Goal: Task Accomplishment & Management: Manage account settings

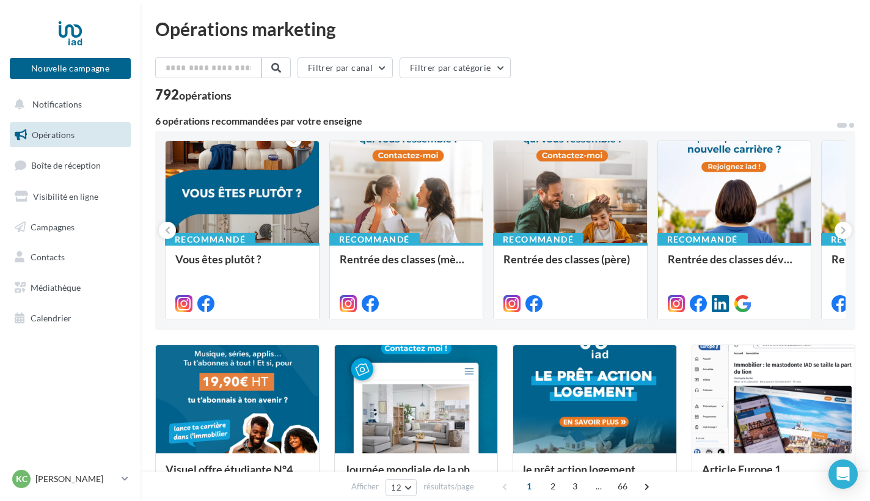
click at [832, 124] on span at bounding box center [851, 125] width 5 height 5
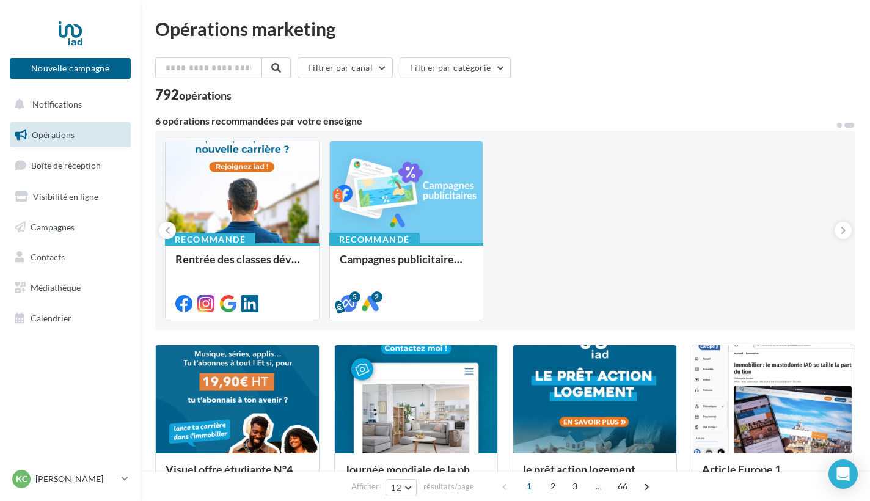
click at [832, 125] on span at bounding box center [839, 125] width 5 height 5
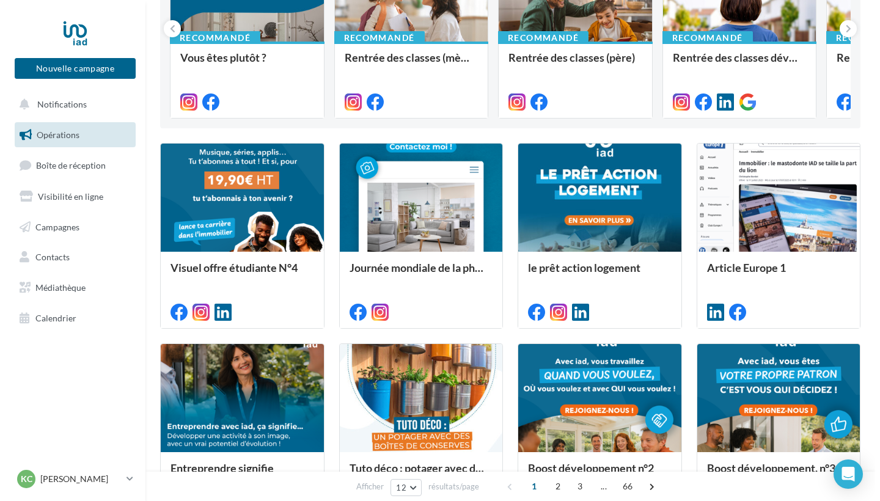
scroll to position [203, 0]
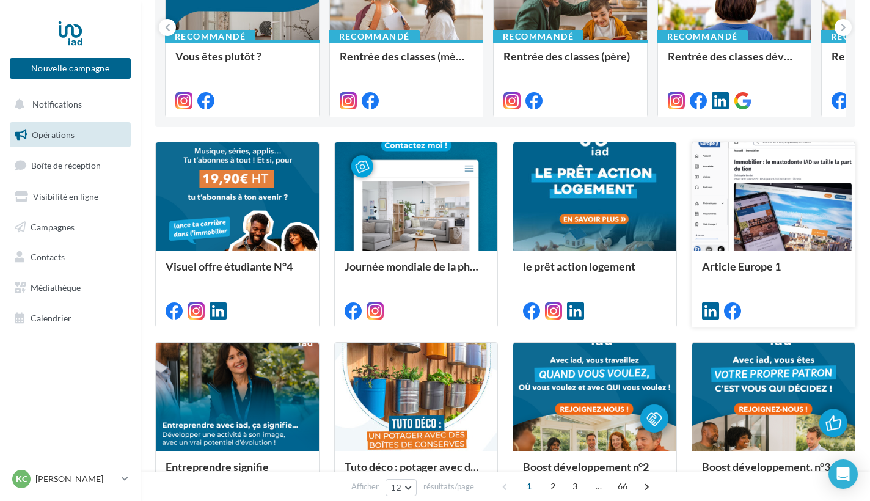
click at [810, 238] on div at bounding box center [773, 196] width 163 height 109
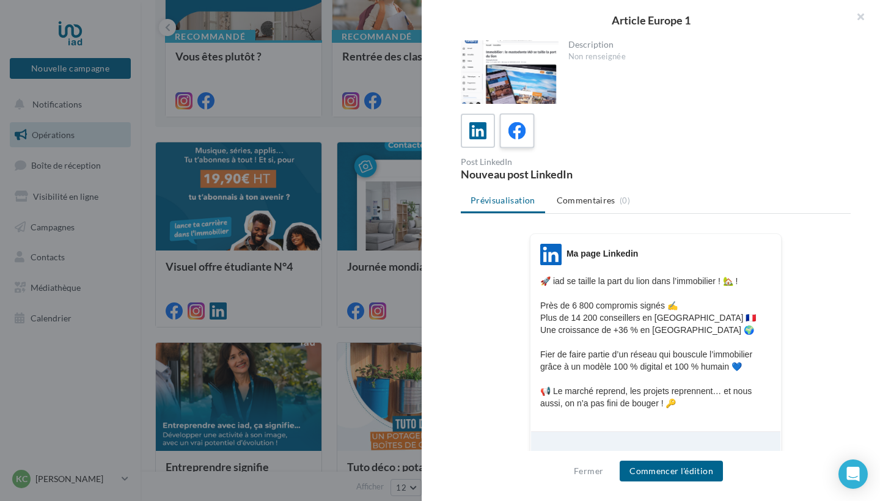
click at [523, 130] on icon at bounding box center [517, 131] width 18 height 18
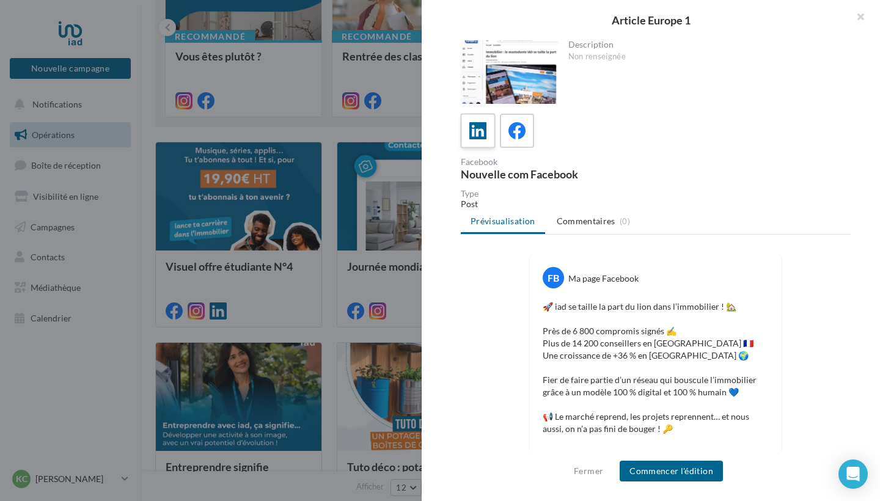
click at [485, 131] on icon at bounding box center [478, 131] width 18 height 18
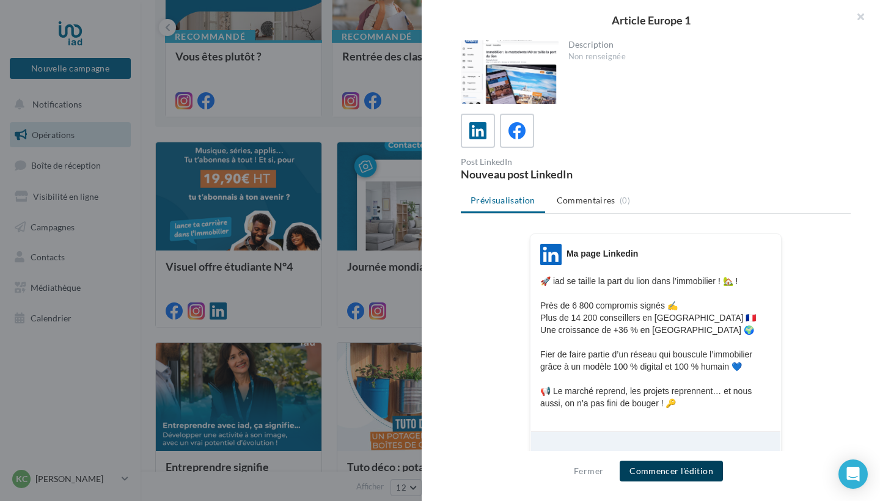
click at [647, 439] on button "Commencer l'édition" at bounding box center [671, 471] width 103 height 21
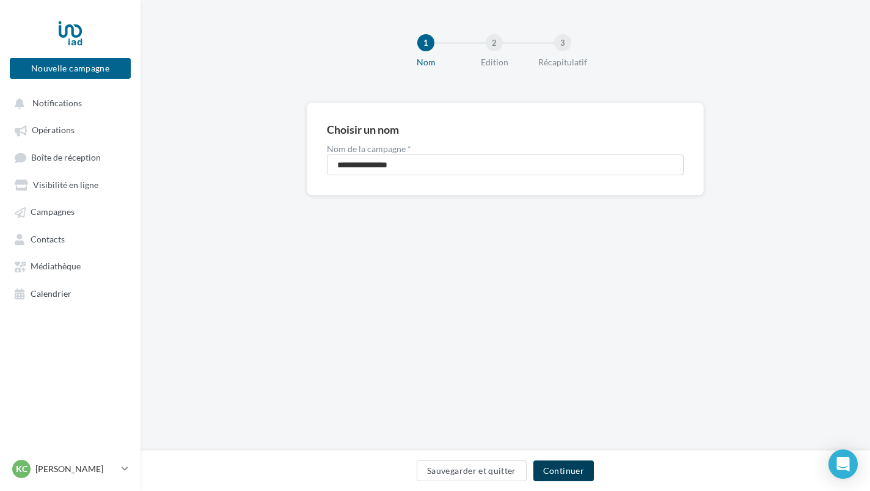
click at [575, 474] on button "Continuer" at bounding box center [563, 471] width 60 height 21
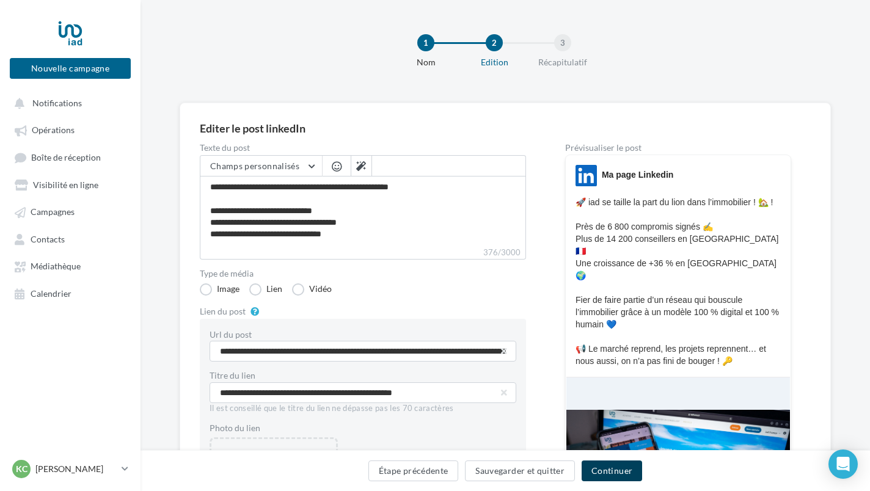
click at [601, 474] on button "Continuer" at bounding box center [612, 471] width 60 height 21
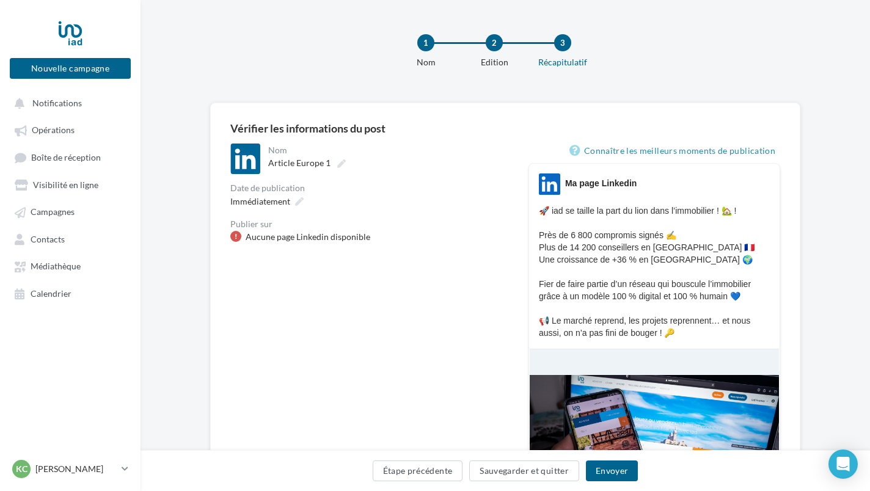
click at [601, 474] on button "Envoyer" at bounding box center [612, 471] width 52 height 21
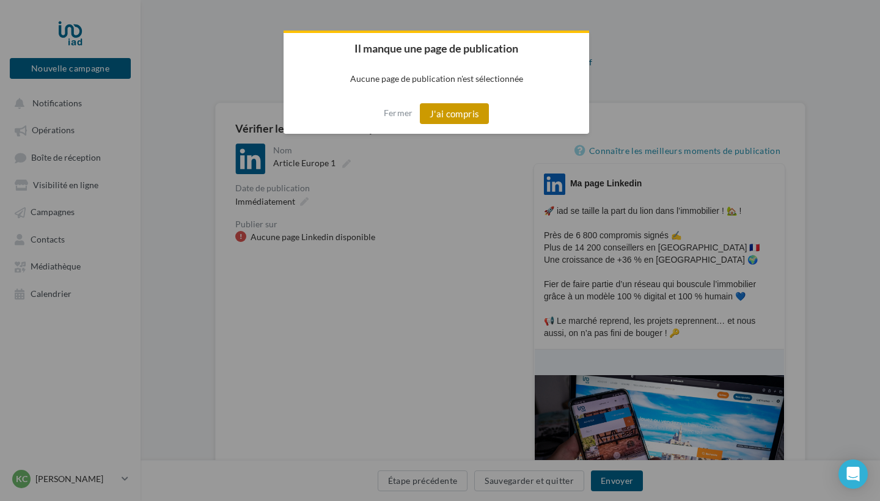
click at [476, 114] on button "J'ai compris" at bounding box center [455, 113] width 70 height 21
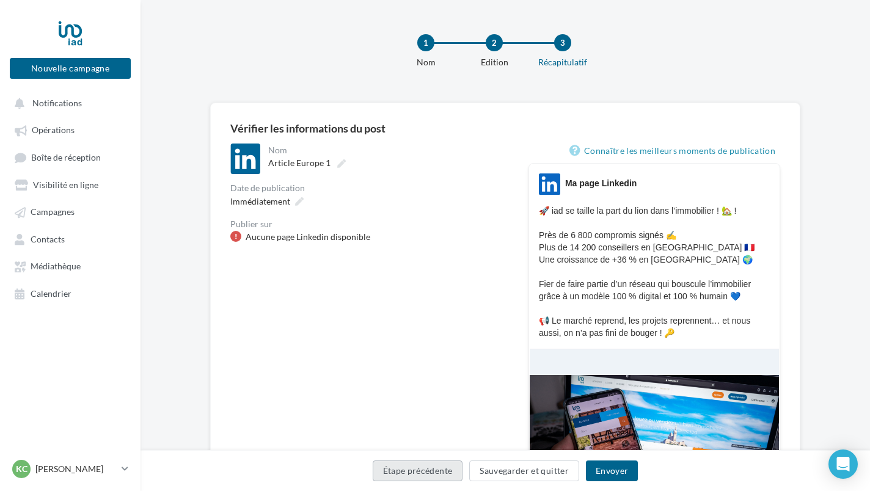
click at [448, 470] on button "Étape précédente" at bounding box center [418, 471] width 90 height 21
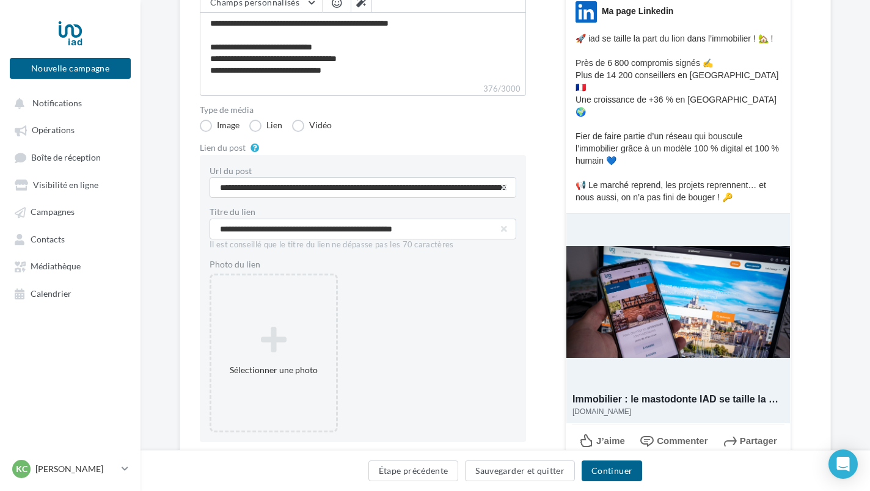
scroll to position [184, 0]
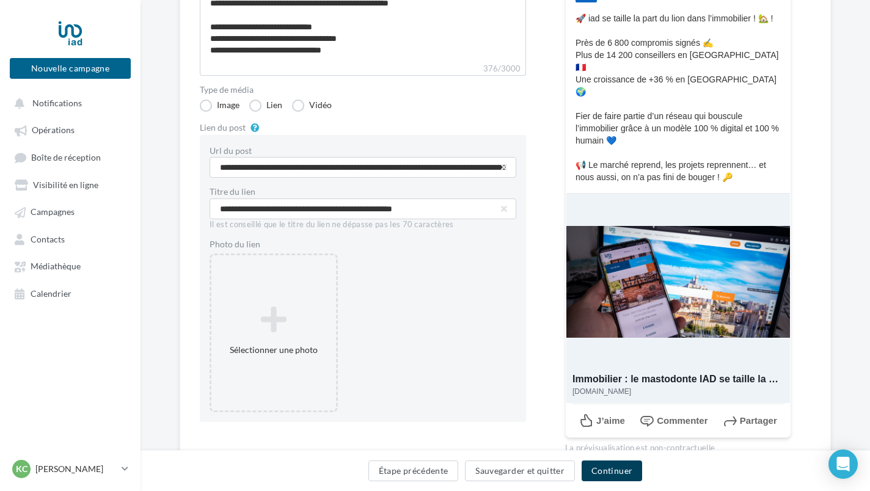
click at [612, 470] on button "Continuer" at bounding box center [612, 471] width 60 height 21
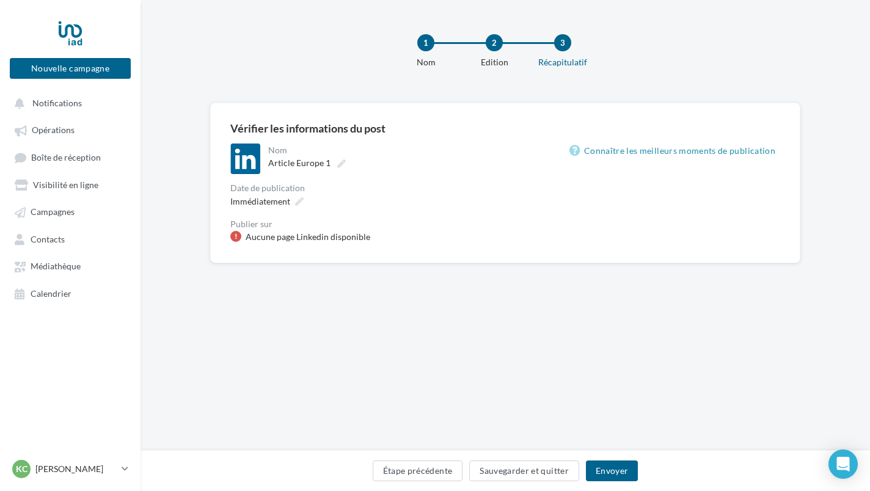
scroll to position [2, 0]
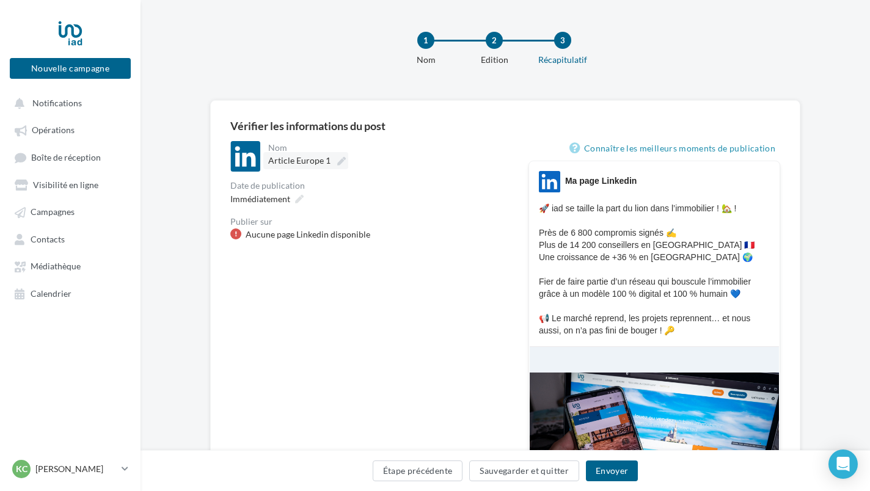
click at [323, 159] on span "Article Europe 1" at bounding box center [299, 160] width 62 height 10
click at [323, 159] on input "**********" at bounding box center [321, 162] width 106 height 21
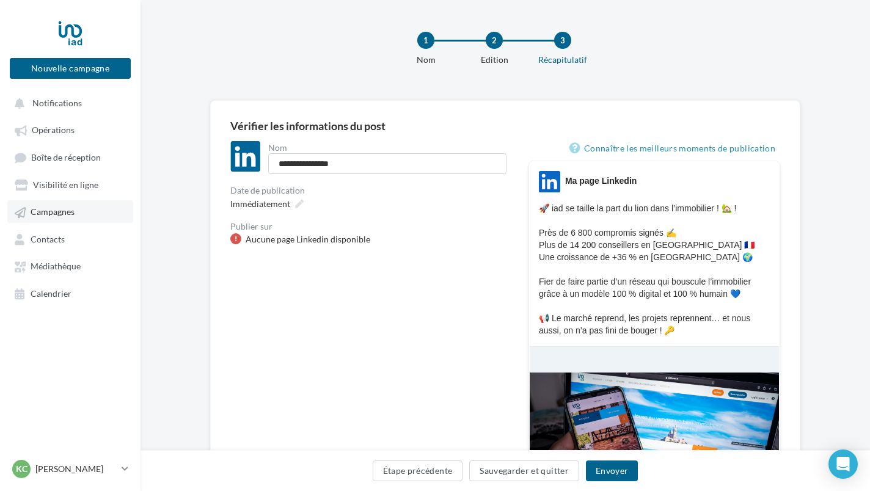
click at [48, 212] on span "Campagnes" at bounding box center [53, 212] width 44 height 10
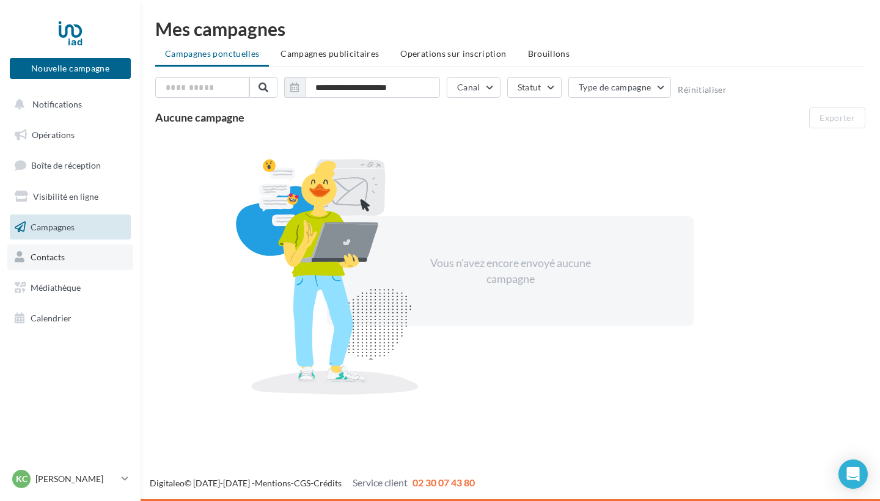
click at [51, 255] on span "Contacts" at bounding box center [48, 257] width 34 height 10
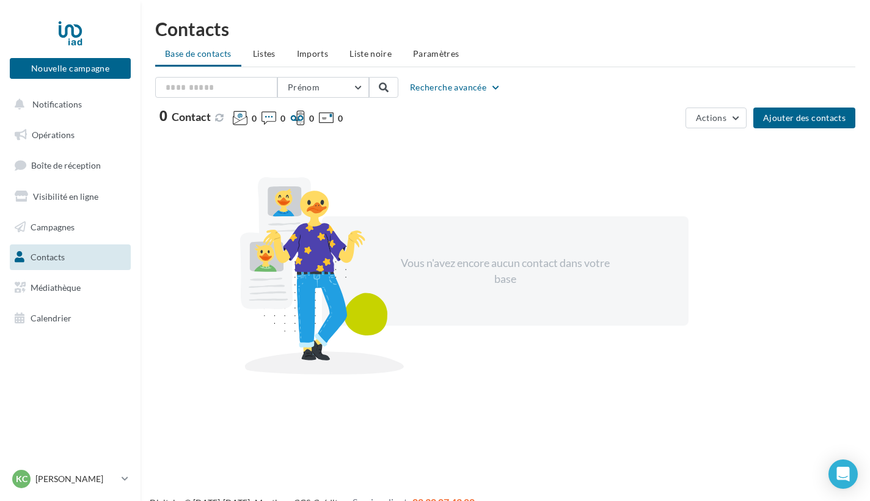
click at [54, 167] on span "Boîte de réception" at bounding box center [66, 165] width 70 height 10
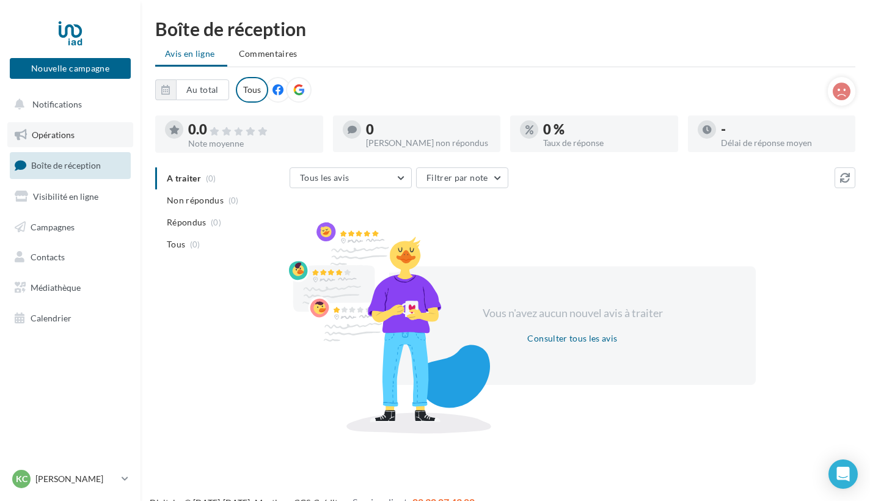
click at [51, 132] on span "Opérations" at bounding box center [53, 135] width 43 height 10
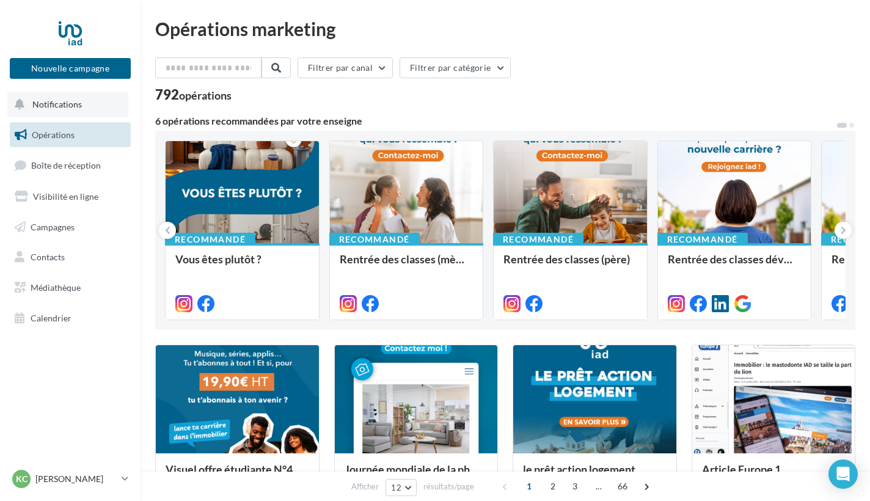
click at [62, 101] on span "Notifications" at bounding box center [56, 104] width 49 height 10
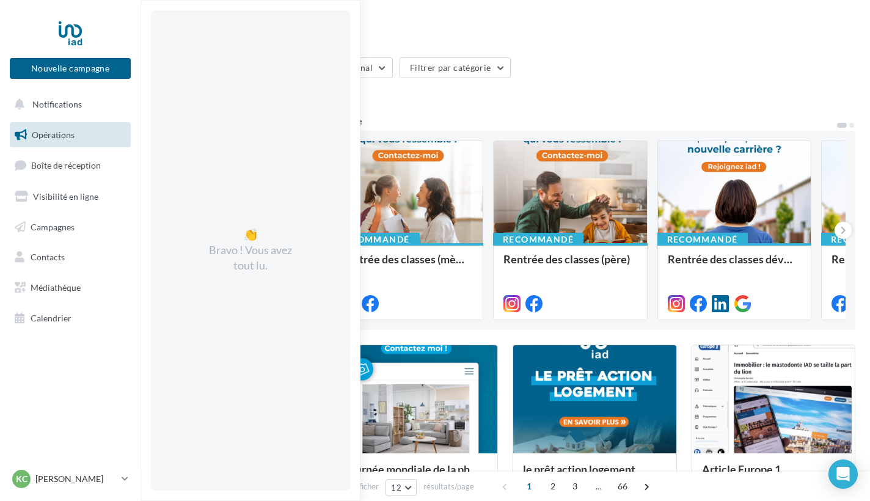
click at [72, 37] on div at bounding box center [70, 33] width 98 height 31
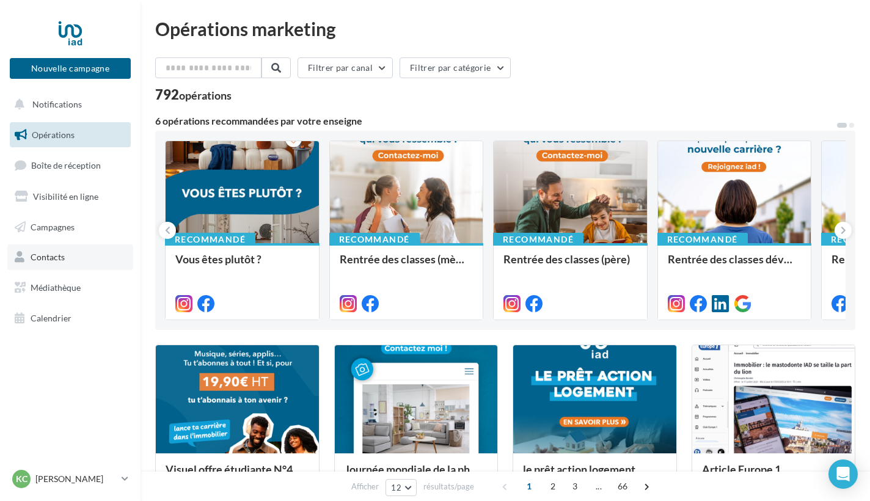
click at [56, 257] on span "Contacts" at bounding box center [48, 257] width 34 height 10
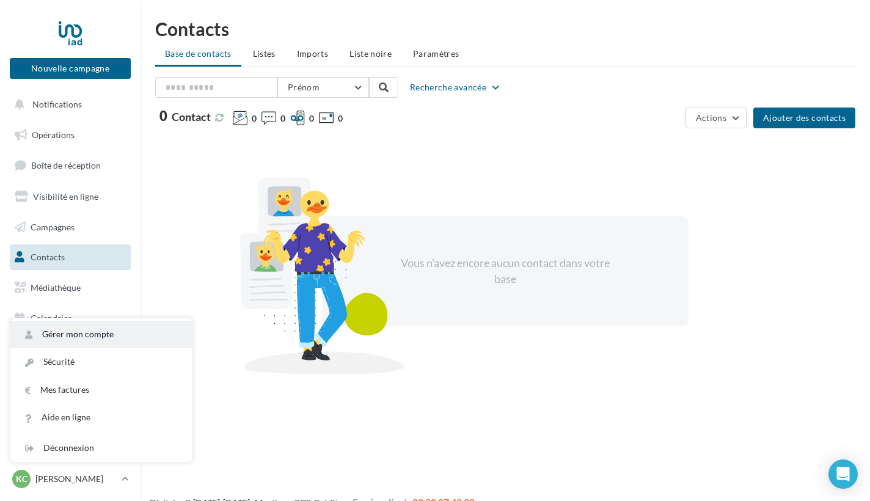
click at [89, 342] on link "Gérer mon compte" at bounding box center [101, 334] width 182 height 27
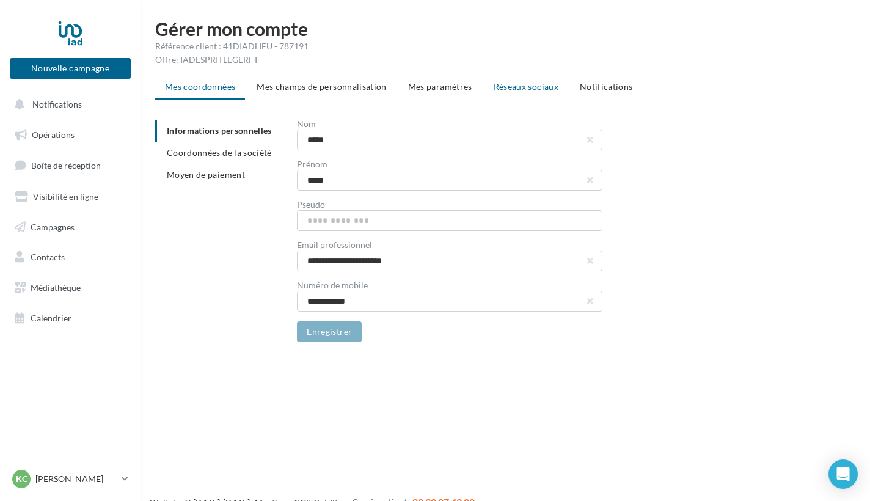
click at [513, 90] on span "Réseaux sociaux" at bounding box center [526, 86] width 65 height 10
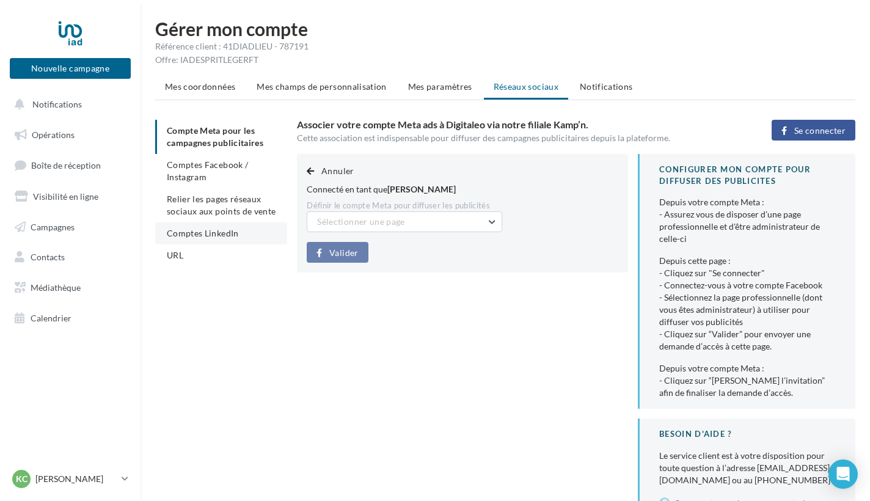
click at [230, 231] on span "Comptes LinkedIn" at bounding box center [203, 233] width 72 height 10
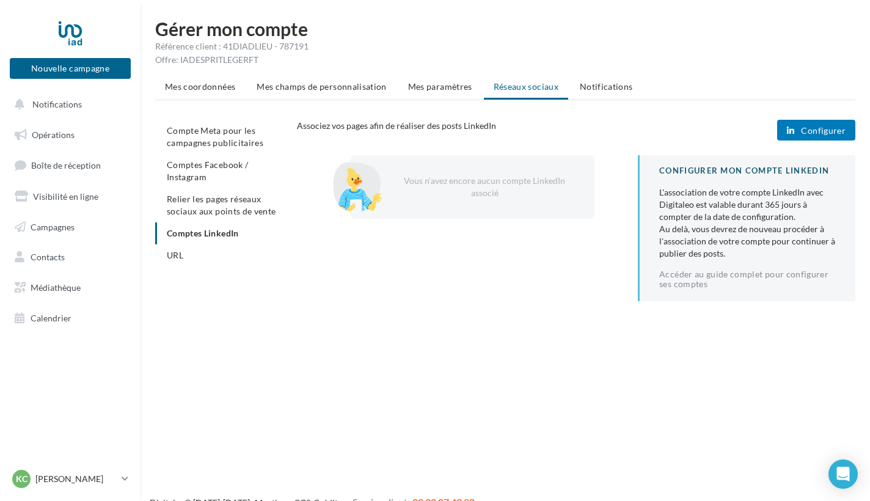
click at [819, 135] on span "Configurer" at bounding box center [823, 131] width 45 height 10
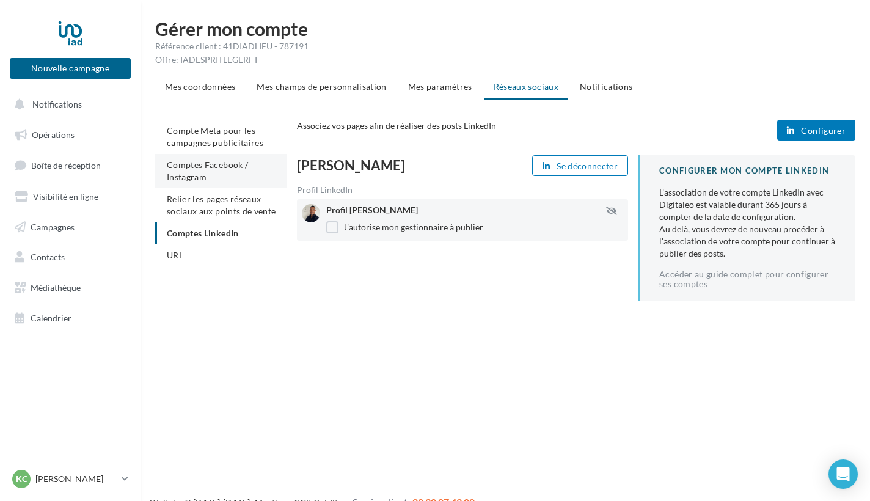
click at [219, 176] on li "Comptes Facebook / Instagram" at bounding box center [221, 171] width 132 height 34
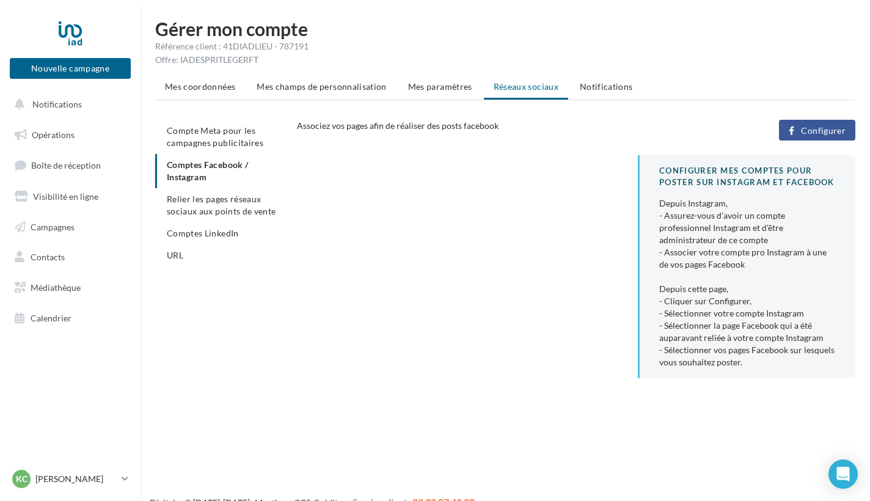
click at [206, 169] on ul "Compte Meta pour les campagnes publicitaires Comptes Facebook / Instagram Relie…" at bounding box center [221, 193] width 132 height 147
click at [199, 177] on ul "Compte Meta pour les campagnes publicitaires Comptes Facebook / Instagram Relie…" at bounding box center [221, 193] width 132 height 147
click at [210, 202] on span "Relier les pages réseaux sociaux aux points de vente" at bounding box center [221, 205] width 109 height 23
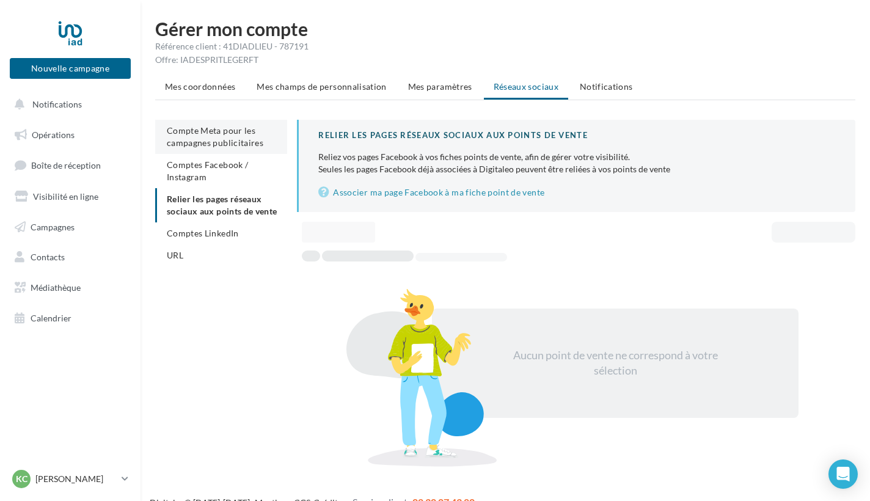
click at [203, 141] on span "Compte Meta pour les campagnes publicitaires" at bounding box center [215, 136] width 97 height 23
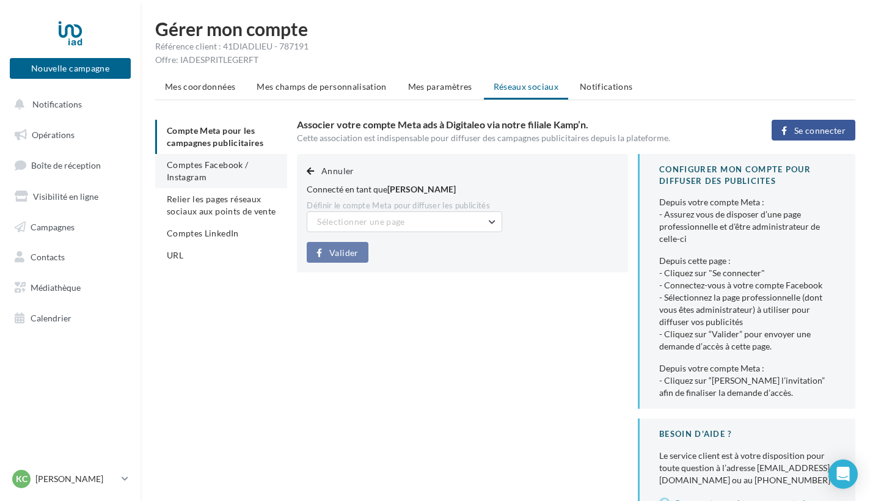
click at [213, 172] on li "Comptes Facebook / Instagram" at bounding box center [221, 171] width 132 height 34
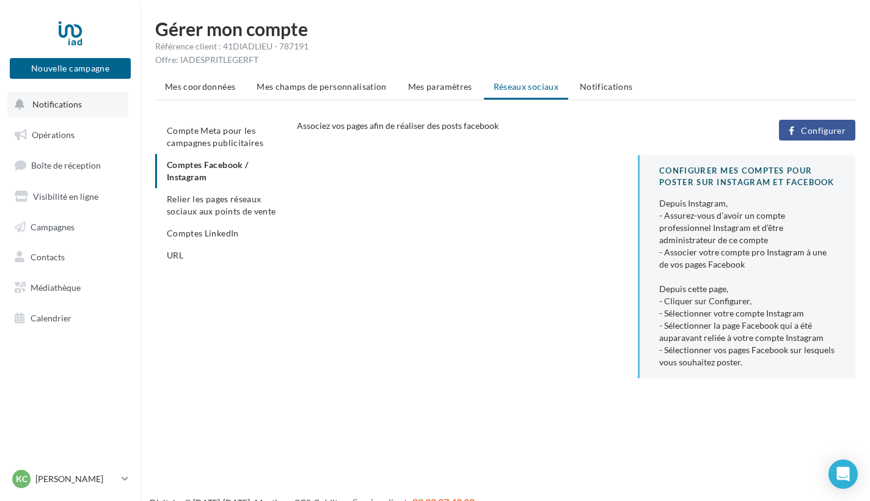
click at [56, 111] on button "Notifications" at bounding box center [67, 105] width 121 height 26
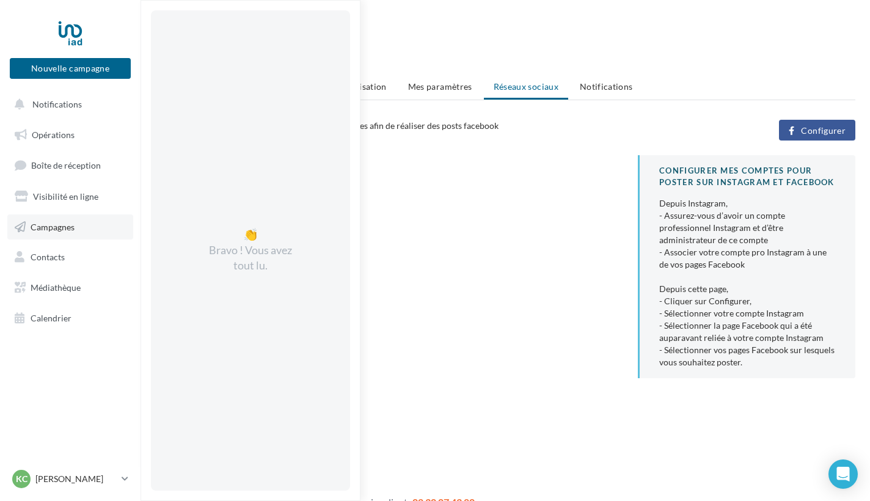
click at [57, 225] on span "Campagnes" at bounding box center [53, 226] width 44 height 10
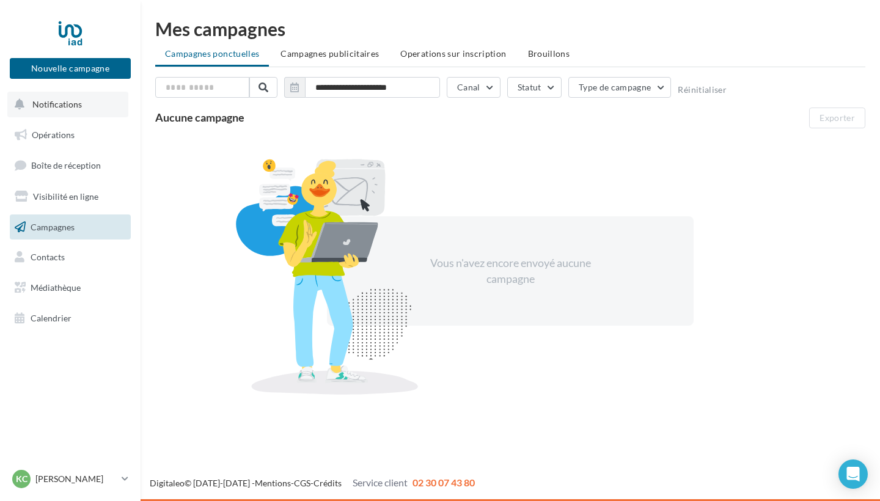
click at [64, 111] on button "Notifications" at bounding box center [67, 105] width 121 height 26
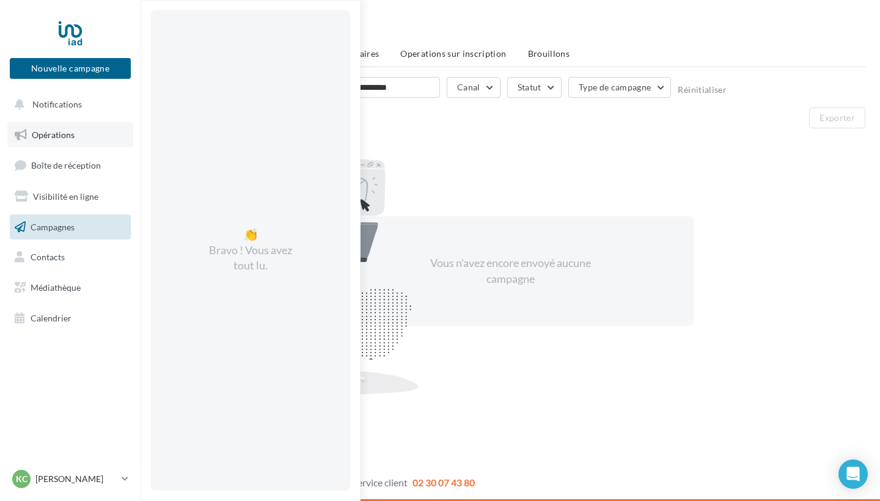
click at [61, 135] on span "Opérations" at bounding box center [53, 135] width 43 height 10
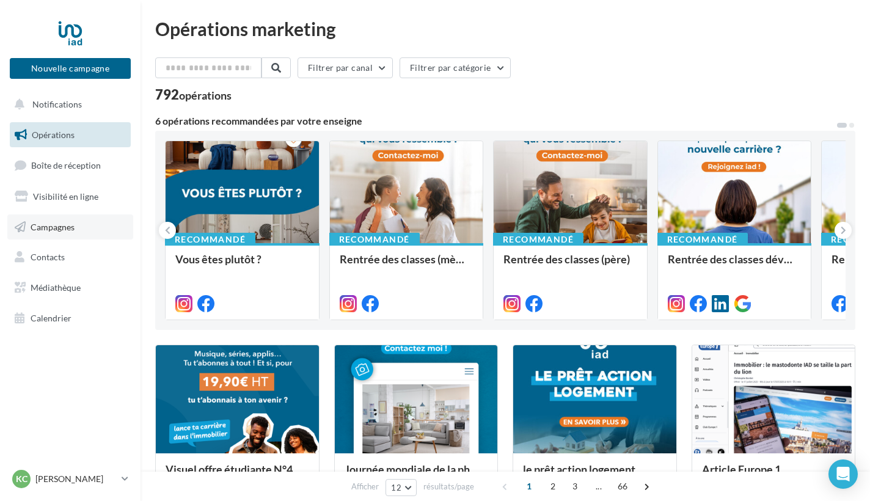
click at [56, 227] on span "Campagnes" at bounding box center [53, 226] width 44 height 10
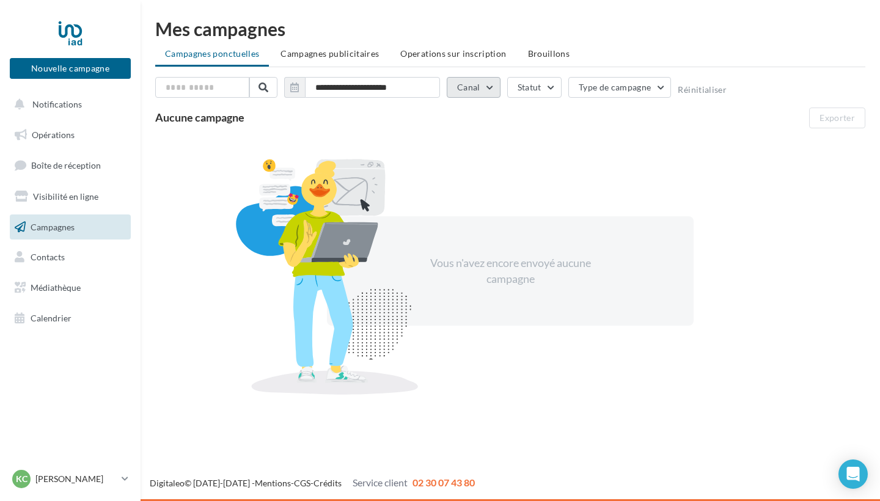
click at [496, 89] on button "Canal" at bounding box center [474, 87] width 54 height 21
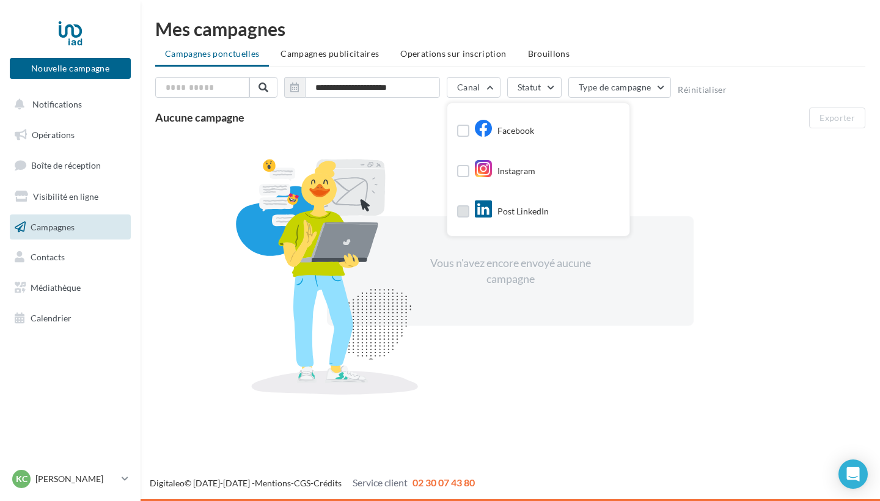
click at [492, 214] on icon at bounding box center [483, 209] width 18 height 18
click at [692, 172] on div "Vous n'avez encore envoyé aucune campagne" at bounding box center [510, 271] width 710 height 266
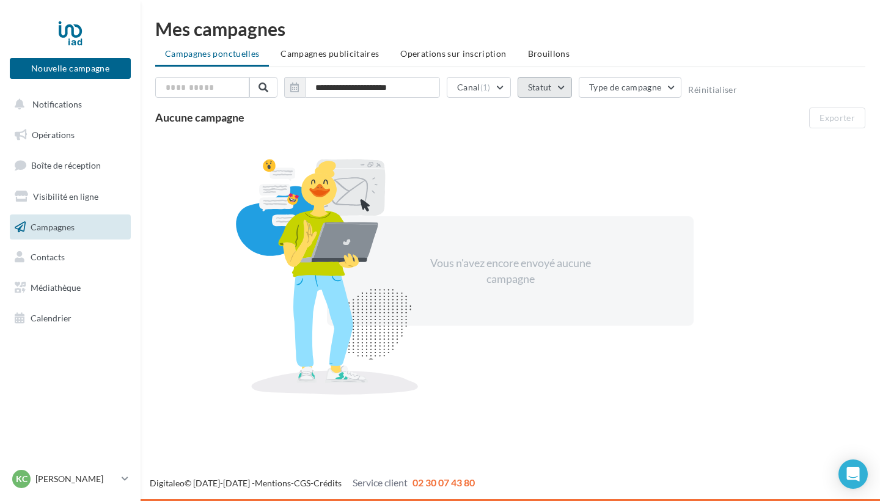
click at [541, 88] on button "Statut" at bounding box center [545, 87] width 54 height 21
click at [766, 134] on div "**********" at bounding box center [510, 240] width 710 height 327
click at [351, 56] on span "Campagnes publicitaires" at bounding box center [329, 53] width 98 height 10
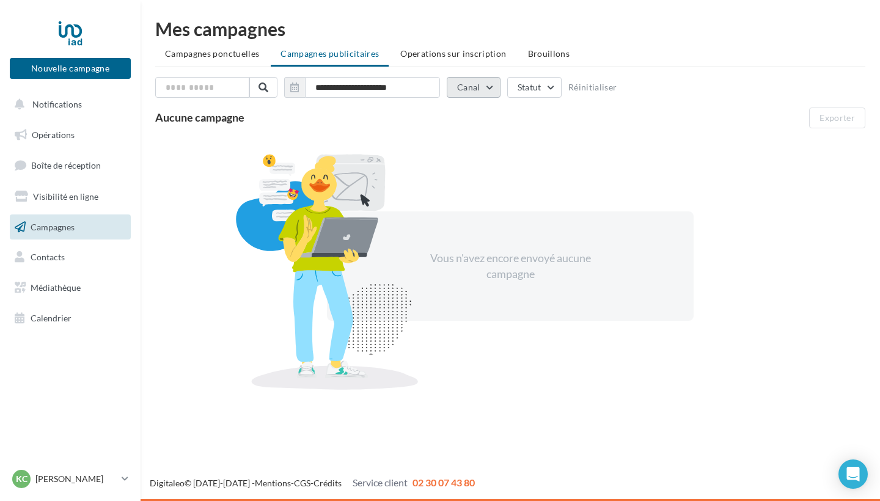
click at [489, 87] on button "Canal" at bounding box center [474, 87] width 54 height 21
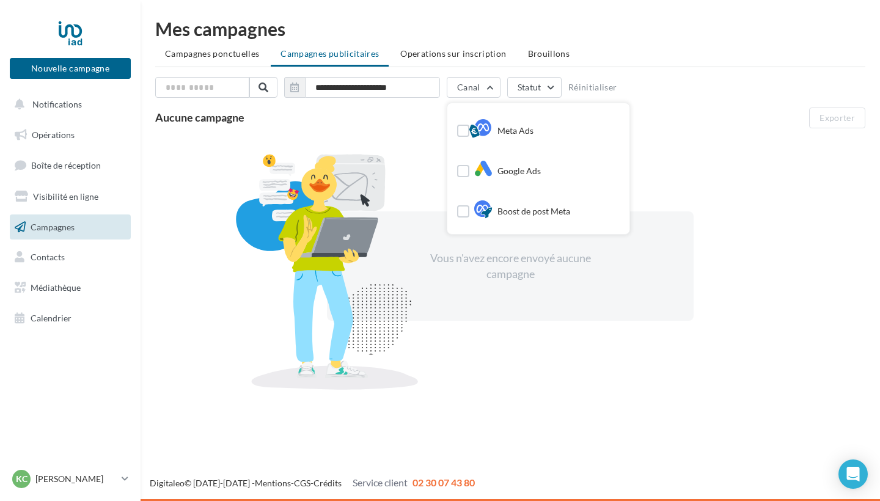
click at [710, 156] on div "Vous n'avez encore envoyé aucune campagne" at bounding box center [510, 266] width 710 height 266
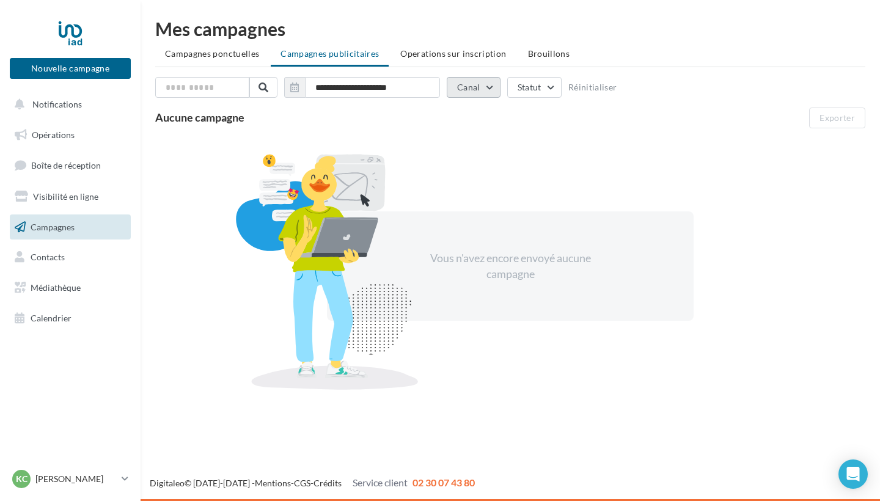
click at [487, 89] on button "Canal" at bounding box center [474, 87] width 54 height 21
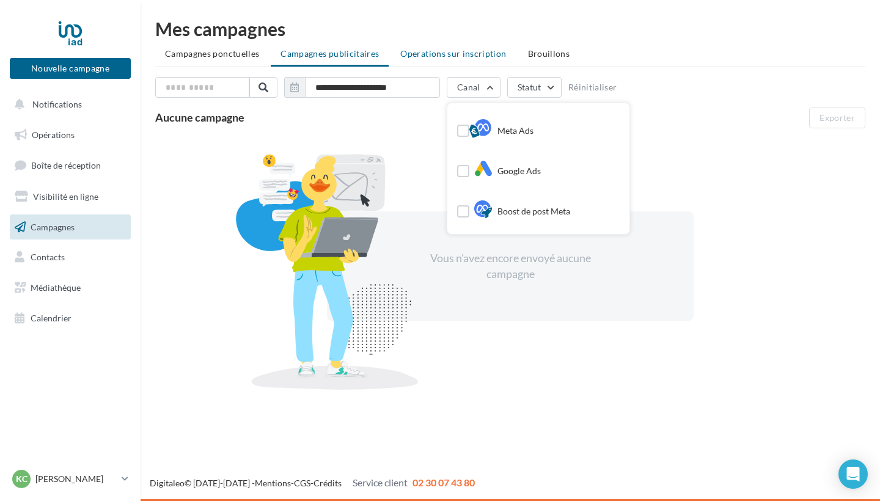
click at [461, 56] on span "Operations sur inscription" at bounding box center [453, 53] width 106 height 10
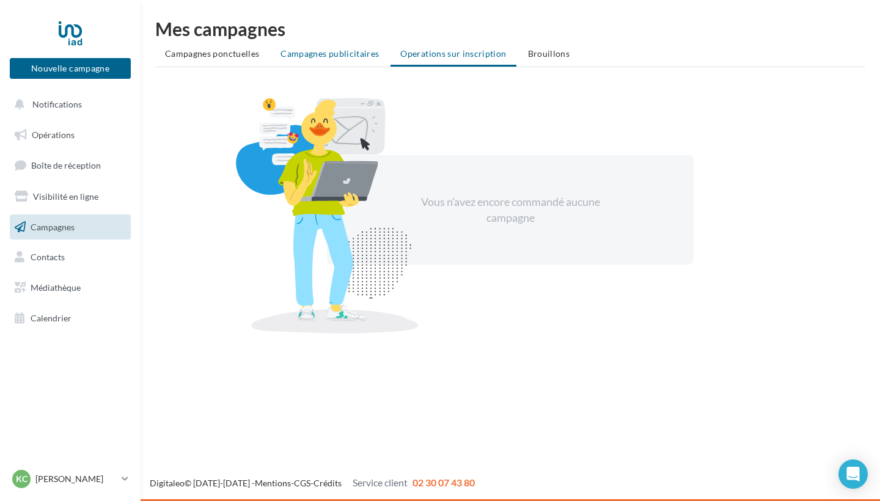
click at [367, 51] on span "Campagnes publicitaires" at bounding box center [329, 53] width 98 height 10
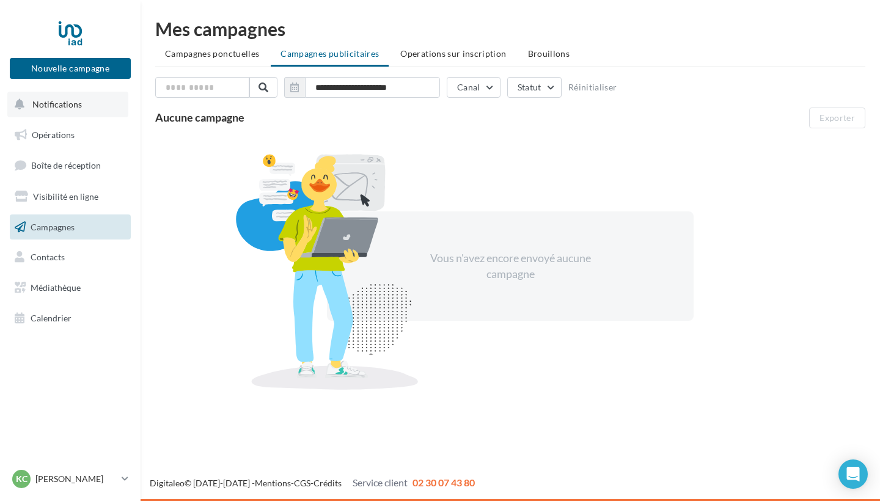
click at [85, 101] on button "Notifications" at bounding box center [67, 105] width 121 height 26
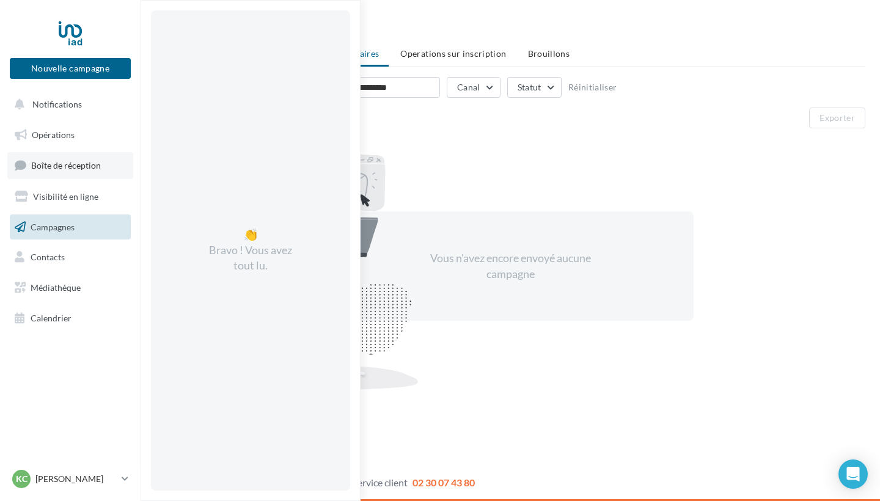
click at [60, 169] on span "Boîte de réception" at bounding box center [66, 165] width 70 height 10
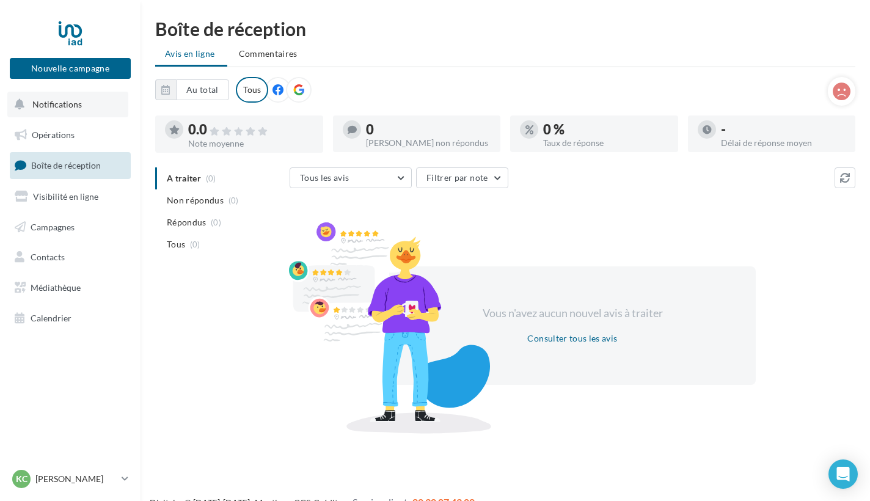
click at [87, 101] on button "Notifications" at bounding box center [67, 105] width 121 height 26
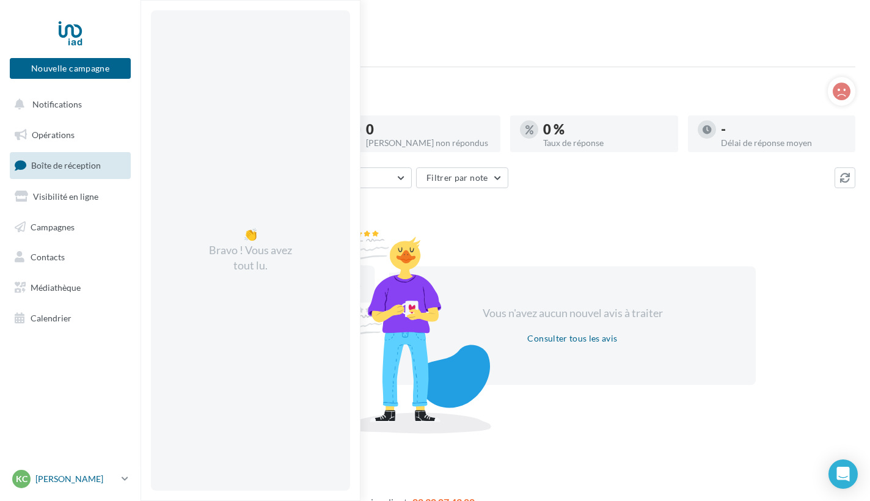
click at [53, 477] on p "[PERSON_NAME]" at bounding box center [75, 479] width 81 height 12
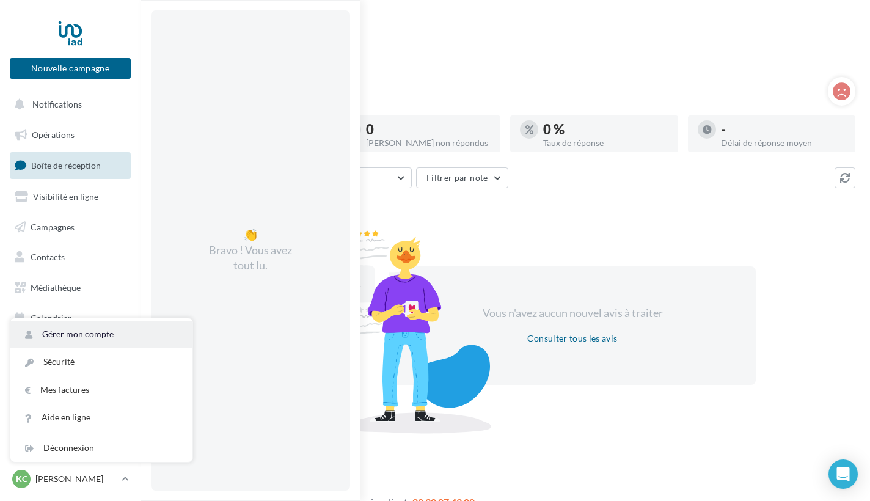
click at [74, 341] on link "Gérer mon compte" at bounding box center [101, 334] width 182 height 27
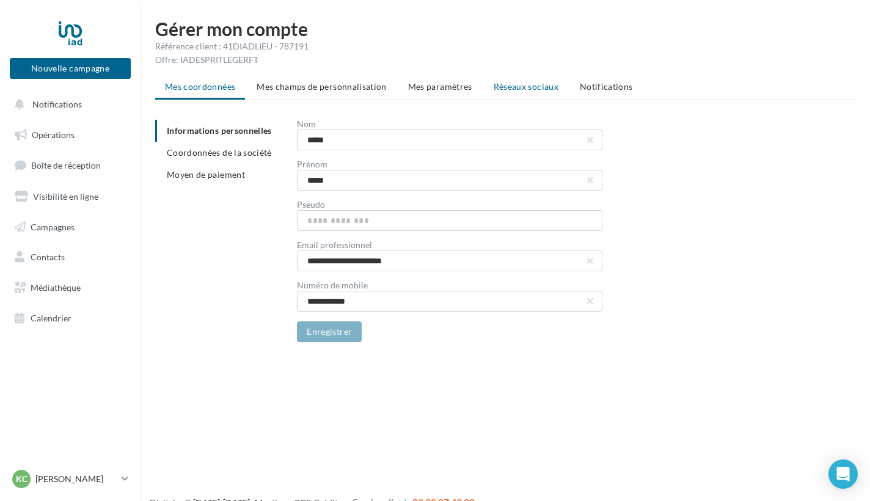
click at [520, 86] on span "Réseaux sociaux" at bounding box center [526, 86] width 65 height 10
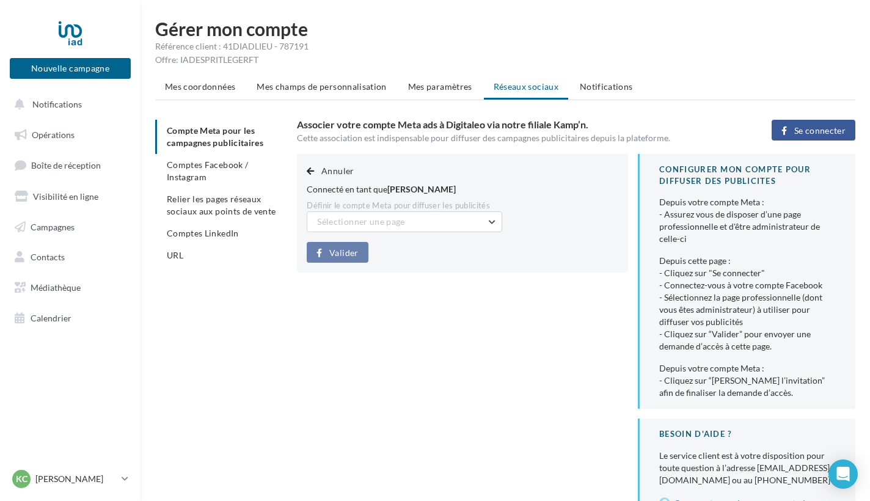
drag, startPoint x: 869, startPoint y: 226, endPoint x: 873, endPoint y: 243, distance: 17.0
click at [869, 243] on html "Nouvelle campagne Nouvelle campagne Notifications Opérations Boîte de réception…" at bounding box center [435, 250] width 870 height 501
click at [187, 234] on span "Comptes LinkedIn" at bounding box center [203, 233] width 72 height 10
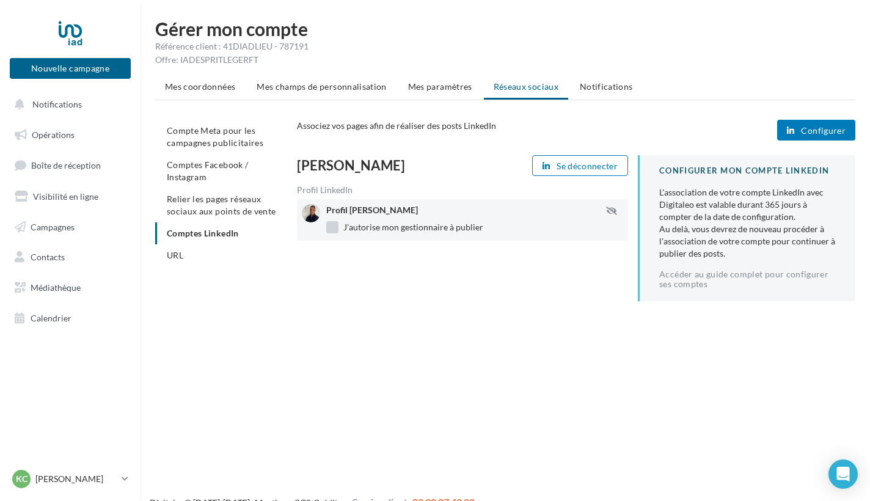
click at [378, 222] on label "J'autorise mon gestionnaire à publier" at bounding box center [404, 227] width 157 height 12
click at [334, 228] on label "J'autorise mon gestionnaire à publier" at bounding box center [404, 227] width 157 height 12
click at [287, 86] on span "Mes champs de personnalisation" at bounding box center [322, 86] width 130 height 10
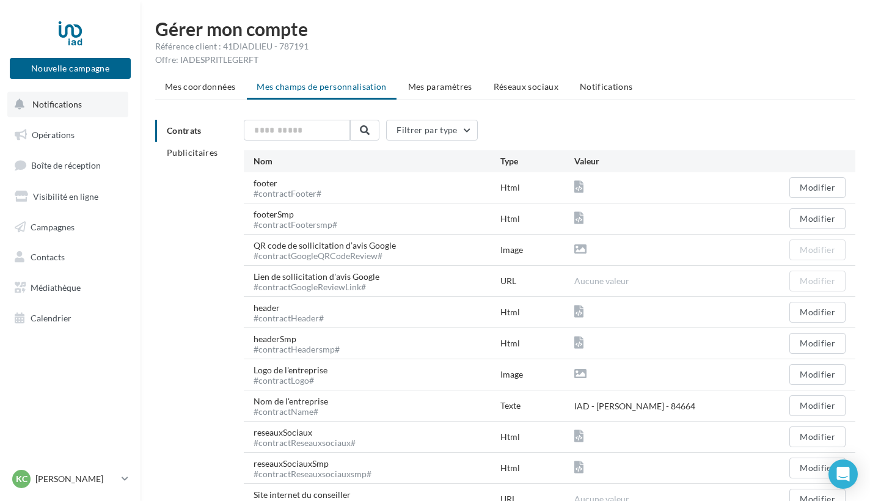
click at [60, 111] on button "Notifications" at bounding box center [67, 105] width 121 height 26
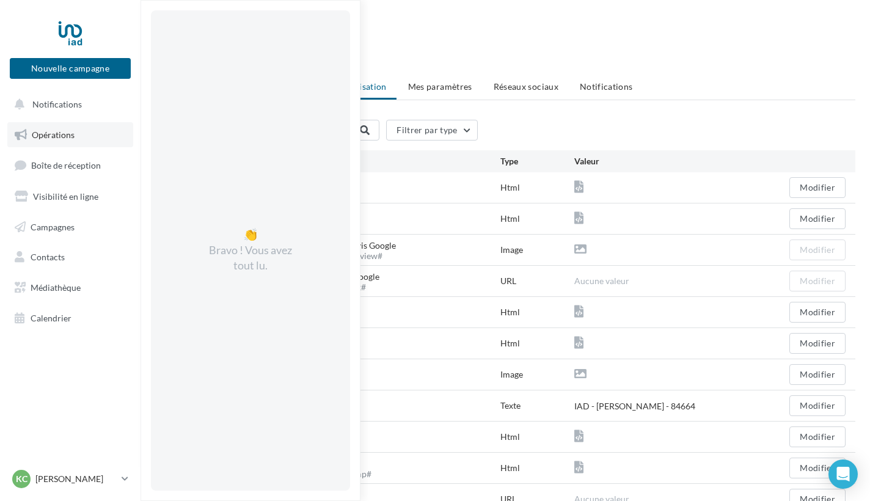
click at [56, 133] on span "Opérations" at bounding box center [53, 135] width 43 height 10
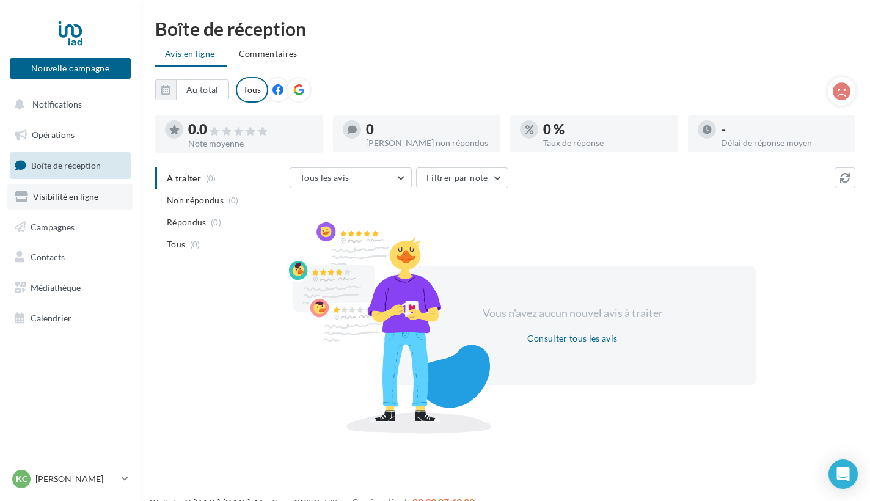
click at [65, 191] on span "Visibilité en ligne" at bounding box center [65, 196] width 65 height 10
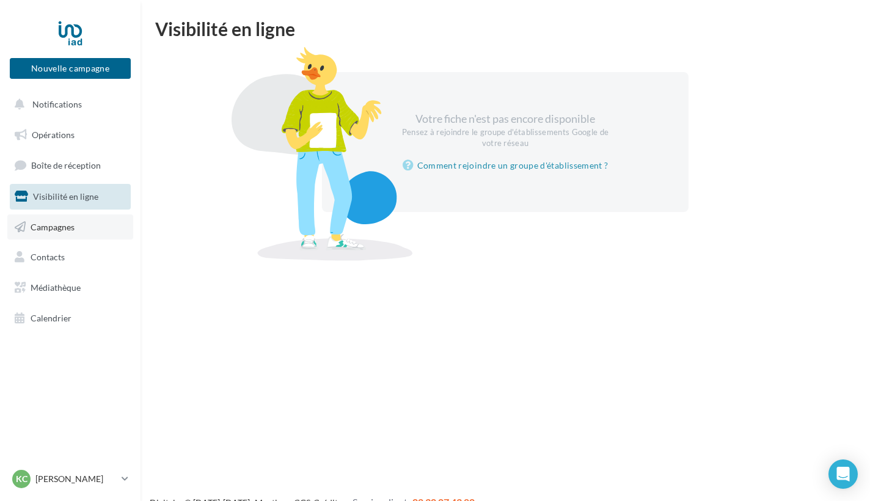
click at [39, 233] on link "Campagnes" at bounding box center [70, 227] width 126 height 26
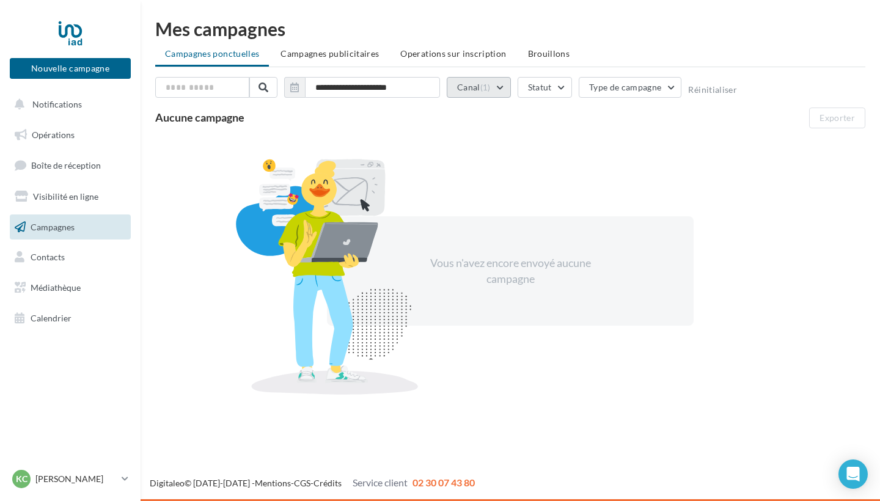
click at [499, 87] on button "Canal (1)" at bounding box center [479, 87] width 64 height 21
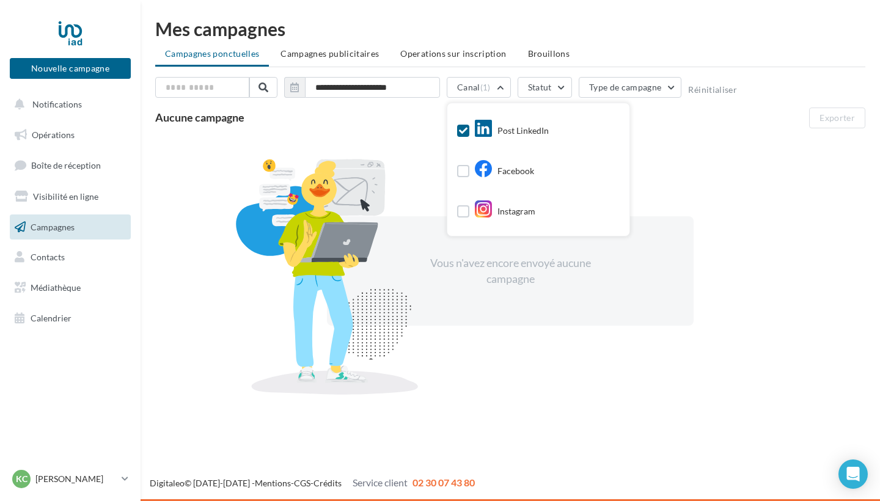
click at [353, 122] on div "Aucune campagne Exporter" at bounding box center [510, 118] width 710 height 21
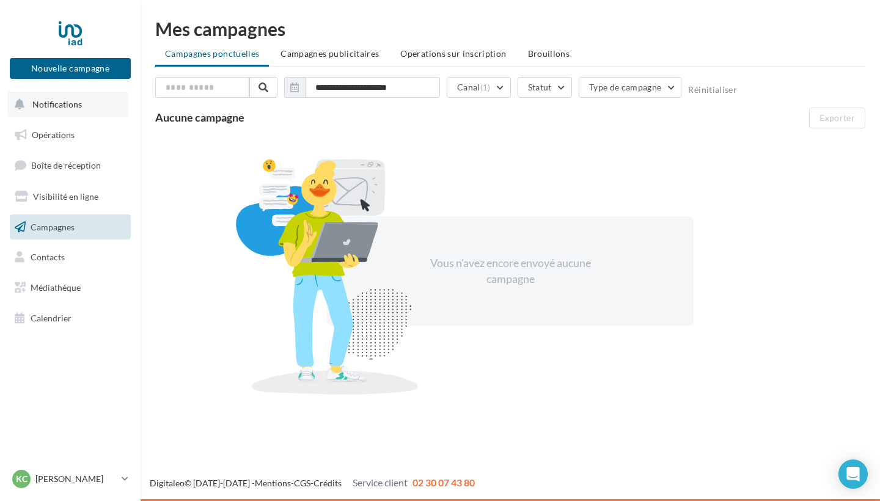
click at [79, 110] on button "Notifications" at bounding box center [67, 105] width 121 height 26
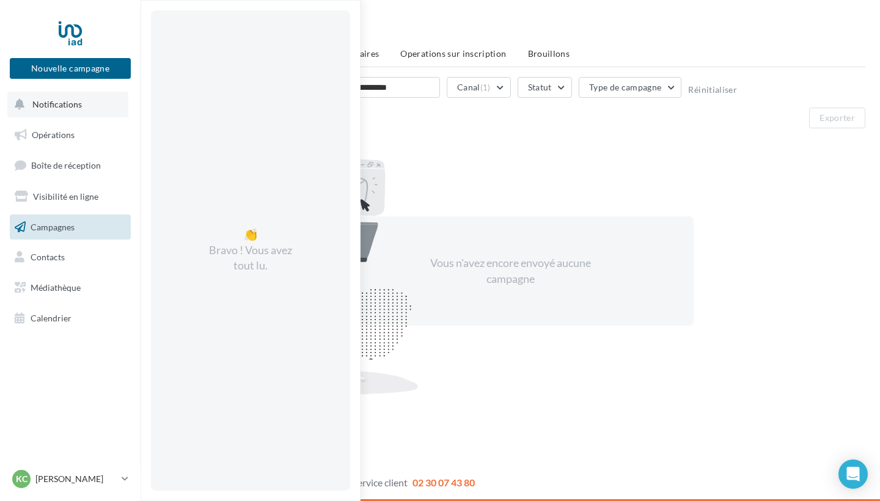
click at [79, 110] on button "Notifications 👏 Bravo ! Vous avez tout lu." at bounding box center [67, 105] width 121 height 26
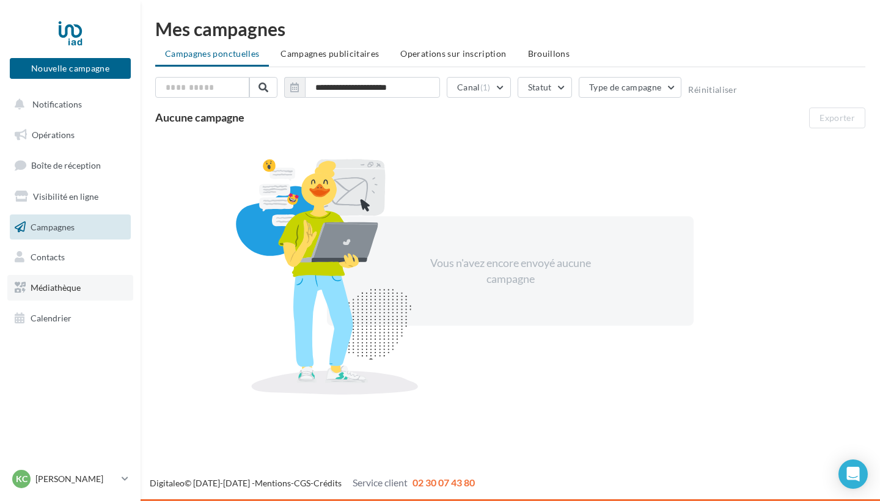
click at [67, 284] on span "Médiathèque" at bounding box center [56, 287] width 50 height 10
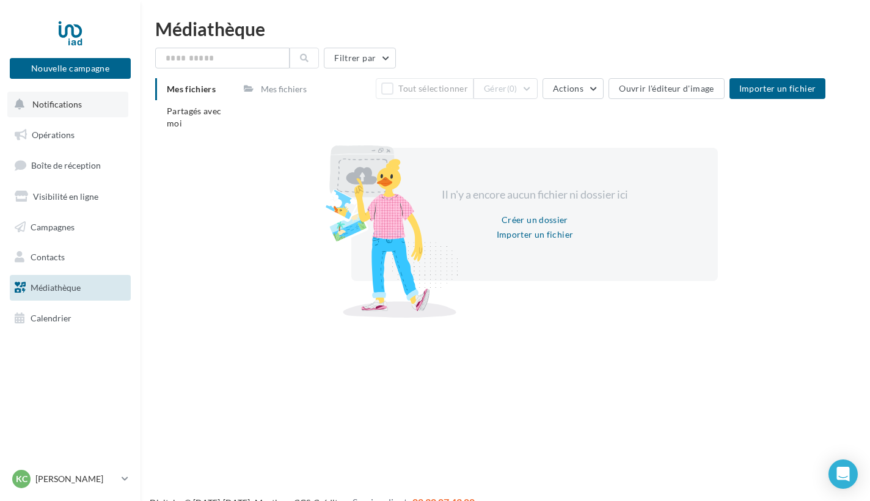
click at [73, 109] on span "Notifications" at bounding box center [56, 104] width 49 height 10
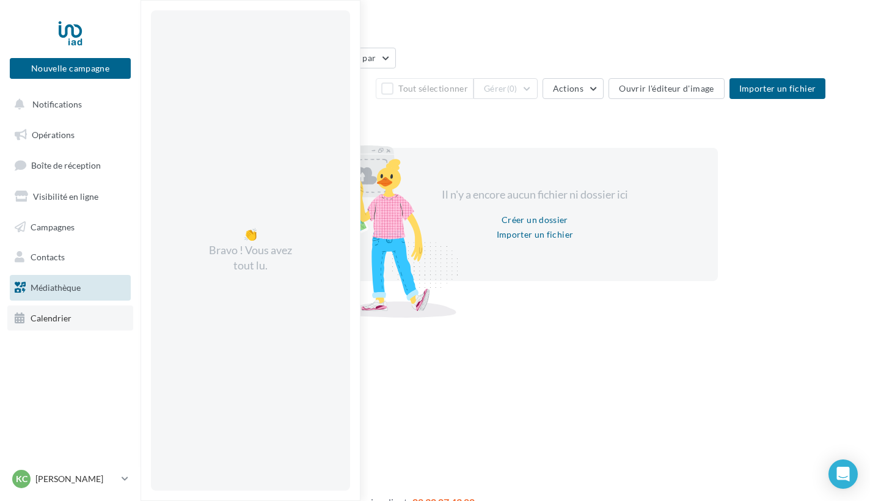
click at [65, 313] on span "Calendrier" at bounding box center [51, 318] width 41 height 10
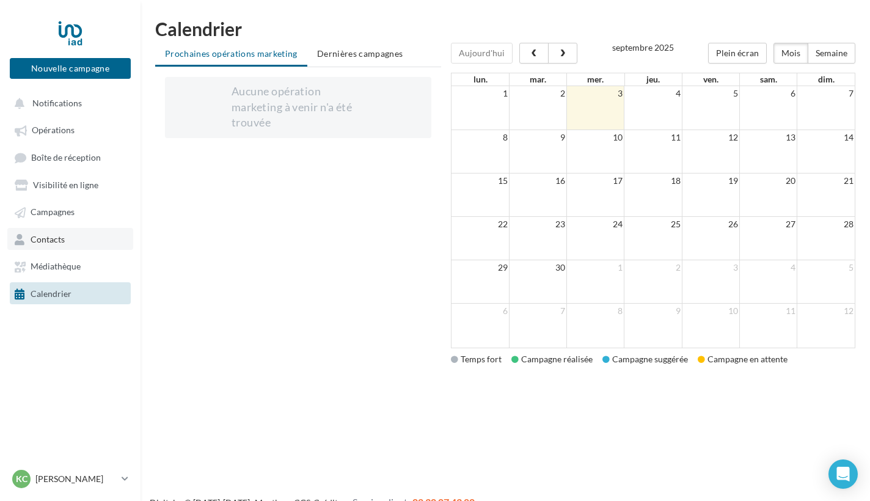
click at [48, 238] on span "Contacts" at bounding box center [48, 239] width 34 height 10
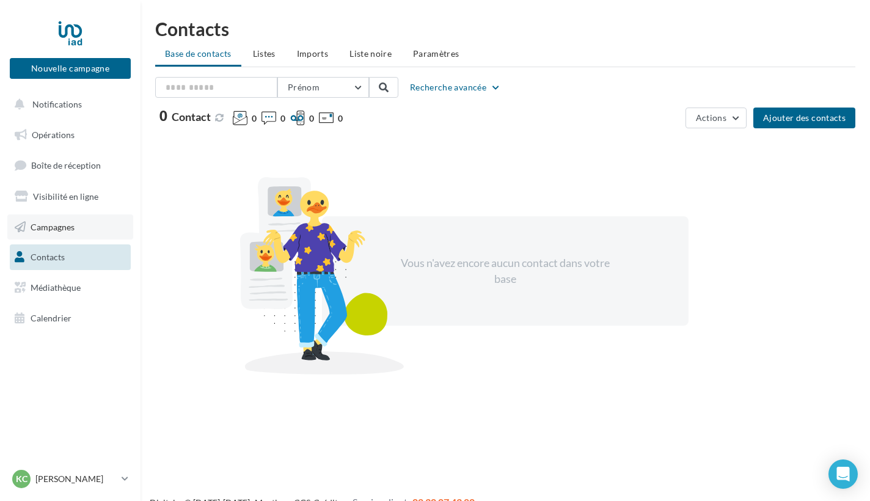
click at [43, 218] on link "Campagnes" at bounding box center [70, 227] width 126 height 26
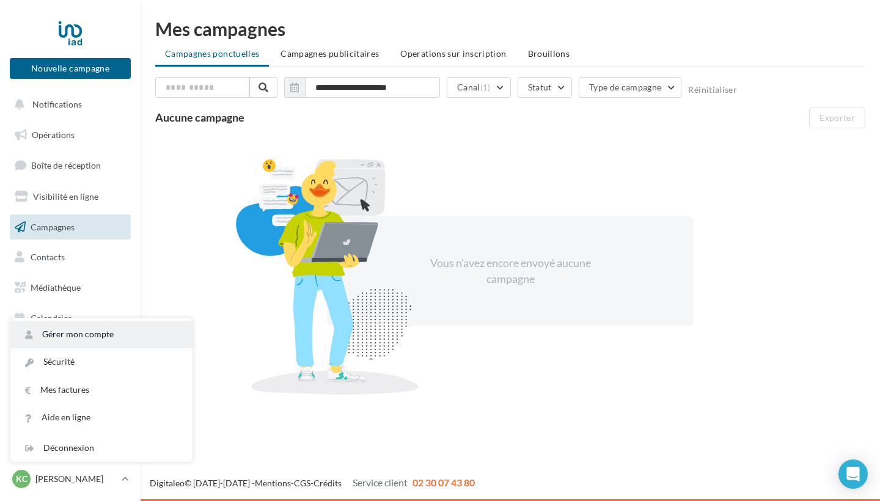
click at [72, 333] on link "Gérer mon compte" at bounding box center [101, 334] width 182 height 27
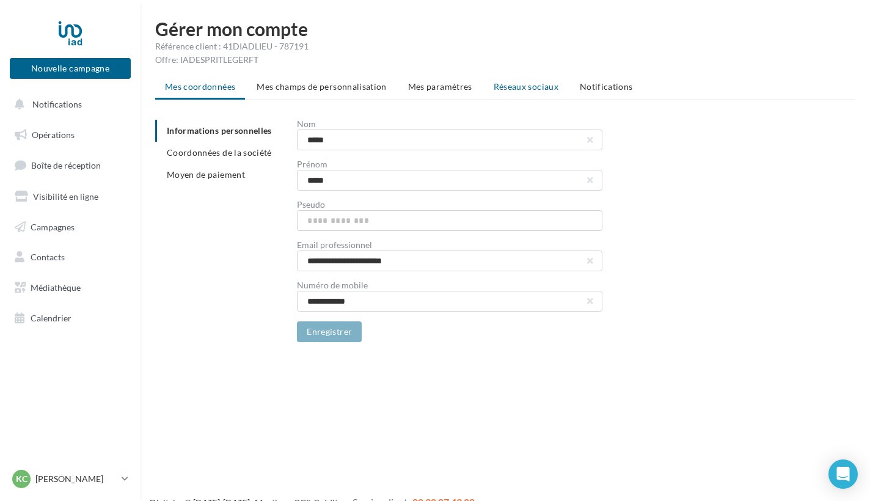
click at [517, 89] on span "Réseaux sociaux" at bounding box center [526, 86] width 65 height 10
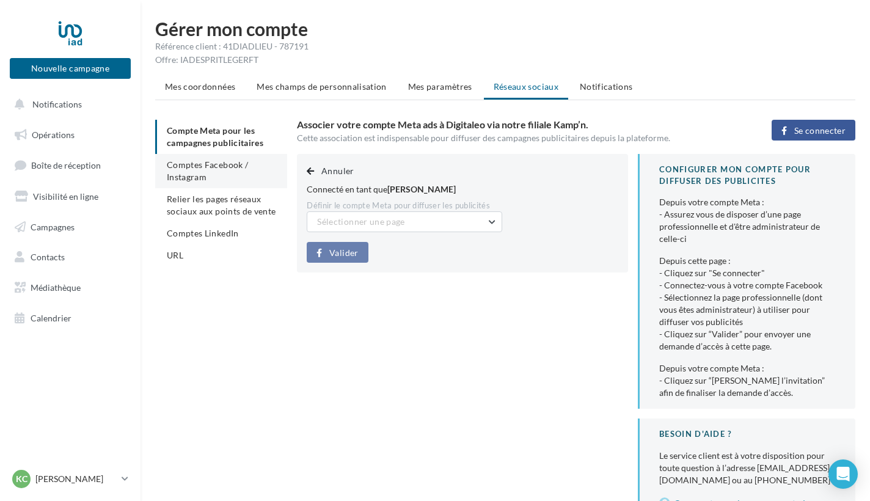
click at [240, 163] on span "Comptes Facebook / Instagram" at bounding box center [207, 170] width 81 height 23
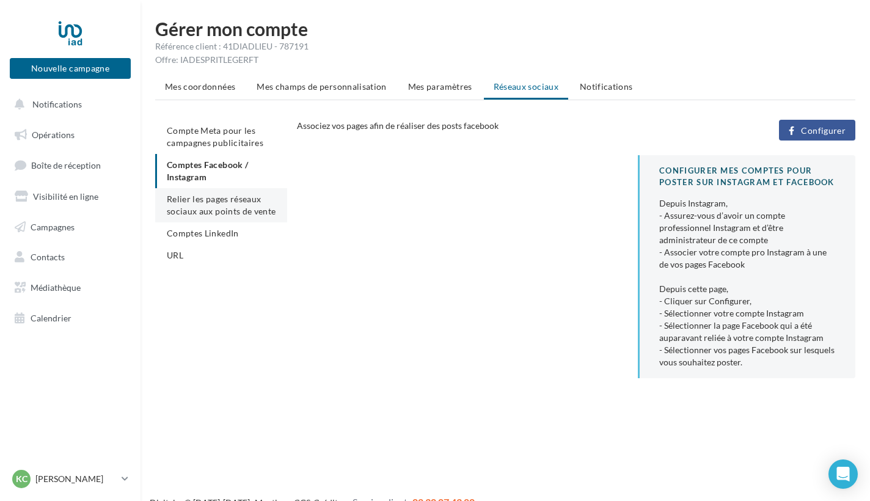
click at [232, 196] on span "Relier les pages réseaux sociaux aux points de vente" at bounding box center [221, 205] width 109 height 23
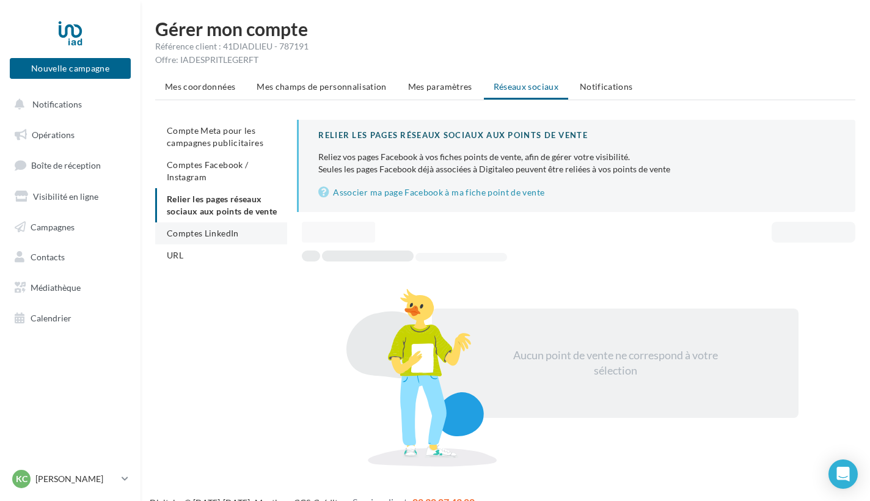
click at [210, 238] on li "Comptes LinkedIn" at bounding box center [221, 233] width 132 height 22
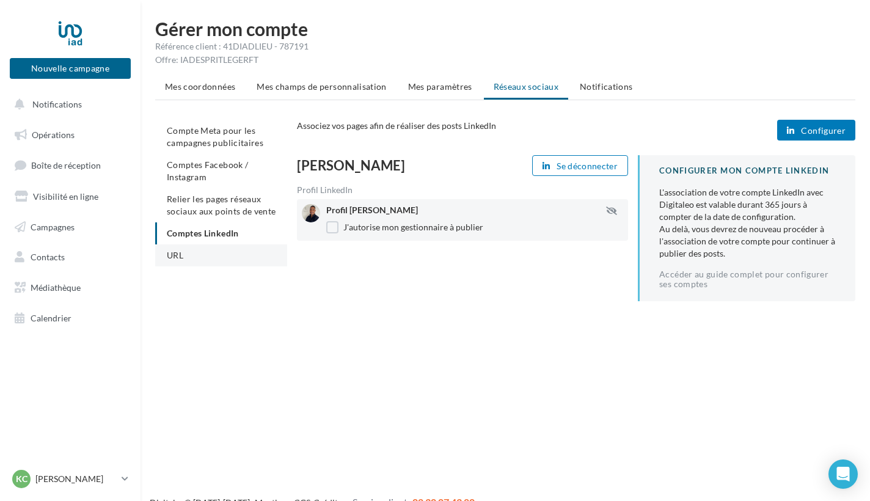
click at [189, 252] on li "URL" at bounding box center [221, 255] width 132 height 22
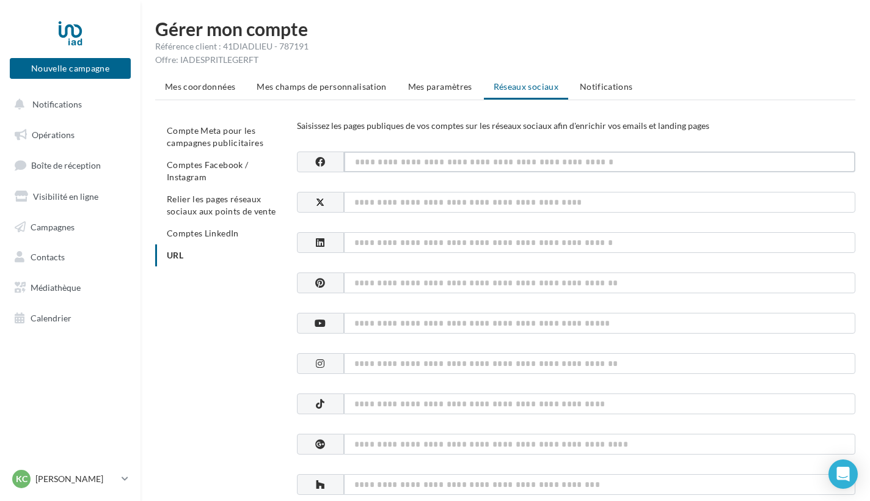
click at [428, 160] on input at bounding box center [599, 162] width 511 height 21
click at [406, 244] on input at bounding box center [599, 242] width 511 height 21
click at [403, 248] on input at bounding box center [599, 242] width 511 height 21
paste input "**********"
type input "**********"
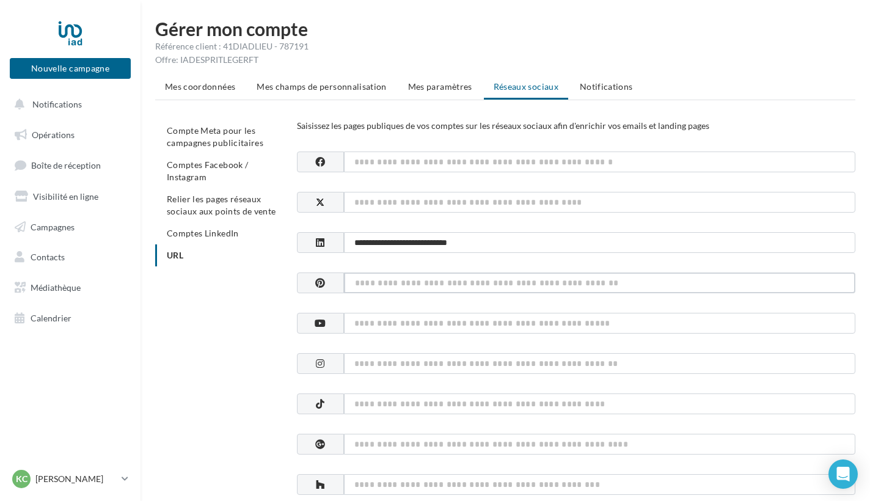
click at [401, 282] on input at bounding box center [599, 283] width 511 height 21
click at [397, 322] on input at bounding box center [599, 323] width 511 height 21
click at [394, 359] on input at bounding box center [599, 363] width 511 height 21
paste input "**********"
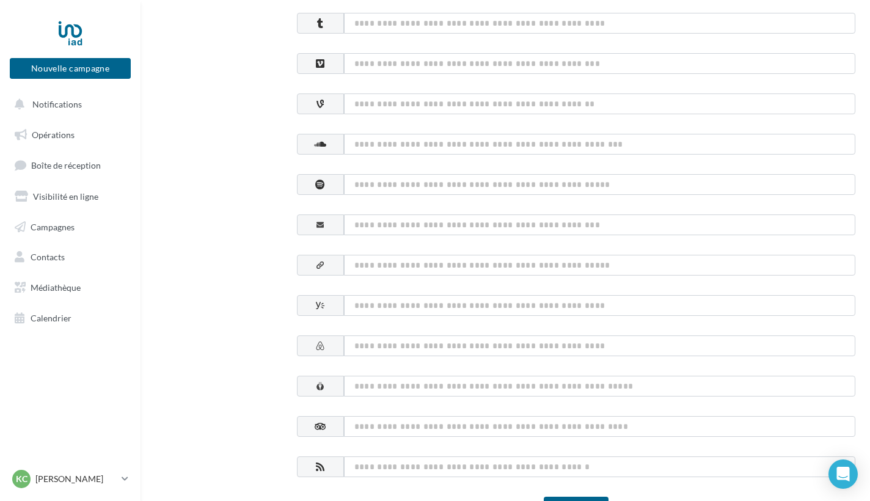
scroll to position [543, 0]
type input "**********"
click at [504, 227] on input at bounding box center [599, 223] width 511 height 21
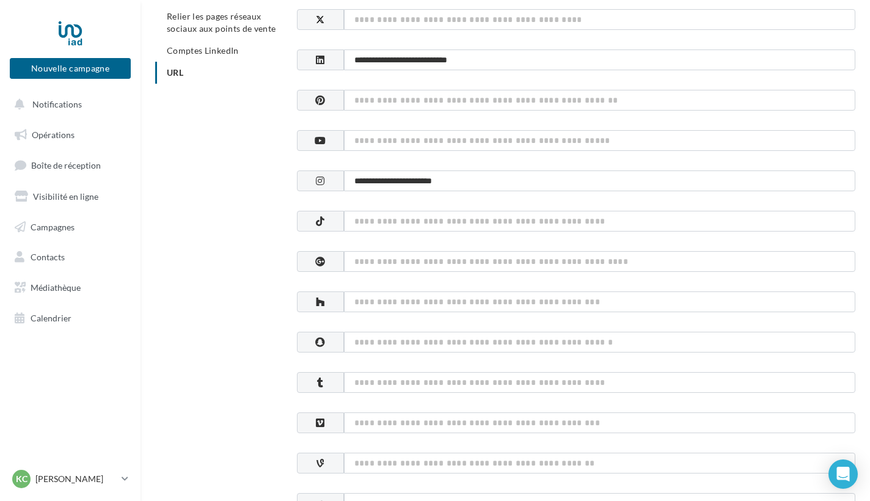
scroll to position [180, 0]
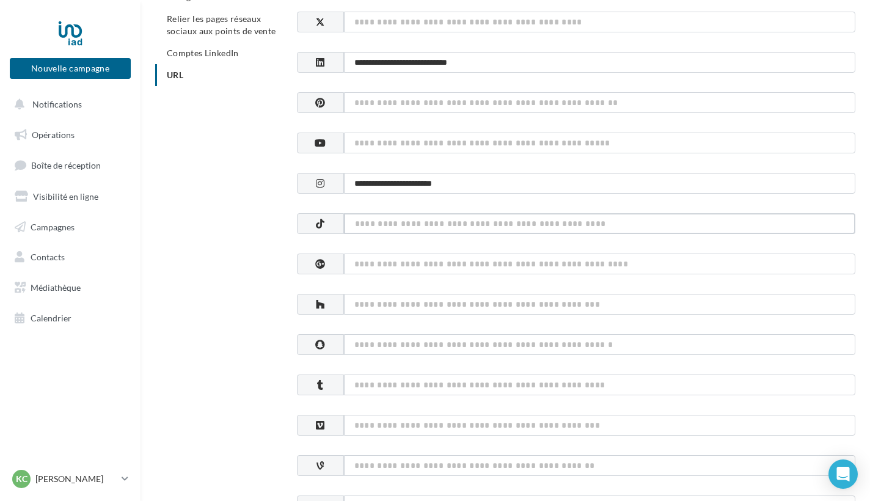
click at [626, 227] on input at bounding box center [599, 223] width 511 height 21
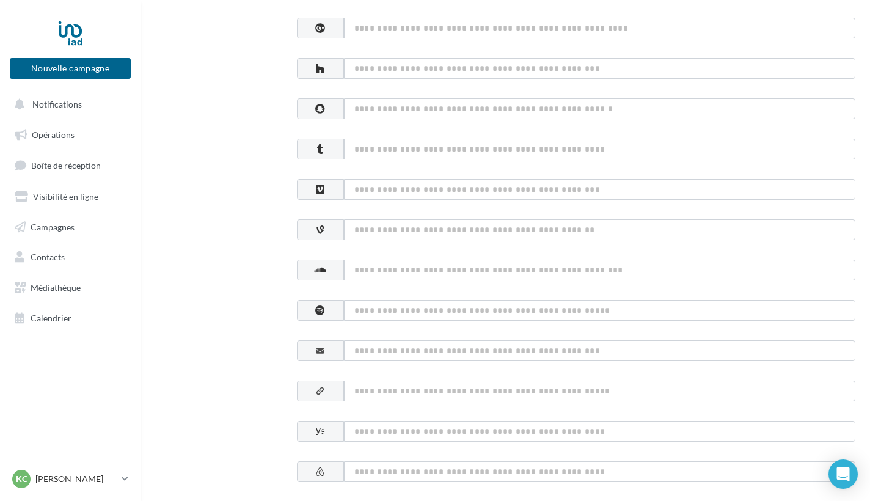
scroll to position [611, 0]
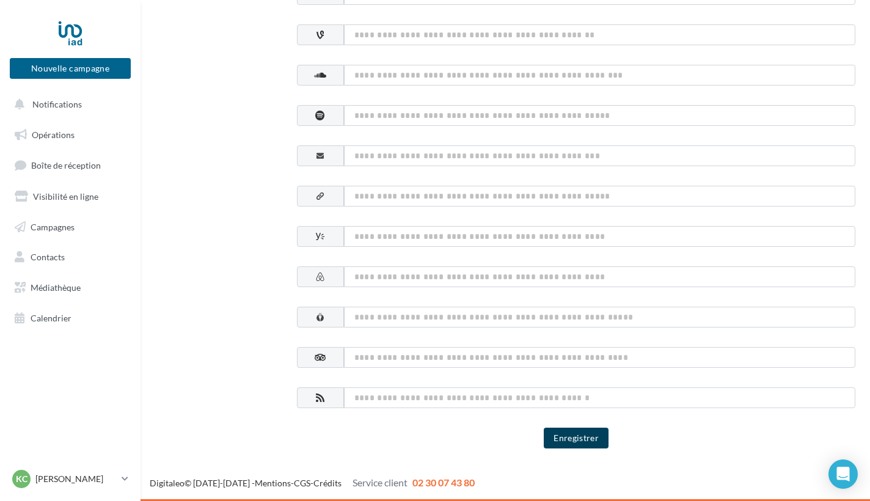
click at [583, 435] on button "Enregistrer" at bounding box center [576, 438] width 65 height 21
click at [50, 128] on link "Opérations" at bounding box center [70, 135] width 126 height 26
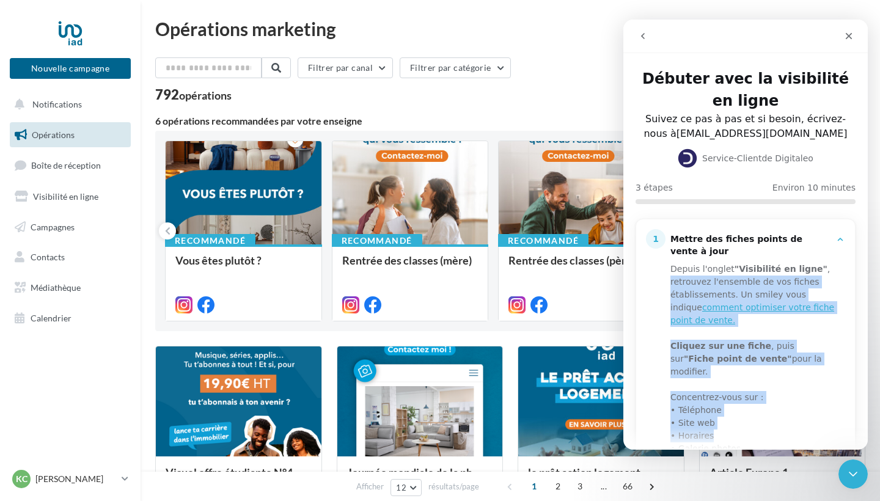
drag, startPoint x: 862, startPoint y: 267, endPoint x: 1495, endPoint y: 438, distance: 655.1
click at [832, 418] on html "Débuter avec la visibilité en ligne Suivez ce pas à pas et si besoin, écrivez-n…" at bounding box center [745, 235] width 244 height 430
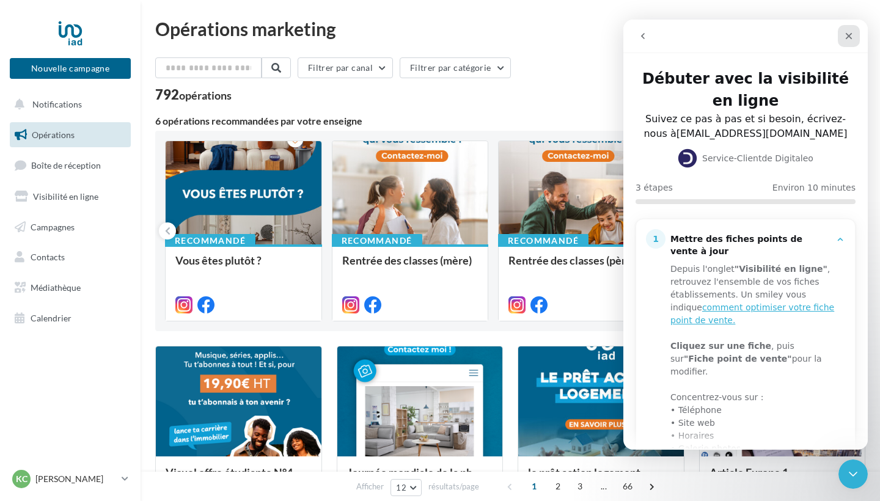
click at [832, 40] on icon "Fermer" at bounding box center [849, 36] width 10 height 10
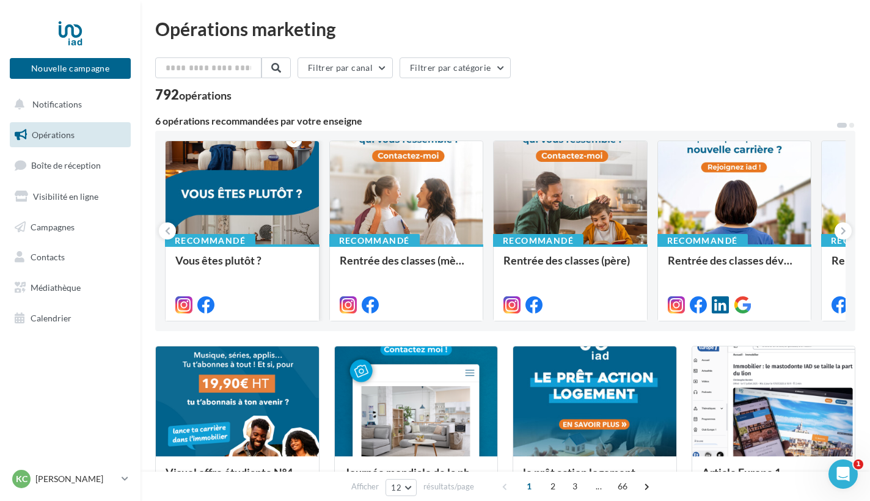
click at [255, 224] on div at bounding box center [242, 193] width 153 height 104
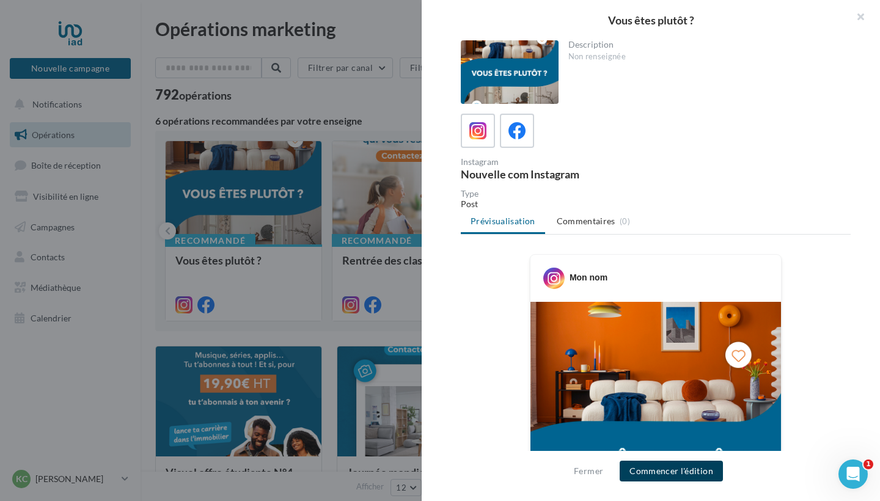
click at [682, 439] on button "Commencer l'édition" at bounding box center [671, 471] width 103 height 21
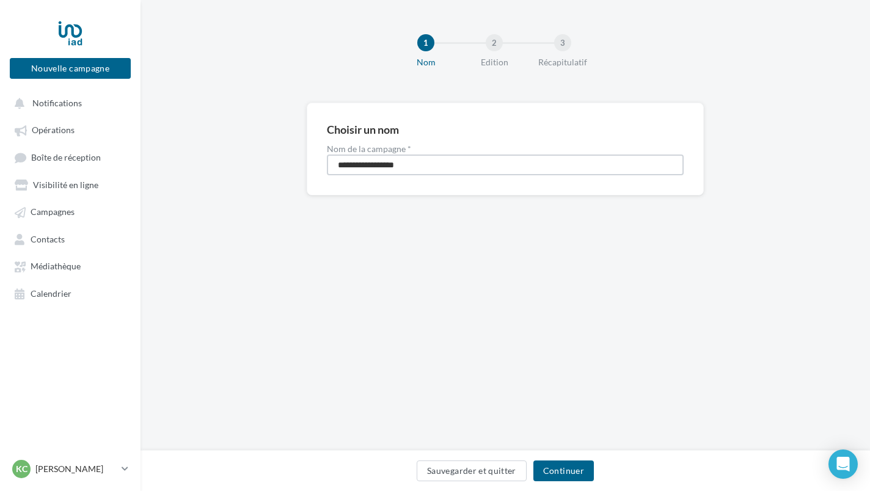
click at [378, 168] on input "**********" at bounding box center [505, 165] width 357 height 21
drag, startPoint x: 408, startPoint y: 164, endPoint x: 316, endPoint y: 164, distance: 91.7
click at [316, 164] on div "**********" at bounding box center [505, 149] width 397 height 93
type input "**********"
click at [554, 471] on button "Continuer" at bounding box center [563, 471] width 60 height 21
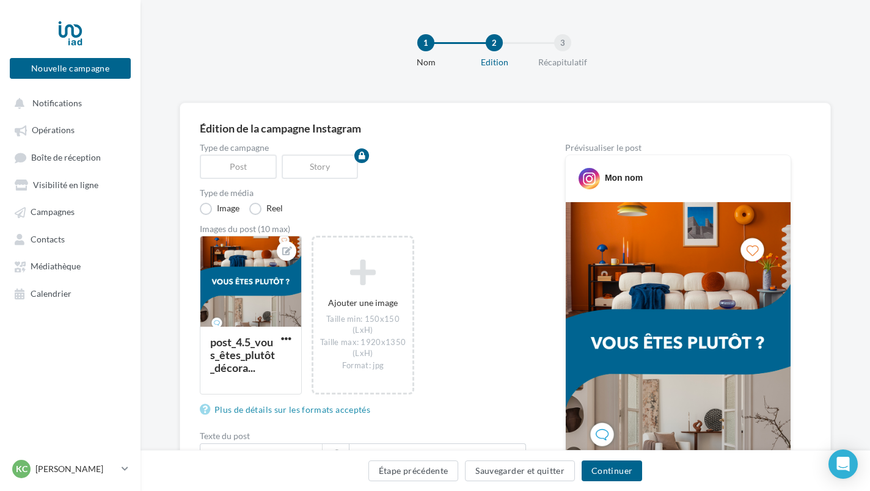
click at [617, 263] on img at bounding box center [678, 344] width 225 height 284
click at [645, 338] on img at bounding box center [678, 344] width 225 height 284
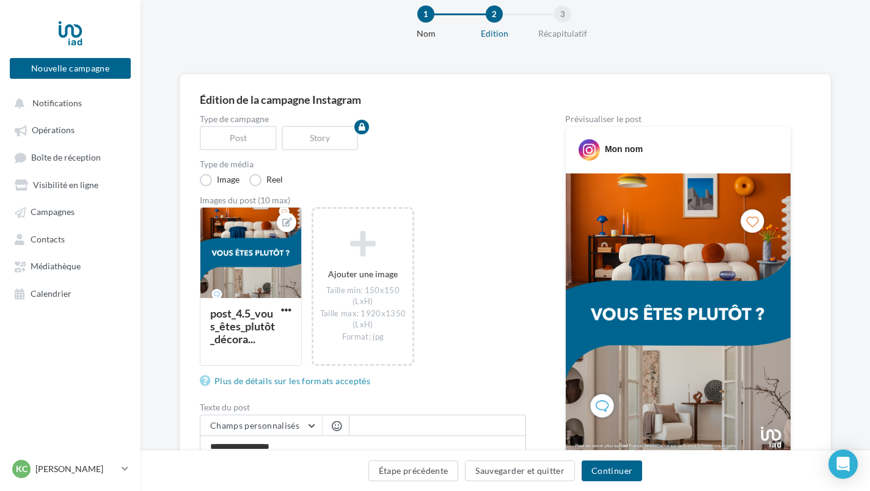
scroll to position [13, 0]
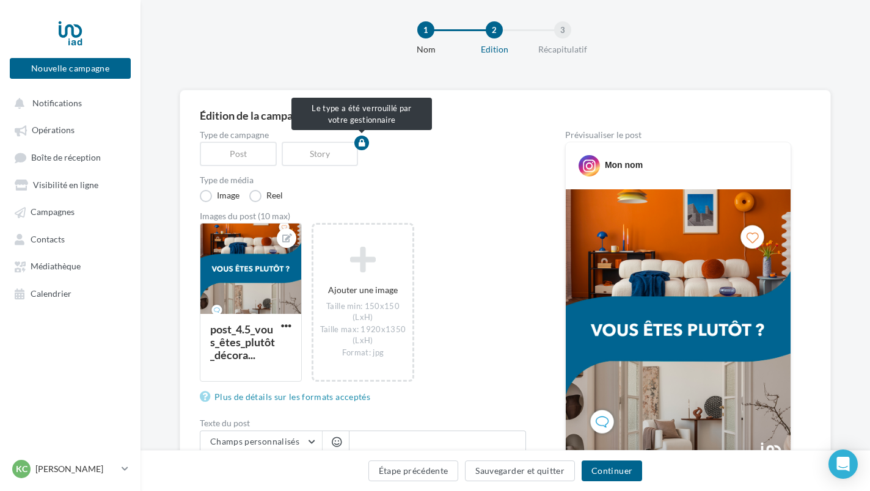
click at [248, 155] on div "Post" at bounding box center [241, 154] width 82 height 24
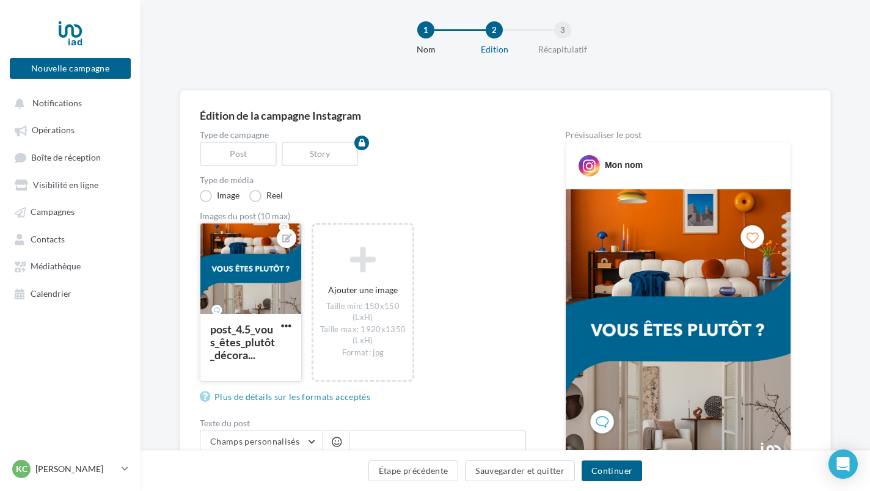
click at [259, 278] on div at bounding box center [250, 270] width 101 height 92
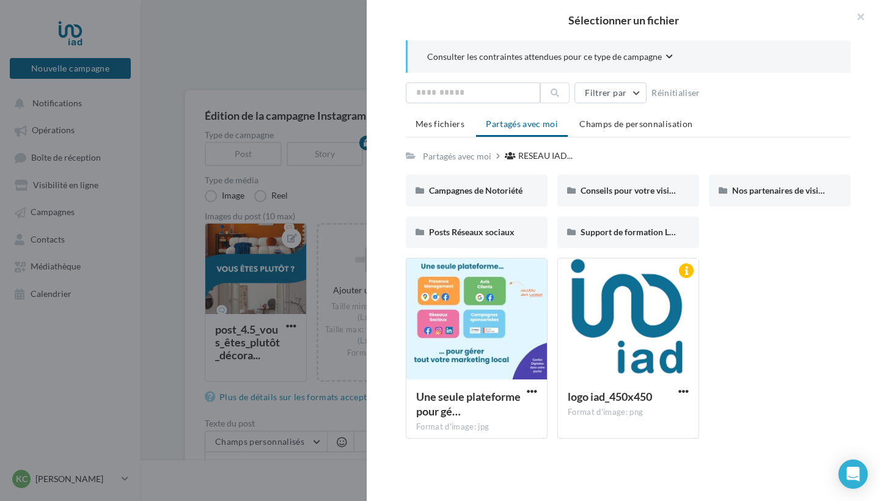
click at [272, 62] on div at bounding box center [440, 250] width 880 height 501
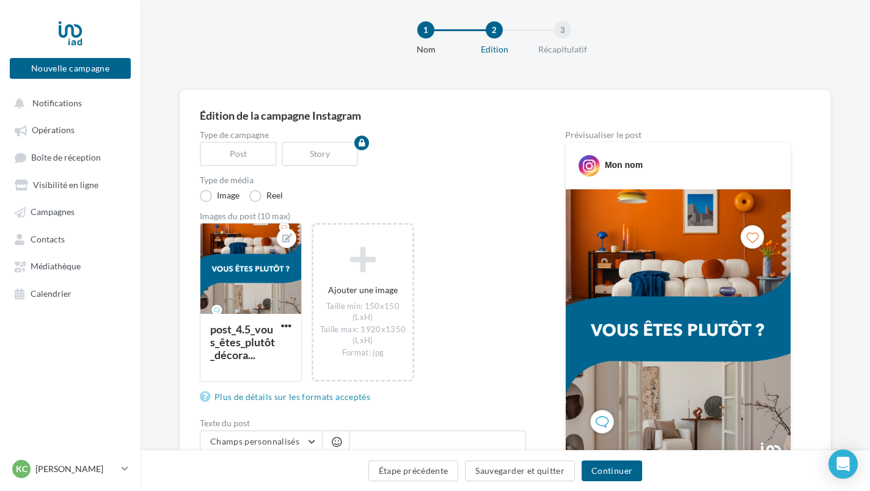
click at [694, 328] on img at bounding box center [678, 331] width 225 height 284
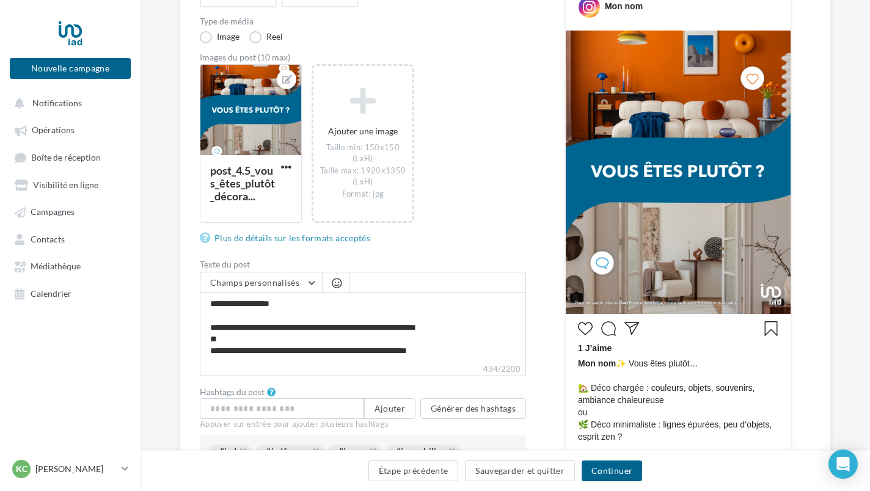
scroll to position [71, 0]
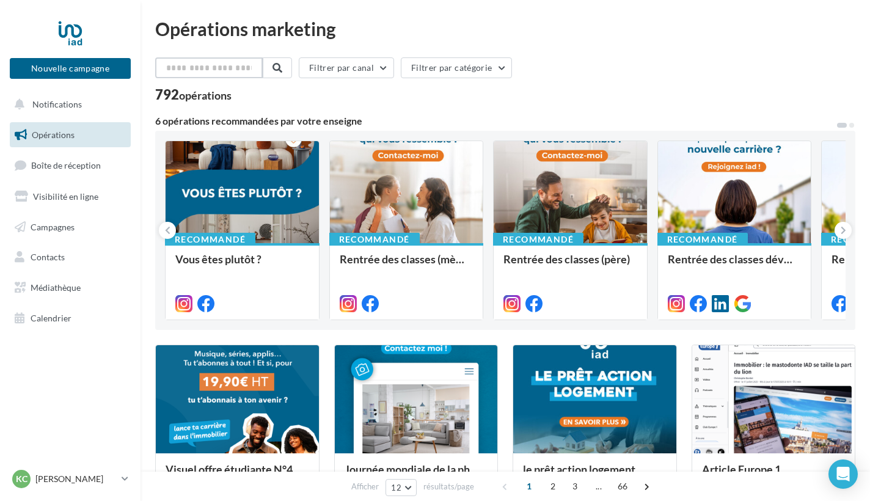
click at [229, 70] on input "text" at bounding box center [209, 67] width 108 height 21
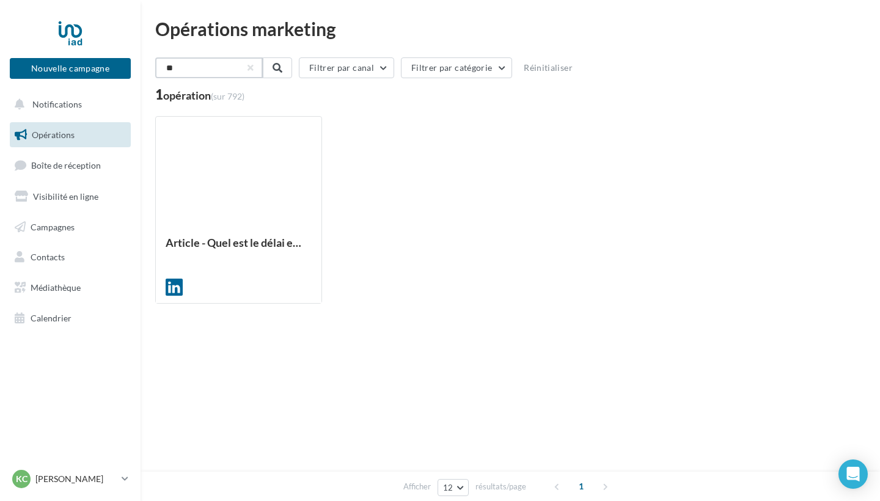
type input "*"
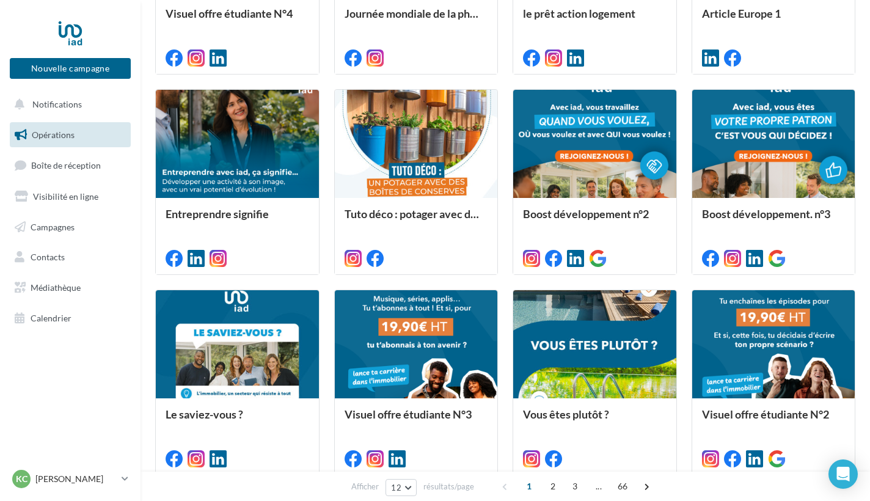
scroll to position [532, 0]
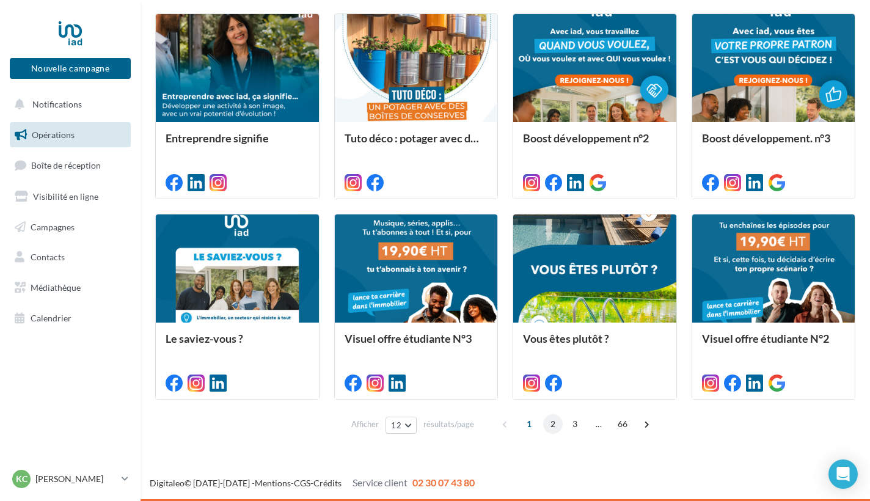
click at [550, 422] on span "2" at bounding box center [553, 424] width 20 height 20
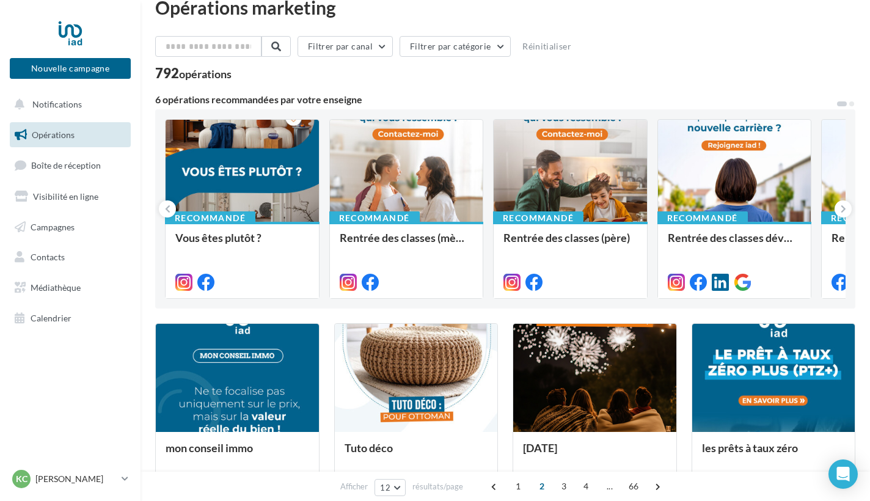
scroll to position [0, 0]
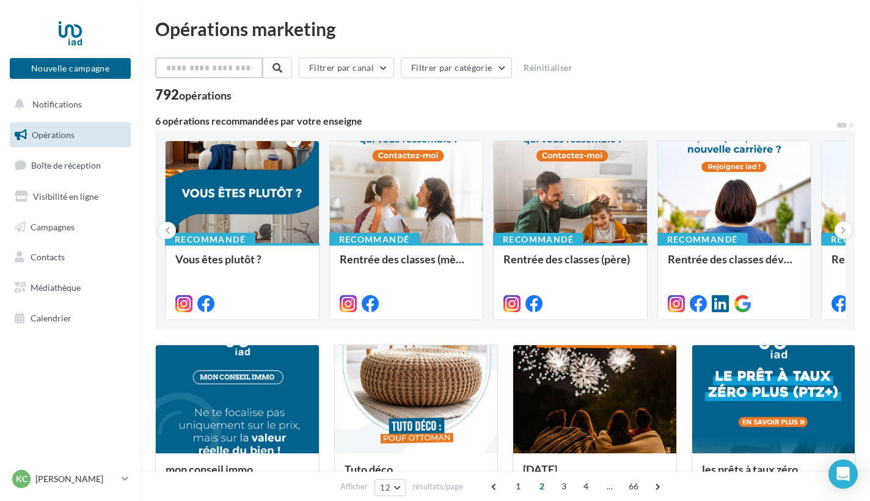
click at [235, 68] on input "text" at bounding box center [209, 67] width 108 height 21
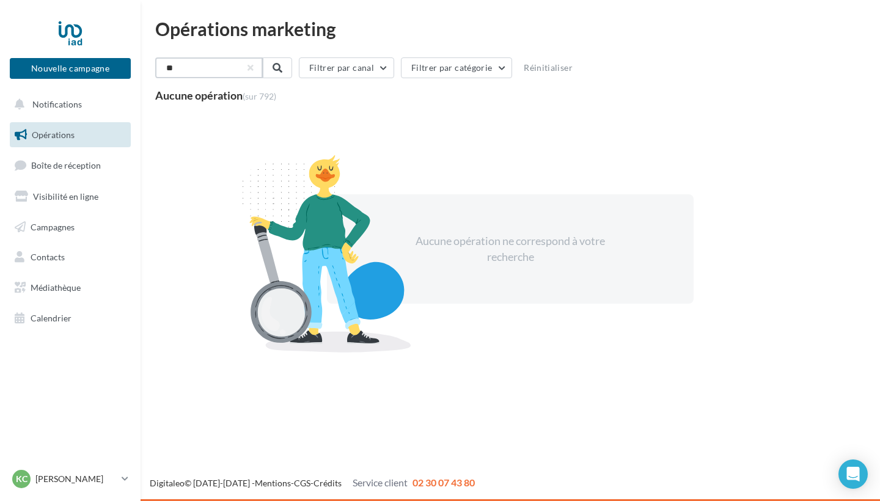
type input "*"
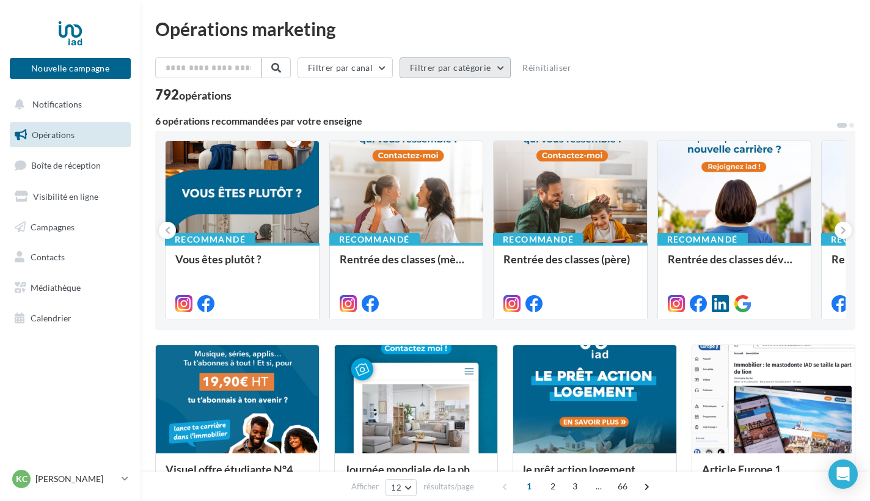
click at [496, 73] on button "Filtrer par catégorie" at bounding box center [455, 67] width 111 height 21
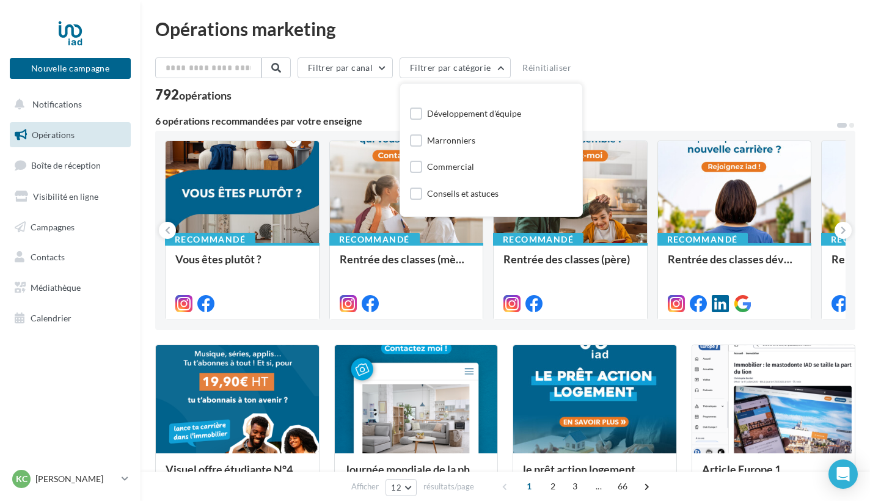
scroll to position [70, 0]
click at [460, 163] on div "Commercial" at bounding box center [450, 164] width 47 height 12
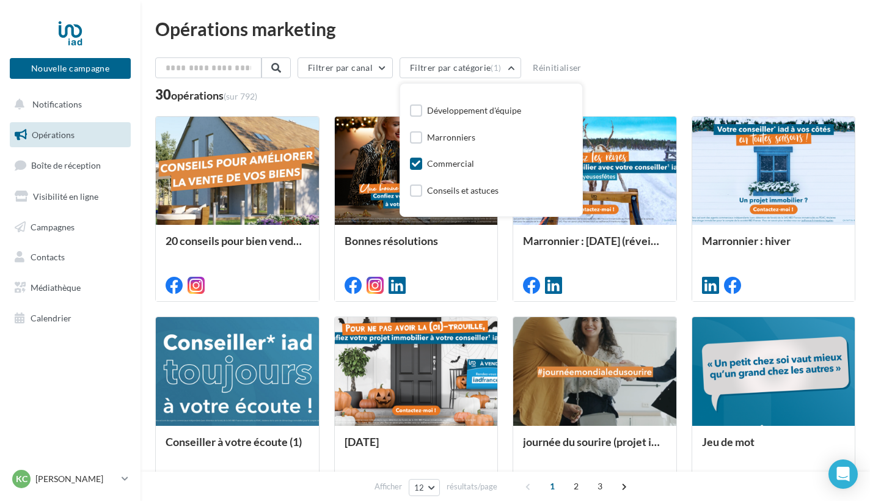
click at [646, 63] on div "Filtrer par canal Filtrer par catégorie (1) Toutes les catégories Développer ma…" at bounding box center [505, 70] width 700 height 26
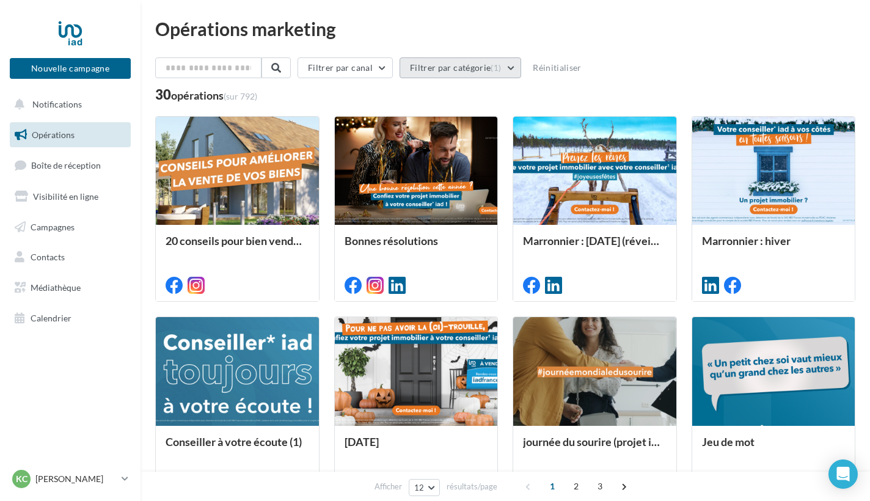
click at [518, 68] on button "Filtrer par catégorie (1)" at bounding box center [461, 67] width 122 height 21
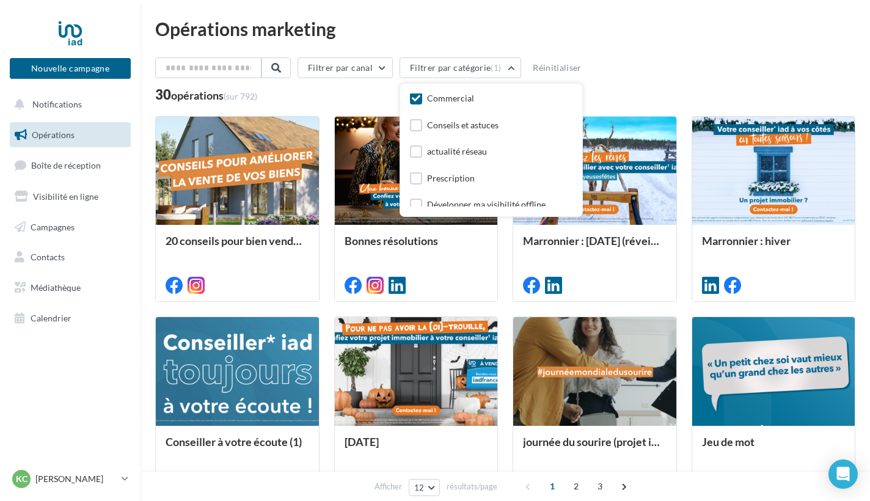
scroll to position [140, 0]
click at [530, 202] on div "Développer ma visibilité offline" at bounding box center [486, 200] width 119 height 12
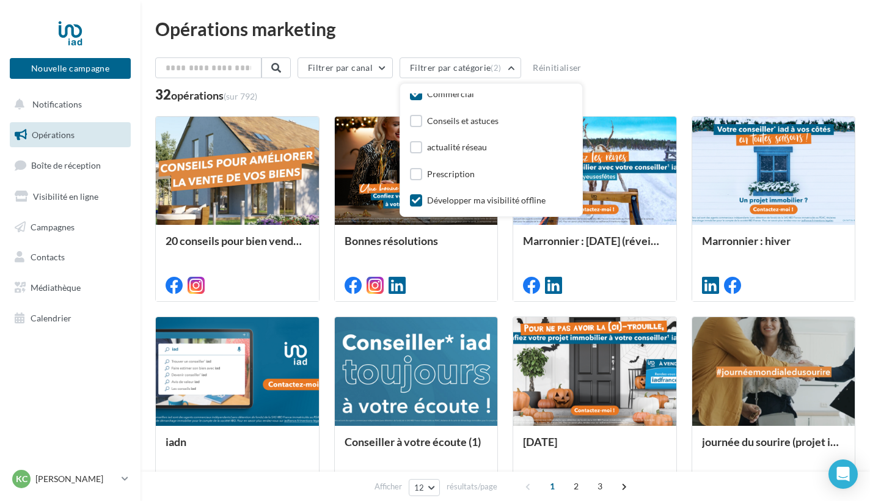
click at [512, 198] on div "Développer ma visibilité offline" at bounding box center [486, 200] width 119 height 12
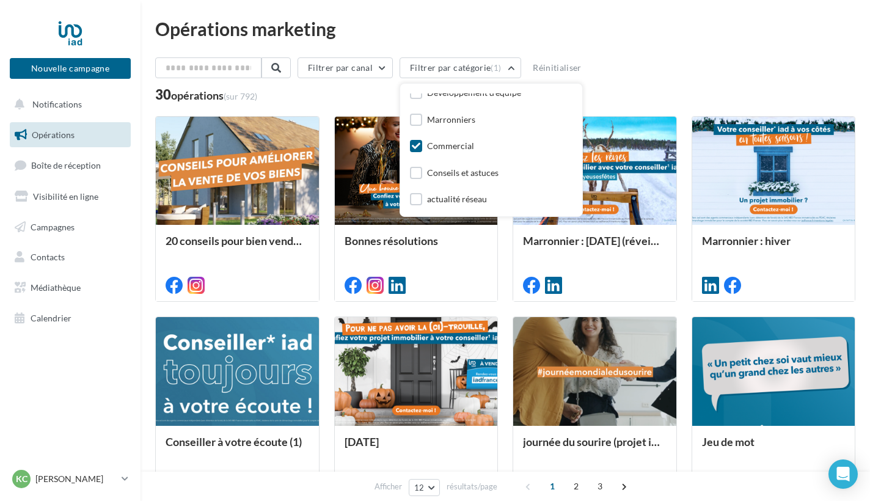
scroll to position [86, 0]
click at [455, 147] on div "Commercial" at bounding box center [450, 148] width 47 height 12
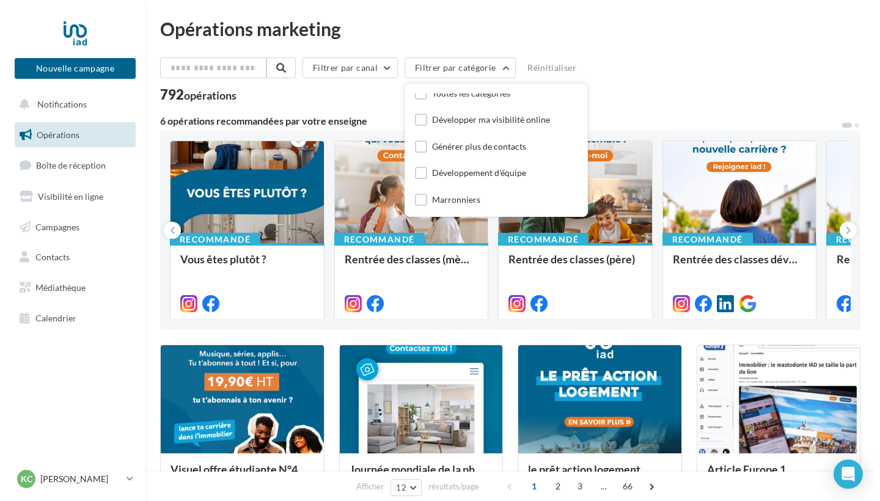
scroll to position [0, 0]
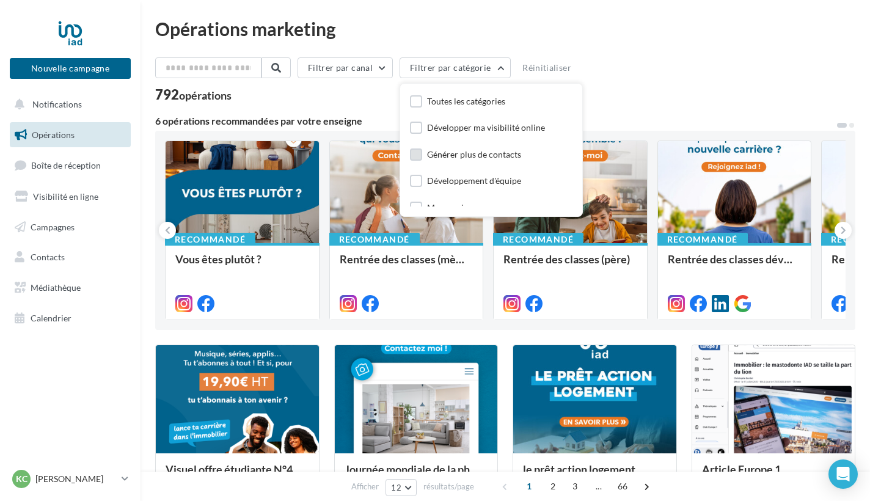
click at [487, 156] on div "Générer plus de contacts" at bounding box center [474, 154] width 94 height 12
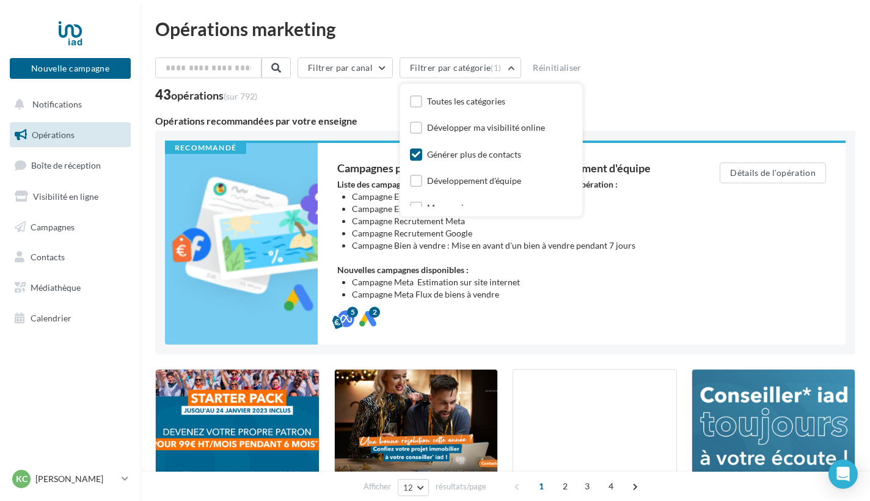
click at [420, 152] on icon at bounding box center [416, 154] width 9 height 9
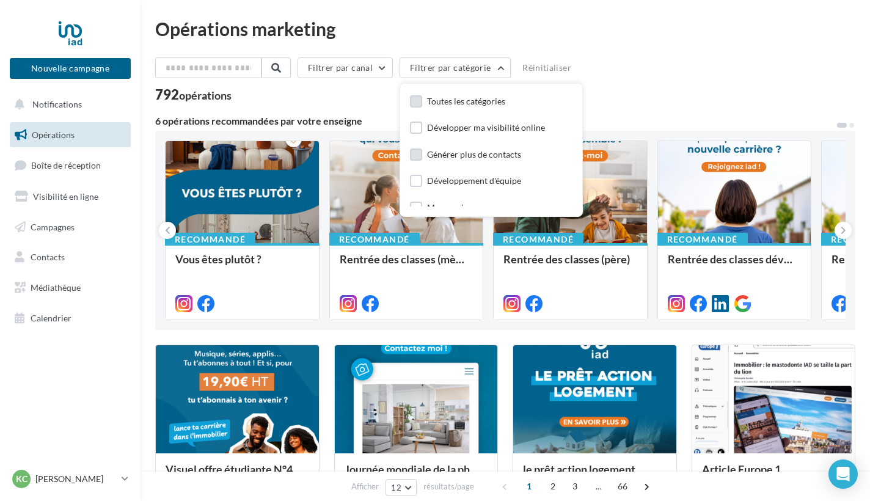
click at [422, 101] on label at bounding box center [416, 101] width 12 height 12
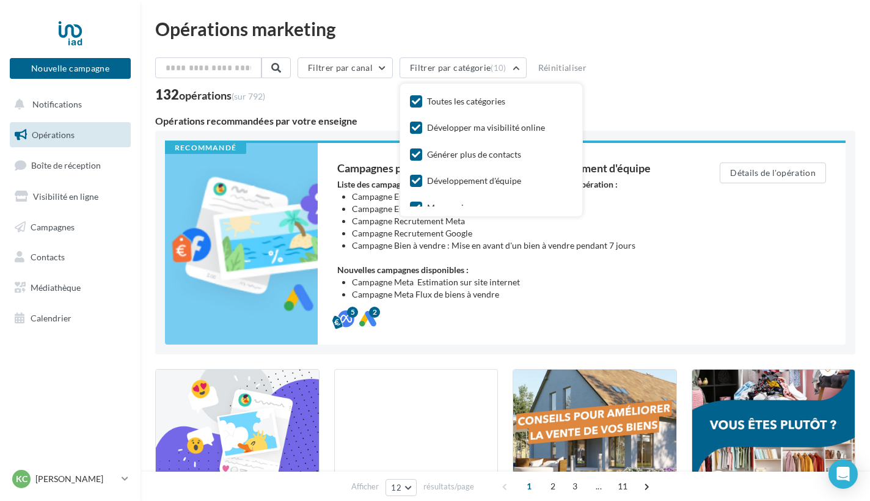
click at [420, 101] on icon at bounding box center [416, 101] width 9 height 9
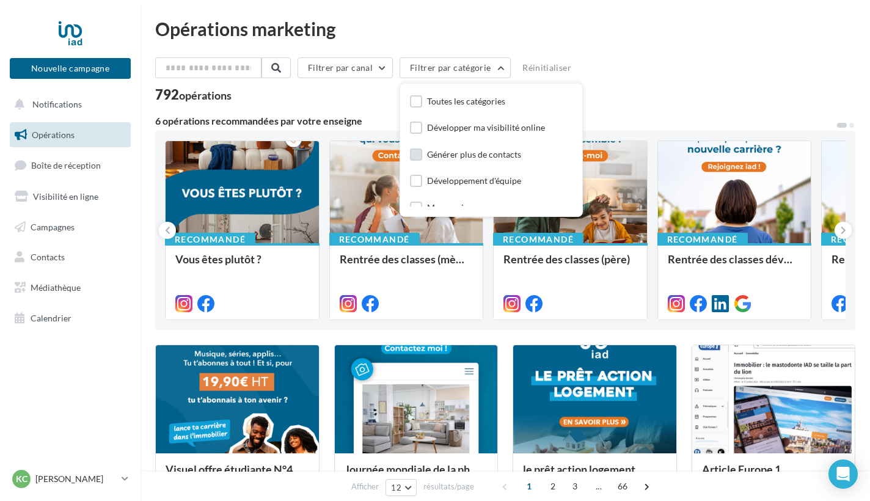
click at [644, 62] on div "Filtrer par canal Filtrer par catégorie Toutes les catégories Développer ma vis…" at bounding box center [505, 70] width 700 height 26
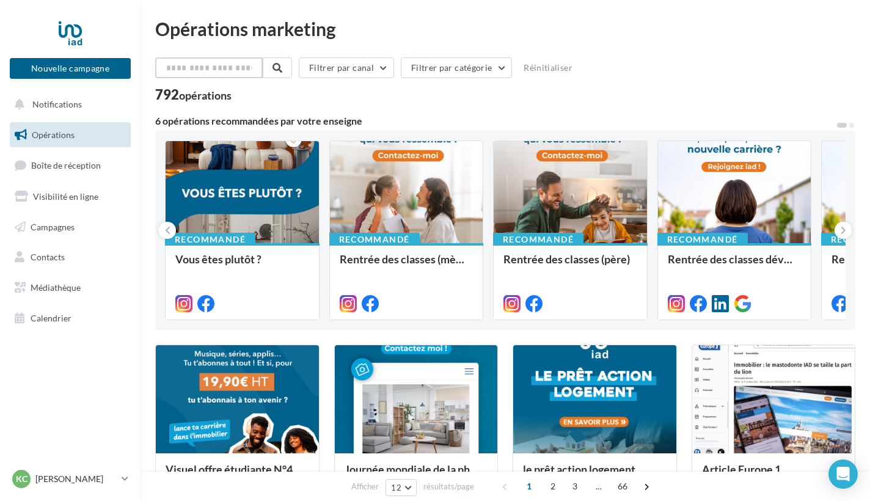
click at [242, 69] on input "text" at bounding box center [209, 67] width 108 height 21
click at [273, 70] on button at bounding box center [276, 67] width 29 height 21
click at [246, 70] on input "text" at bounding box center [209, 67] width 108 height 21
click at [459, 235] on div at bounding box center [406, 192] width 153 height 103
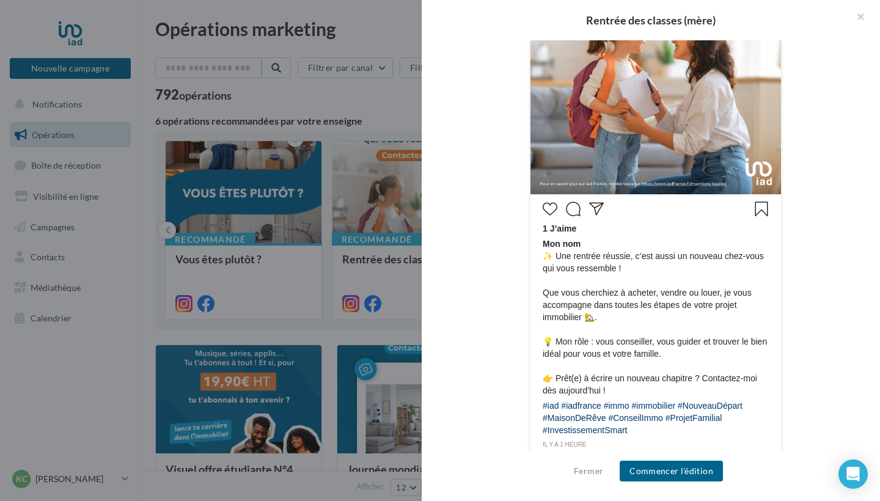
scroll to position [474, 0]
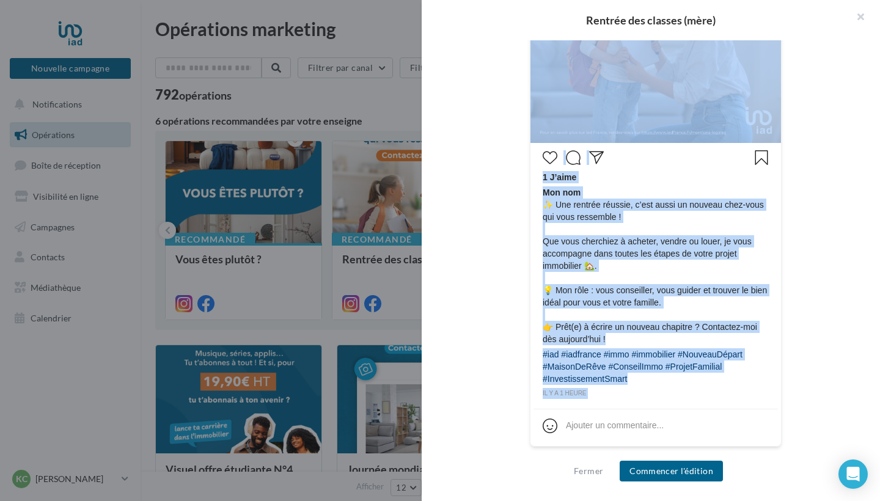
click at [822, 403] on div "Mon nom 1 J’aime Mon nom ✨ Une rentrée réussie, c’est aussi un nouveau chez-vou…" at bounding box center [656, 121] width 390 height 683
click at [835, 356] on div "Mon nom 1 J’aime Mon nom ✨ Une rentrée réussie, c’est aussi un nouveau chez-vou…" at bounding box center [656, 121] width 390 height 683
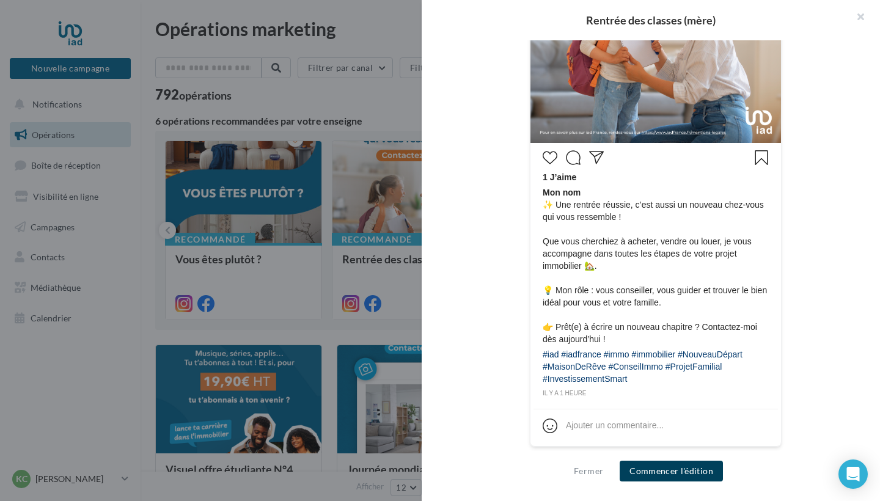
click at [664, 469] on button "Commencer l'édition" at bounding box center [671, 471] width 103 height 21
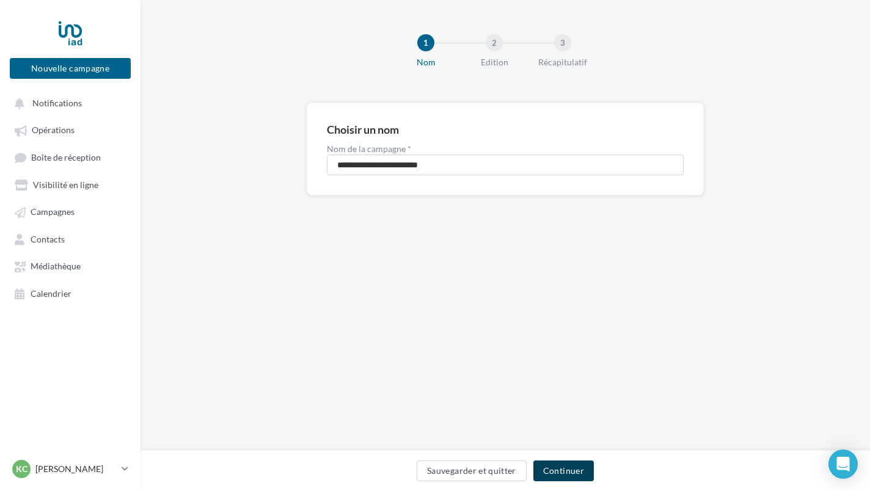
click at [551, 472] on button "Continuer" at bounding box center [563, 471] width 60 height 21
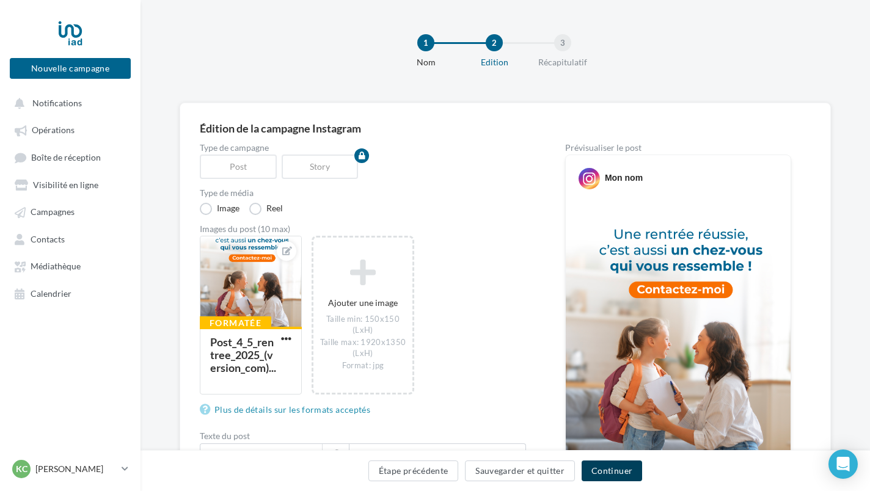
click at [593, 470] on button "Continuer" at bounding box center [612, 471] width 60 height 21
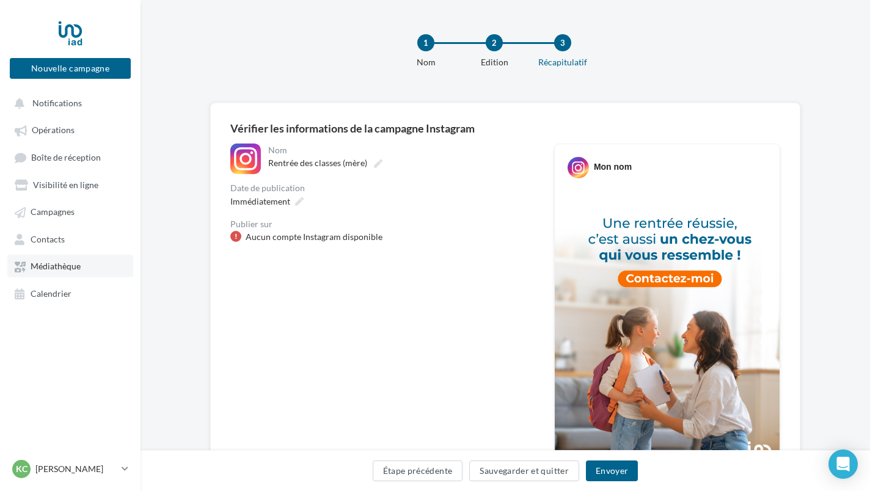
click at [57, 262] on span "Médiathèque" at bounding box center [56, 267] width 50 height 10
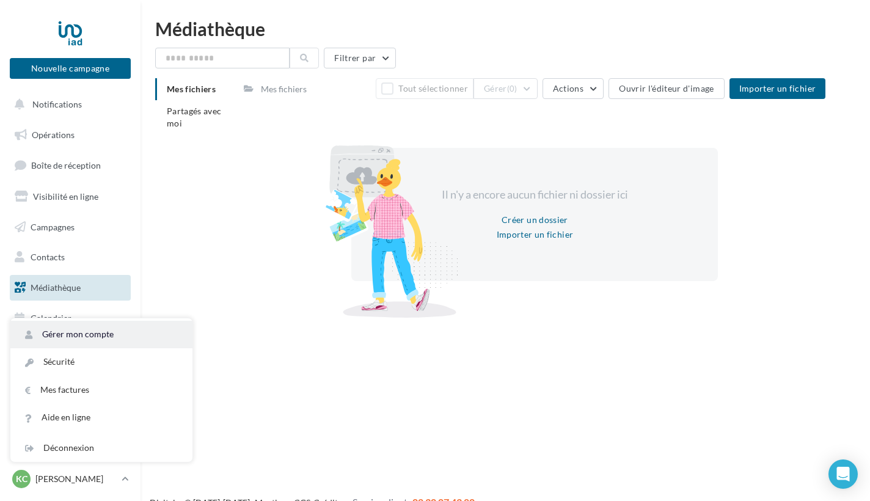
click at [97, 338] on link "Gérer mon compte" at bounding box center [101, 334] width 182 height 27
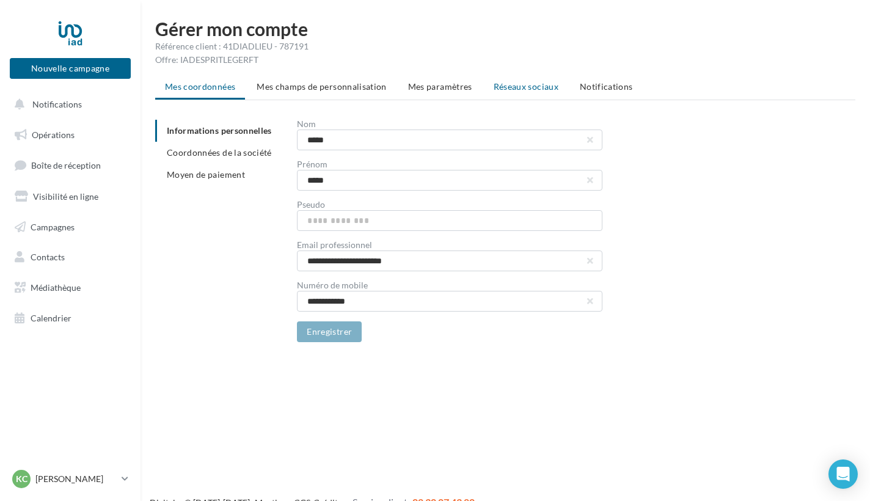
click at [529, 87] on span "Réseaux sociaux" at bounding box center [526, 86] width 65 height 10
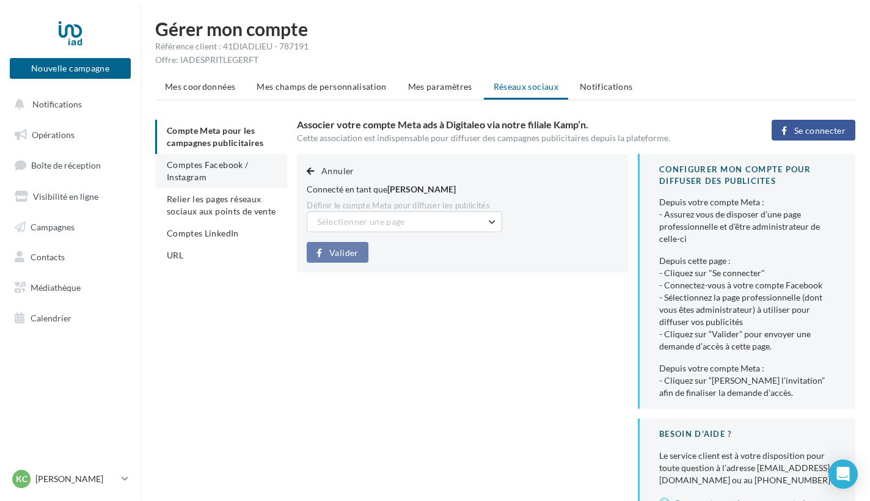
click at [227, 174] on li "Comptes Facebook / Instagram" at bounding box center [221, 171] width 132 height 34
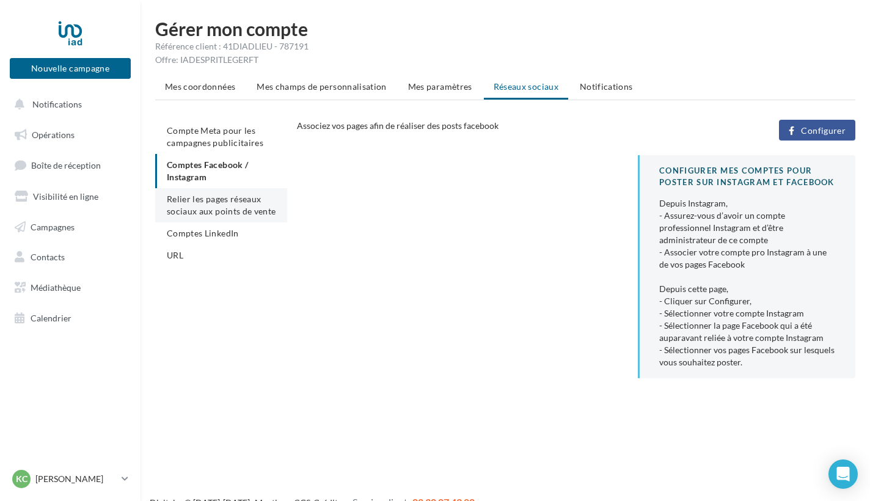
click at [222, 206] on span "Relier les pages réseaux sociaux aux points de vente" at bounding box center [221, 205] width 109 height 23
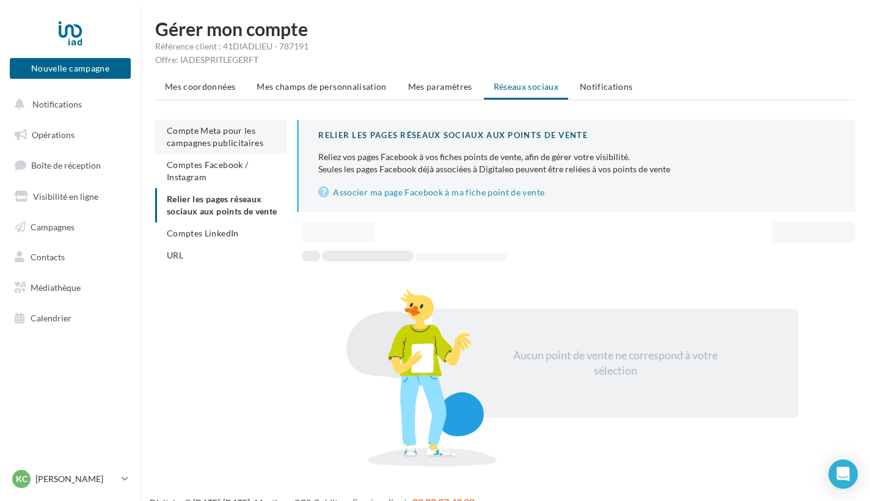
click at [210, 141] on span "Compte Meta pour les campagnes publicitaires" at bounding box center [215, 136] width 97 height 23
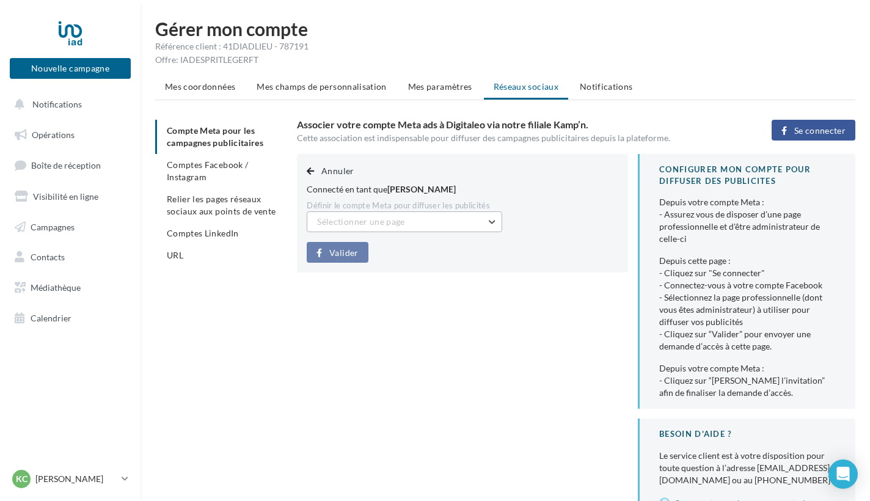
click at [422, 224] on button "Sélectionner une page" at bounding box center [405, 221] width 196 height 21
click at [416, 250] on span "[PERSON_NAME] Immobilier (Admin)" at bounding box center [398, 252] width 144 height 10
click at [352, 254] on span "Valider" at bounding box center [343, 253] width 29 height 10
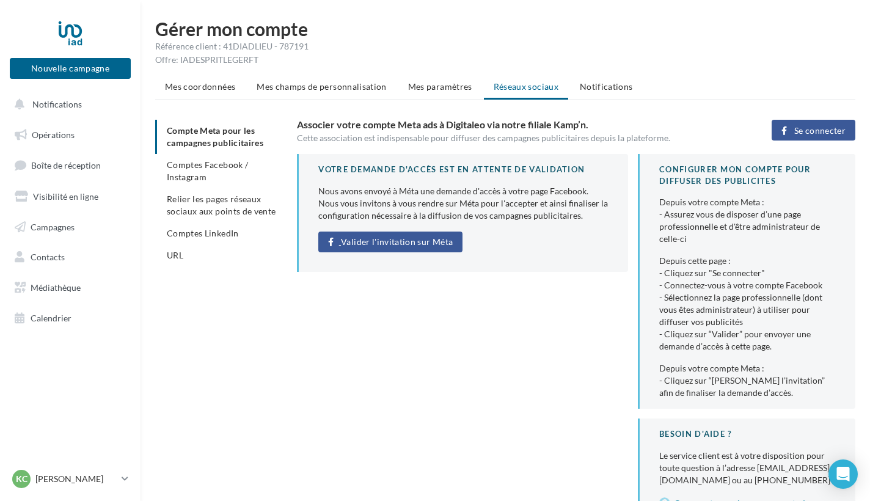
click at [367, 245] on span "Valider l'invitation sur Méta" at bounding box center [397, 242] width 112 height 10
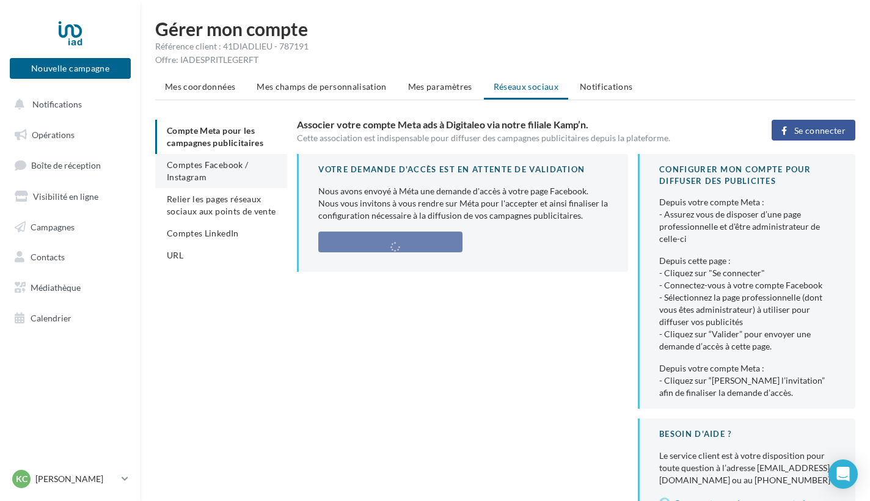
click at [198, 169] on span "Comptes Facebook / Instagram" at bounding box center [207, 170] width 81 height 23
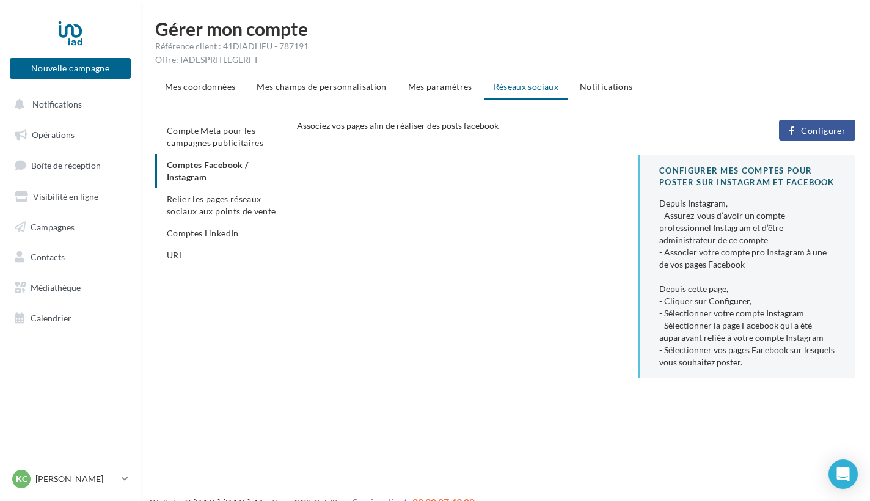
click at [799, 127] on button "Configurer" at bounding box center [817, 130] width 76 height 21
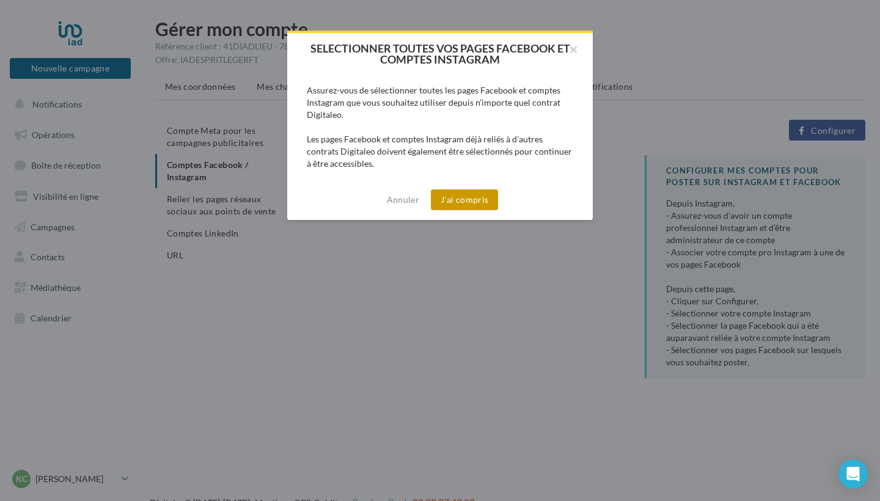
click at [469, 197] on button "J'ai compris" at bounding box center [464, 199] width 67 height 21
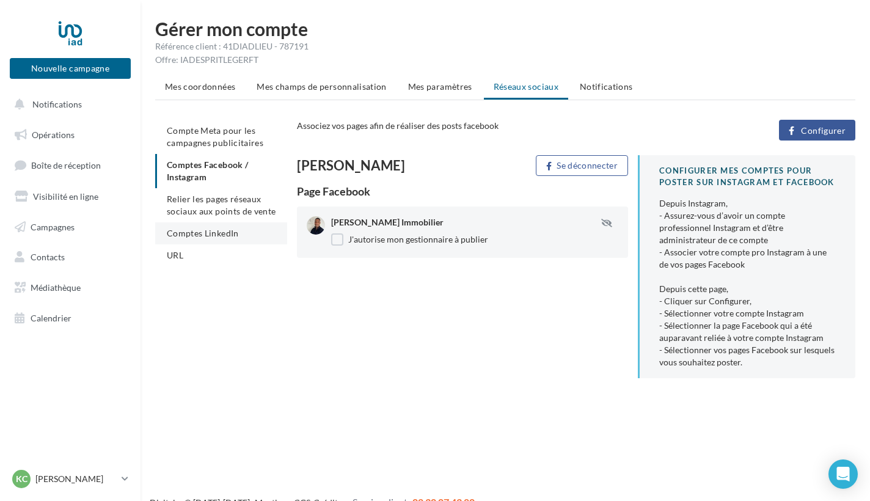
click at [225, 240] on li "Comptes LinkedIn" at bounding box center [221, 233] width 132 height 22
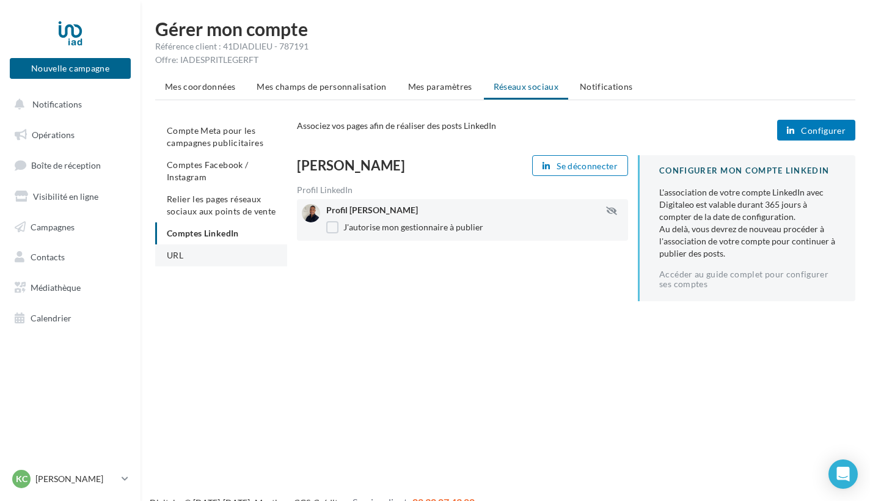
click at [202, 252] on li "URL" at bounding box center [221, 255] width 132 height 22
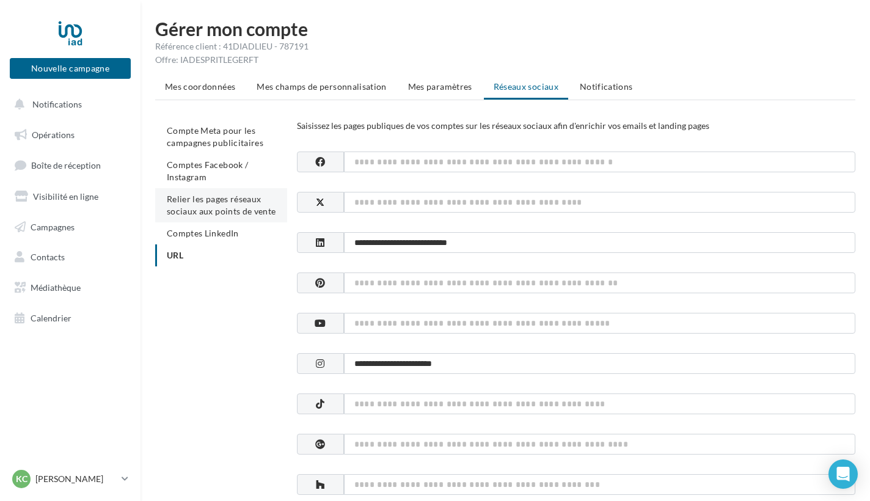
click at [238, 207] on span "Relier les pages réseaux sociaux aux points de vente" at bounding box center [221, 205] width 109 height 23
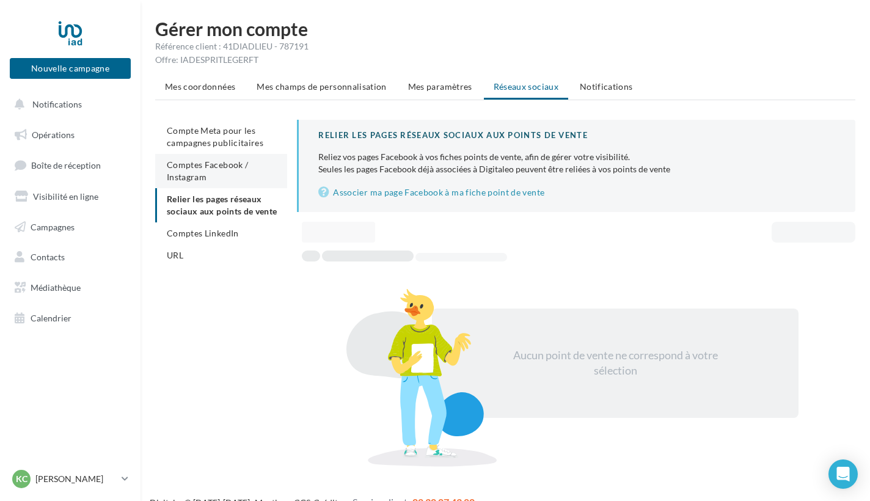
click at [222, 170] on li "Comptes Facebook / Instagram" at bounding box center [221, 171] width 132 height 34
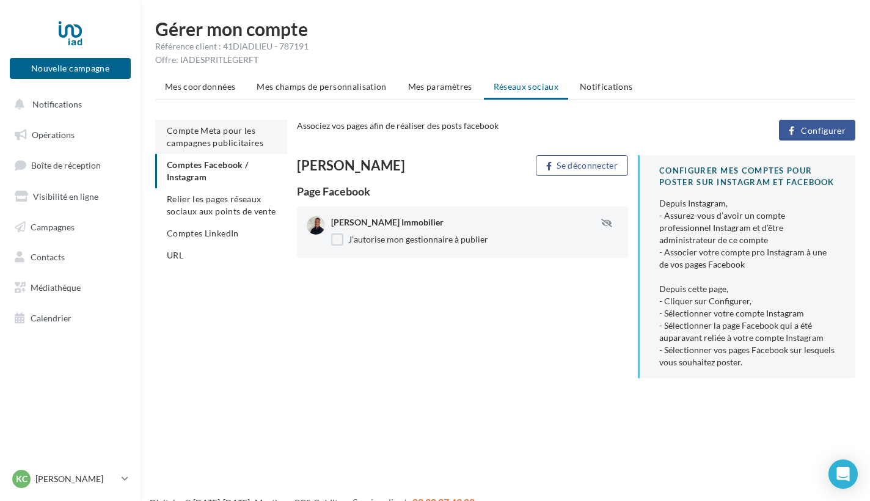
click at [214, 142] on span "Compte Meta pour les campagnes publicitaires" at bounding box center [215, 136] width 97 height 23
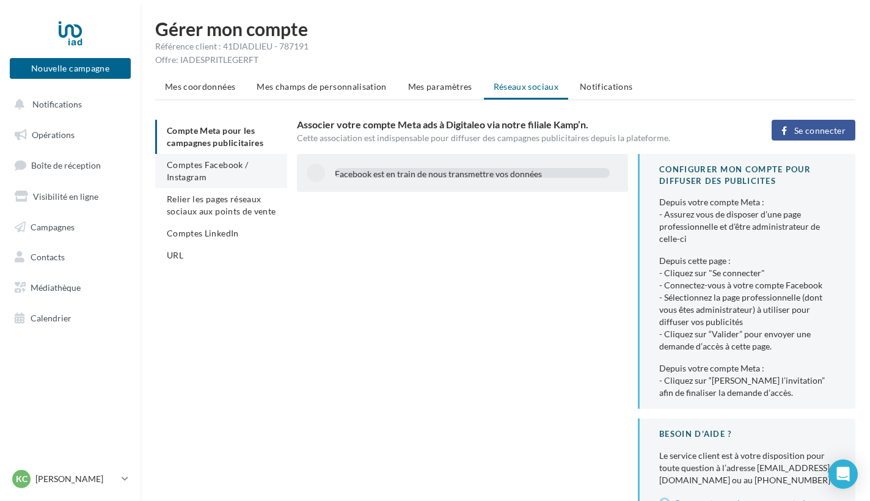
click at [212, 168] on span "Comptes Facebook / Instagram" at bounding box center [207, 170] width 81 height 23
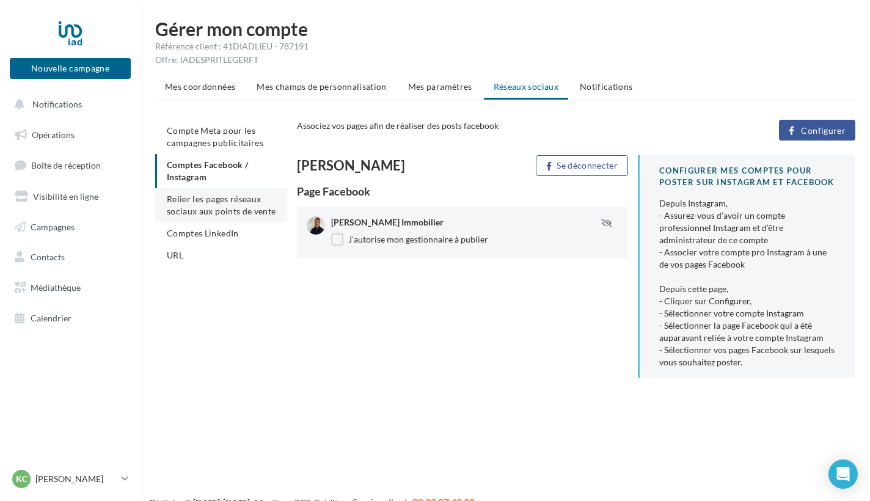
click at [214, 196] on span "Relier les pages réseaux sociaux aux points de vente" at bounding box center [221, 205] width 109 height 23
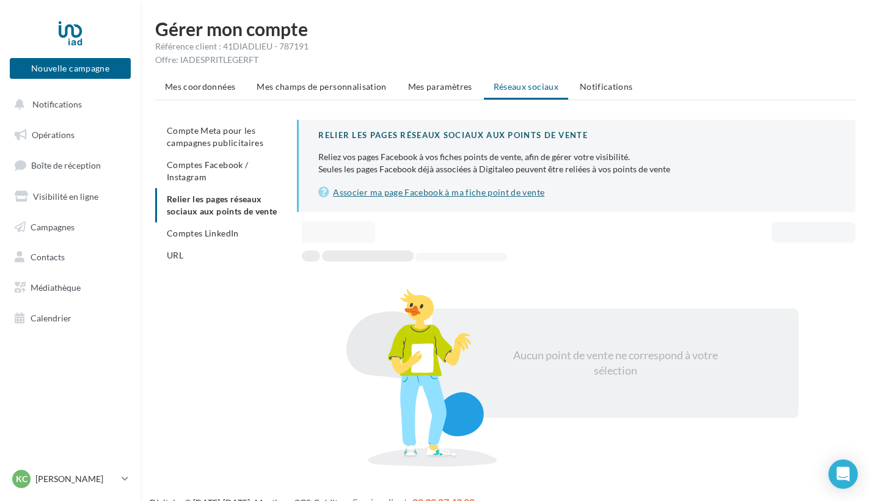
click at [360, 196] on link "Associer ma page Facebook à ma fiche point de vente" at bounding box center [577, 192] width 518 height 15
click at [205, 163] on span "Comptes Facebook / Instagram" at bounding box center [207, 170] width 81 height 23
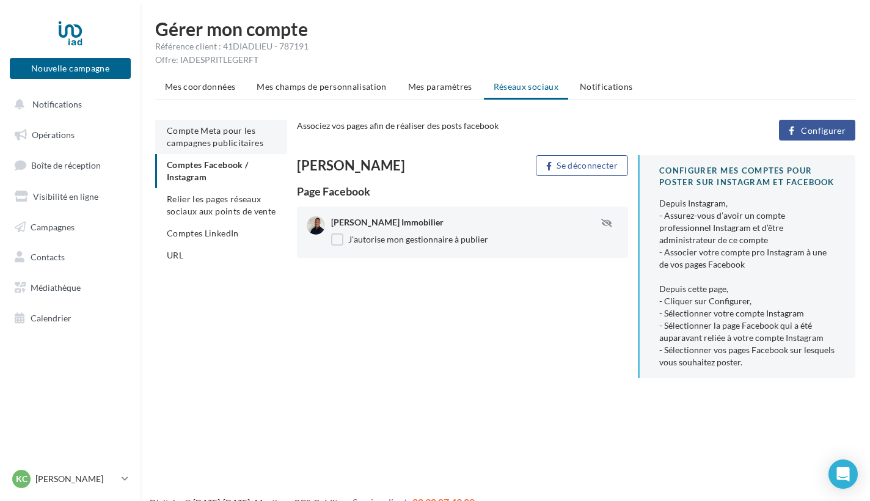
click at [199, 134] on span "Compte Meta pour les campagnes publicitaires" at bounding box center [215, 136] width 97 height 23
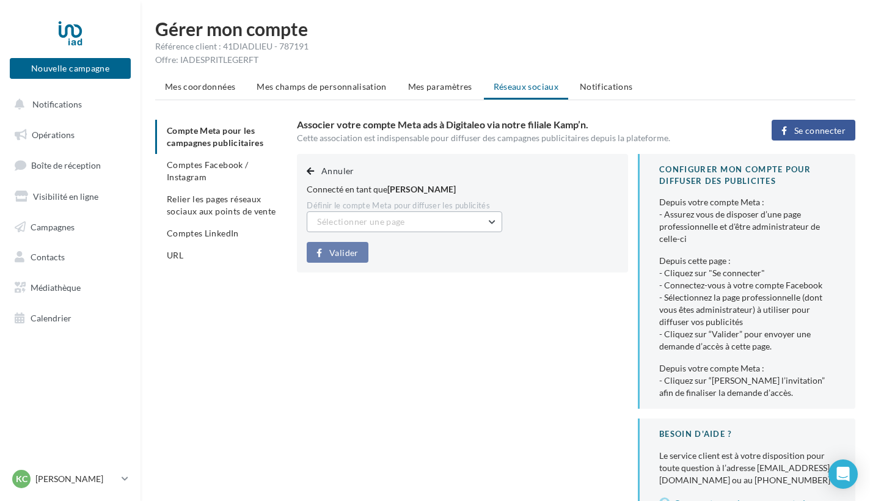
click at [490, 225] on button "Sélectionner une page" at bounding box center [405, 221] width 196 height 21
click at [471, 252] on button "Kenny CAIUS Immobilier (Admin)" at bounding box center [405, 253] width 196 height 32
click at [348, 257] on button "Valider" at bounding box center [337, 252] width 61 height 21
click at [208, 227] on li "Comptes LinkedIn" at bounding box center [221, 233] width 132 height 22
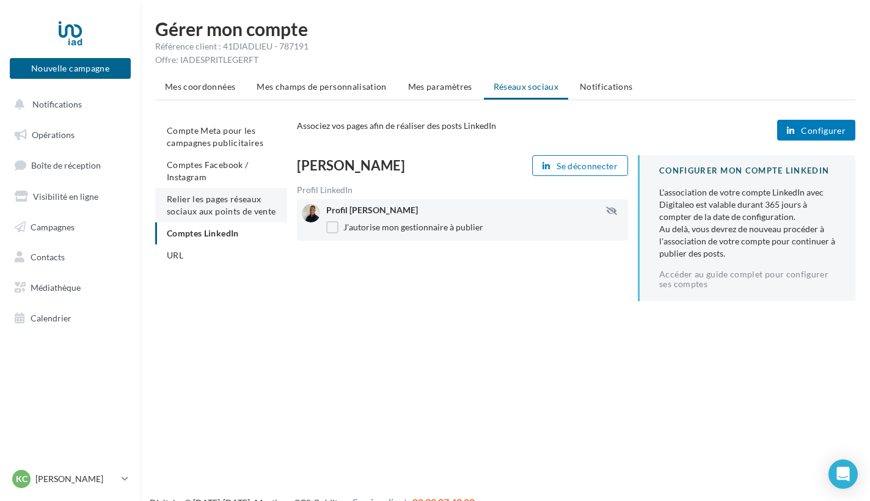
click at [200, 211] on span "Relier les pages réseaux sociaux aux points de vente" at bounding box center [221, 205] width 109 height 23
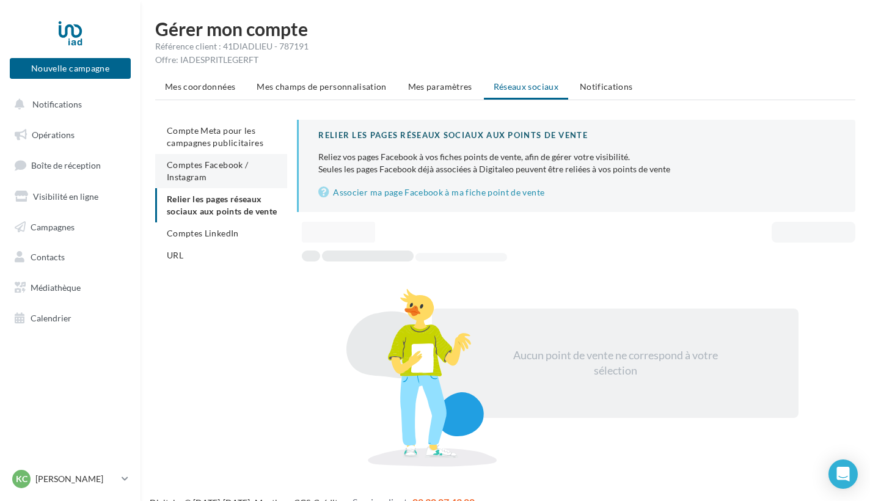
click at [184, 175] on span "Comptes Facebook / Instagram" at bounding box center [207, 170] width 81 height 23
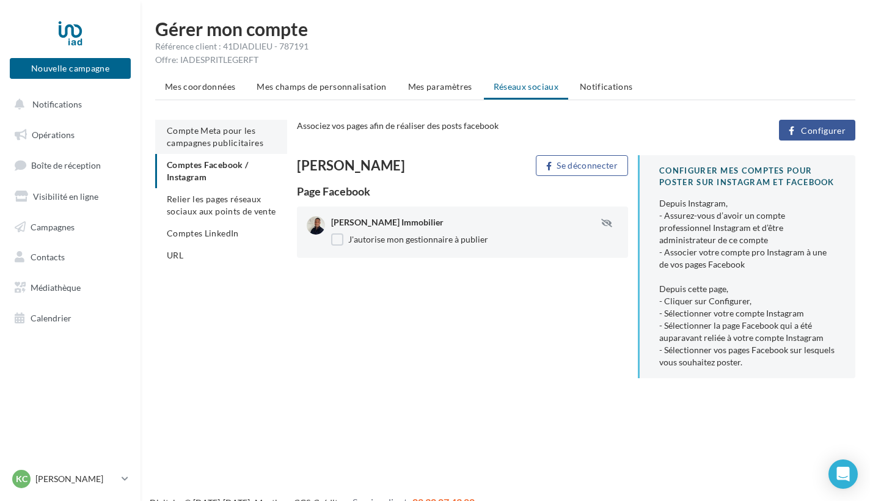
click at [187, 144] on span "Compte Meta pour les campagnes publicitaires" at bounding box center [215, 136] width 97 height 23
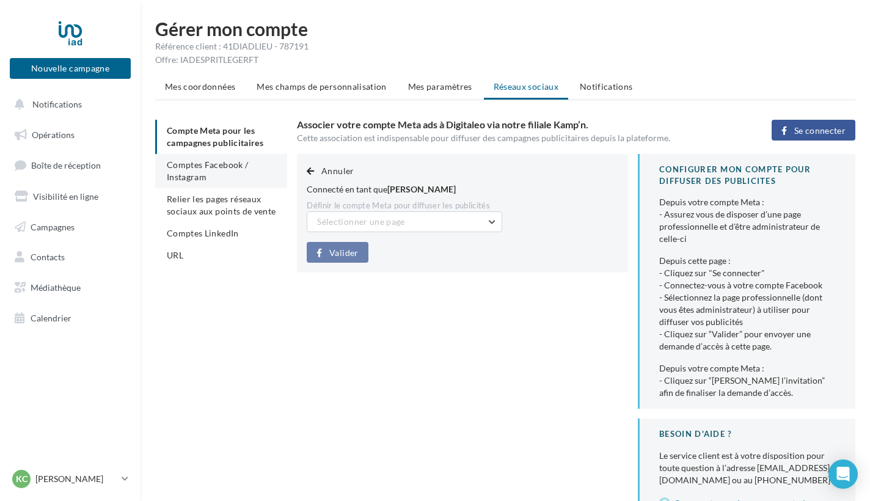
click at [210, 181] on li "Comptes Facebook / Instagram" at bounding box center [221, 171] width 132 height 34
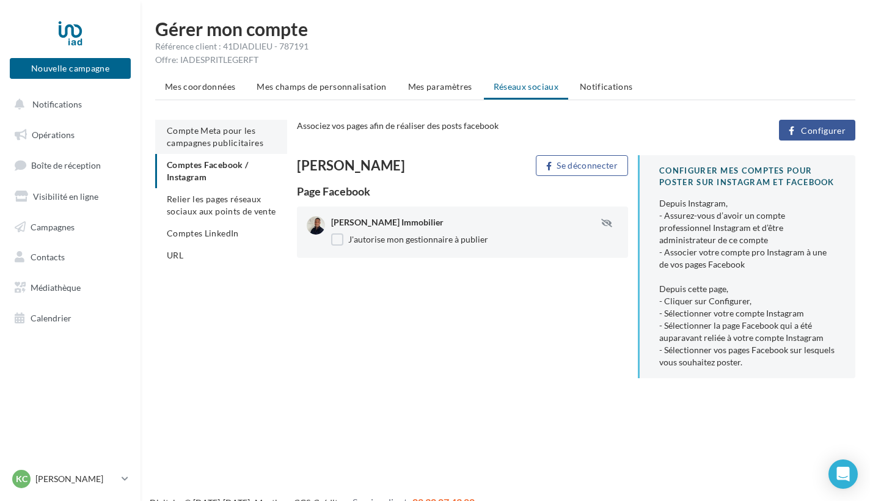
click at [208, 121] on li "Compte Meta pour les campagnes publicitaires" at bounding box center [221, 137] width 132 height 34
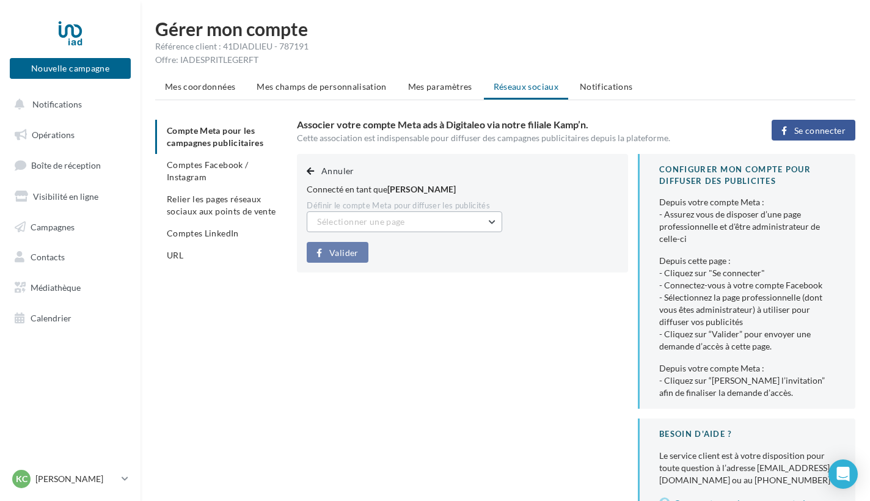
click at [386, 223] on span "Sélectionner une page" at bounding box center [360, 221] width 87 height 10
click at [381, 252] on div "Annuler Connecté en tant que Kenny Caius Définir le compte Meta pour diffuser l…" at bounding box center [462, 213] width 331 height 119
click at [398, 224] on span "Sélectionner une page" at bounding box center [360, 221] width 87 height 10
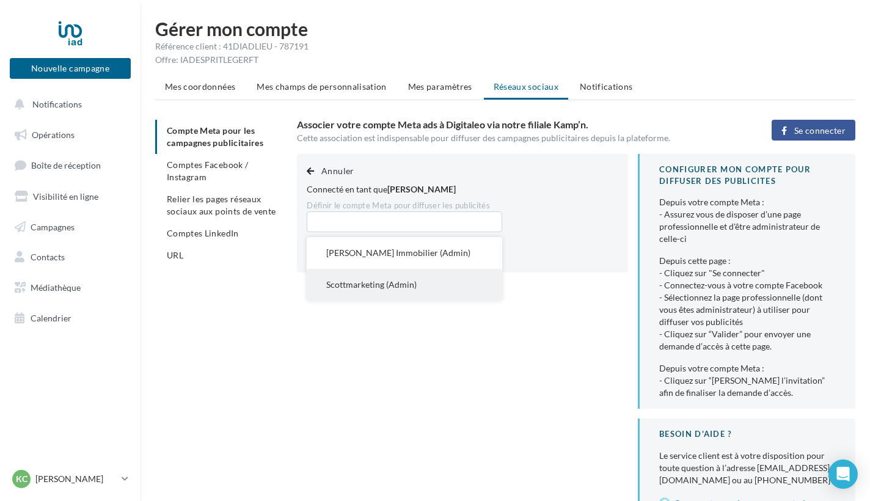
click at [389, 284] on div "Annuler Connecté en tant que Kenny Caius Définir le compte Meta pour diffuser l…" at bounding box center [581, 342] width 568 height 376
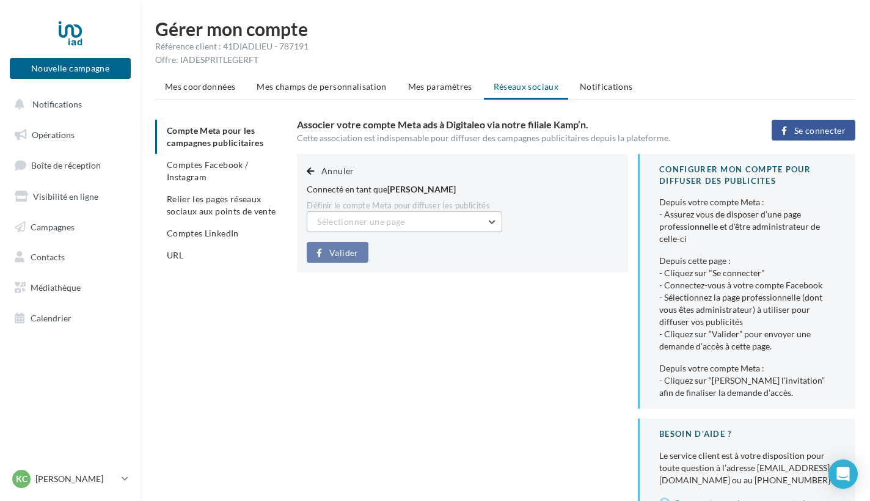
click at [430, 225] on button "Sélectionner une page" at bounding box center [405, 221] width 196 height 21
click at [418, 250] on div "Annuler Connecté en tant que Kenny Caius Définir le compte Meta pour diffuser l…" at bounding box center [462, 213] width 331 height 119
click at [213, 209] on span "Relier les pages réseaux sociaux aux points de vente" at bounding box center [221, 205] width 109 height 23
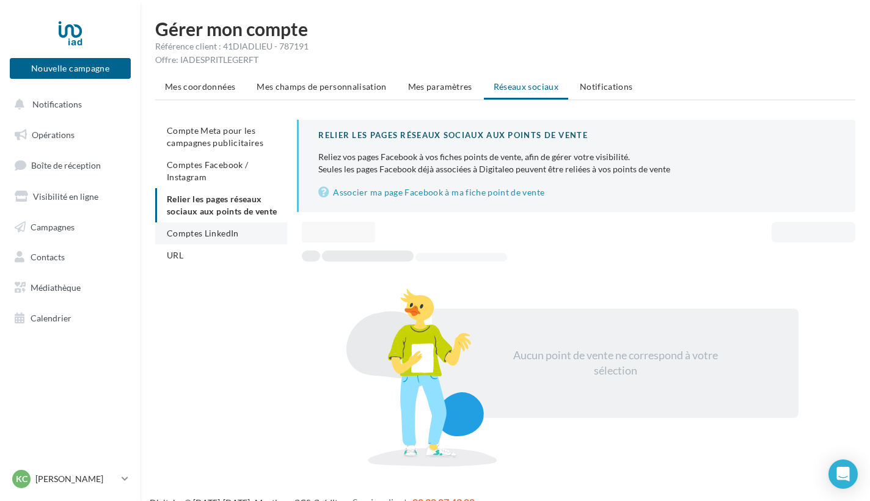
click at [211, 230] on span "Comptes LinkedIn" at bounding box center [203, 233] width 72 height 10
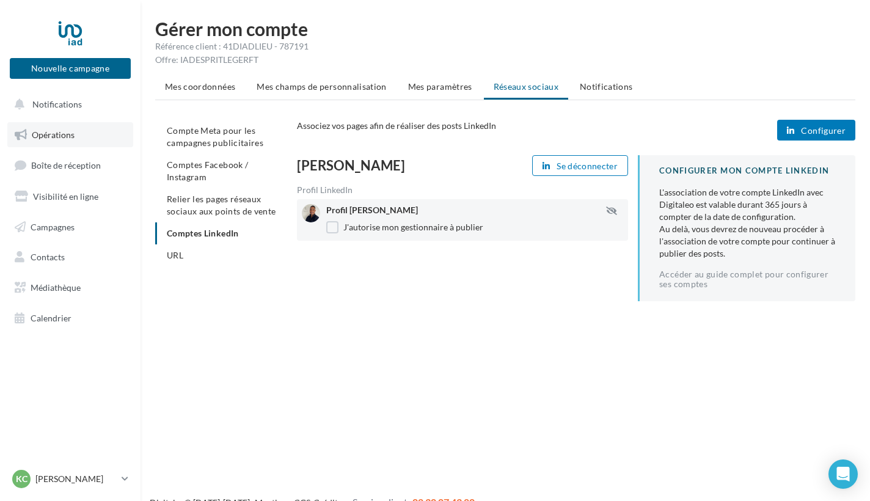
click at [91, 136] on link "Opérations" at bounding box center [70, 135] width 126 height 26
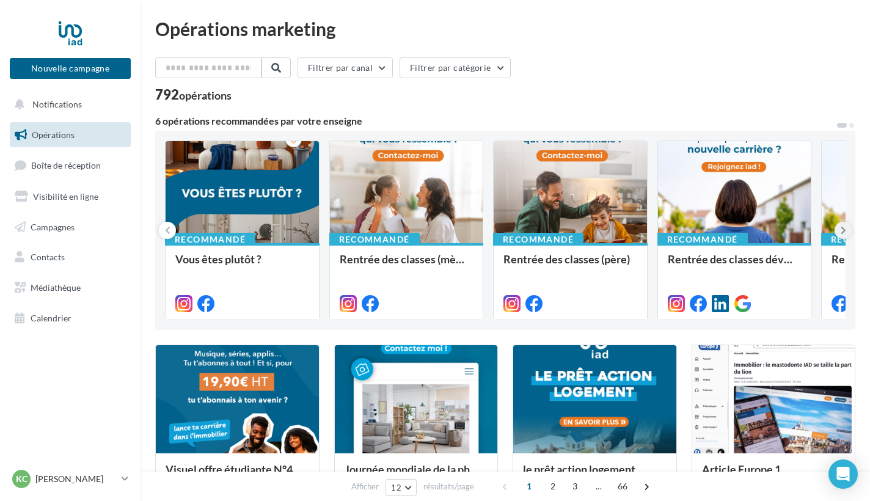
click at [844, 234] on icon at bounding box center [843, 230] width 5 height 12
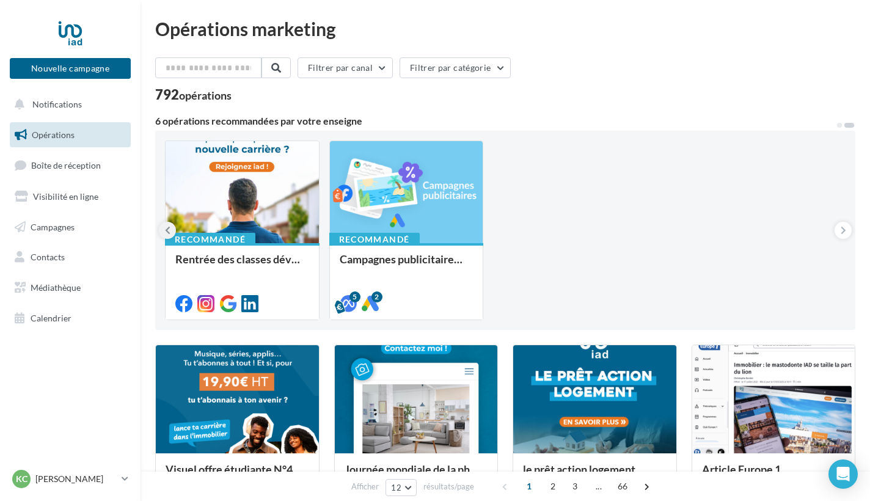
click at [167, 230] on icon at bounding box center [167, 230] width 5 height 12
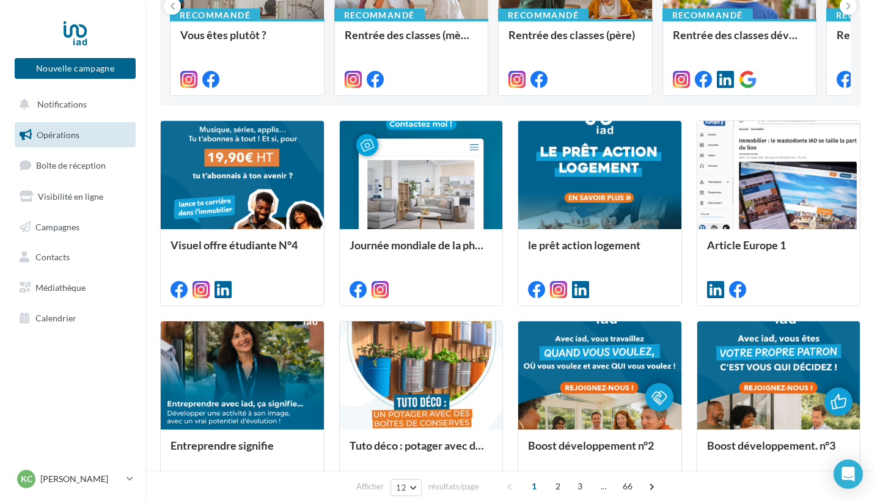
scroll to position [225, 0]
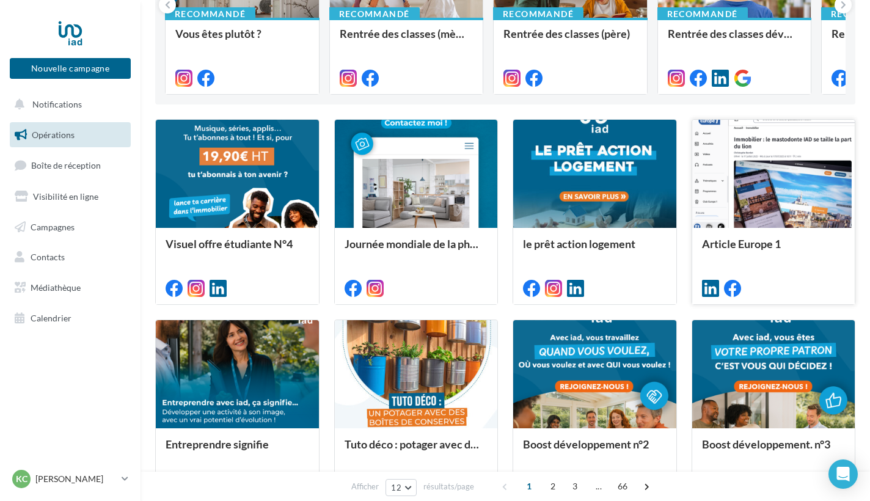
click at [755, 210] on div at bounding box center [773, 174] width 163 height 109
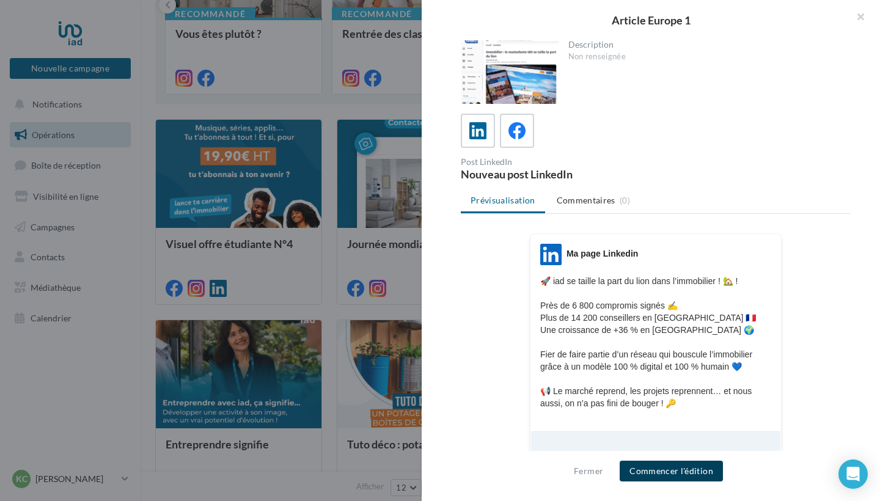
click at [685, 470] on button "Commencer l'édition" at bounding box center [671, 471] width 103 height 21
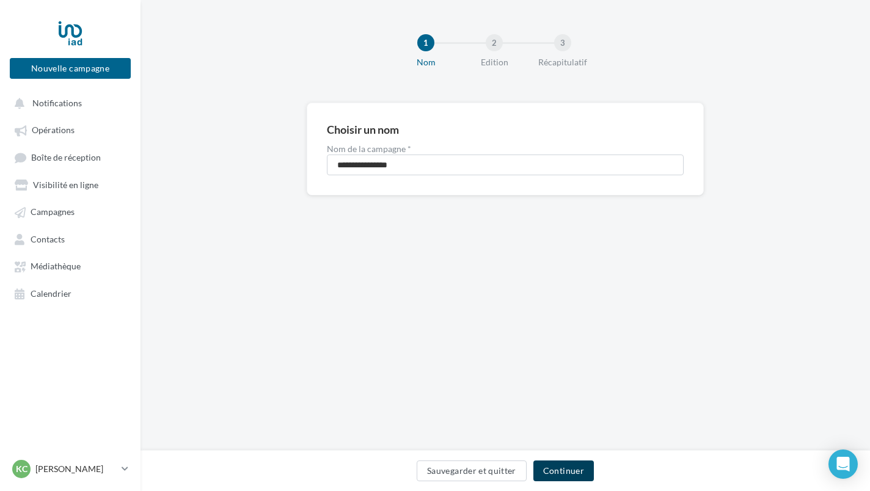
click at [582, 474] on button "Continuer" at bounding box center [563, 471] width 60 height 21
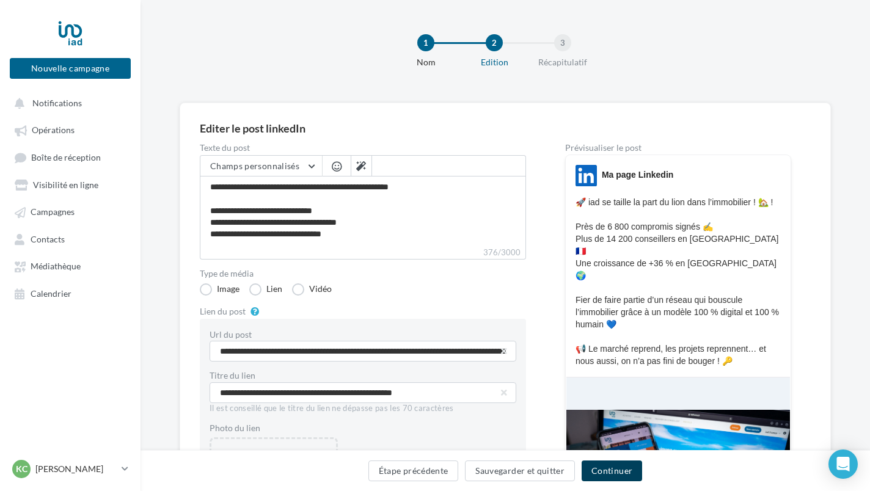
click at [599, 474] on button "Continuer" at bounding box center [612, 471] width 60 height 21
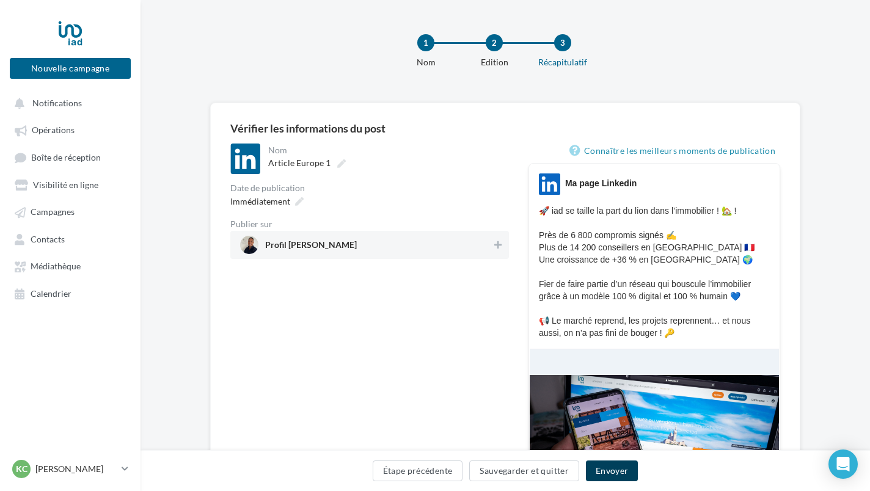
click at [602, 474] on button "Envoyer" at bounding box center [612, 471] width 52 height 21
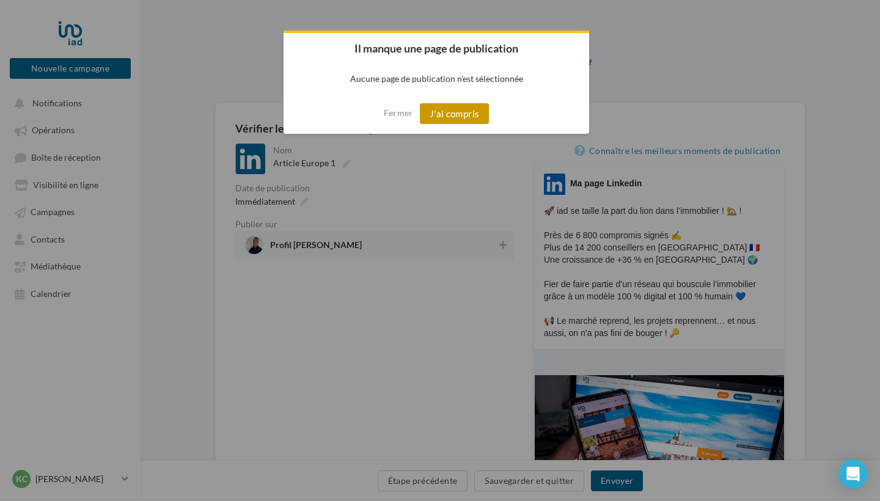
click at [447, 114] on button "J'ai compris" at bounding box center [455, 113] width 70 height 21
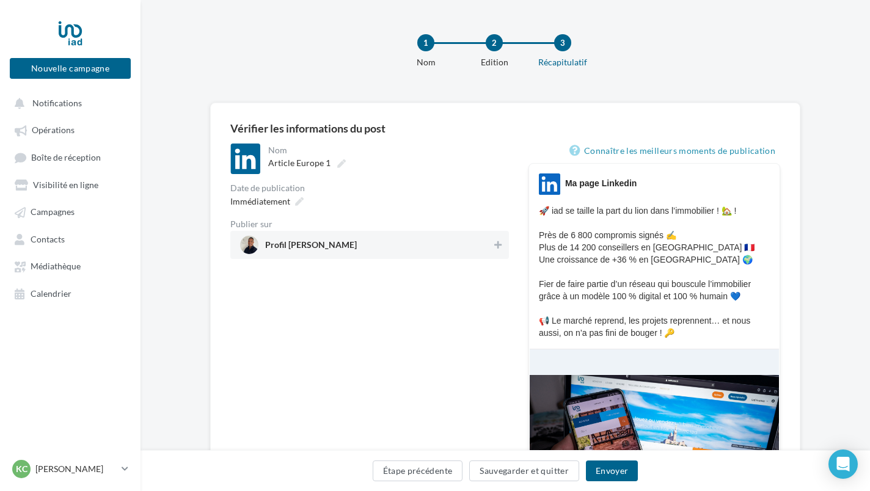
click at [356, 248] on span "Profil [PERSON_NAME]" at bounding box center [366, 245] width 252 height 18
click at [606, 471] on button "Envoyer" at bounding box center [612, 471] width 52 height 21
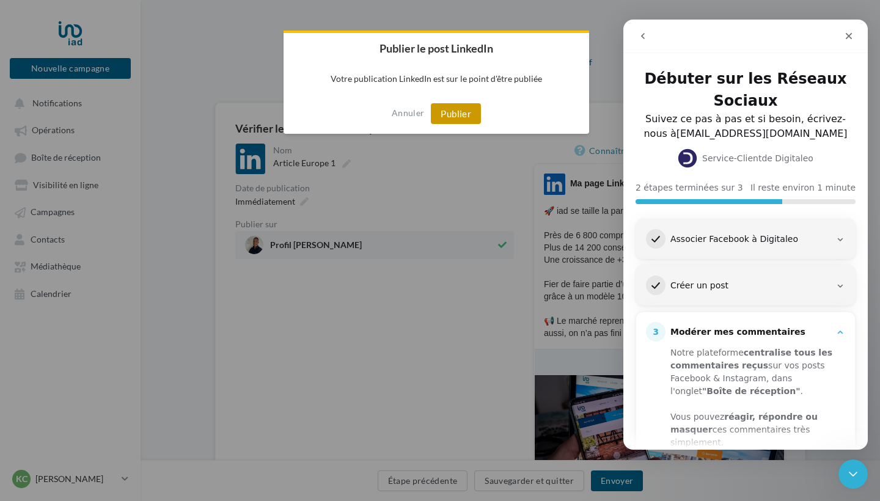
click at [463, 119] on button "Publier" at bounding box center [456, 113] width 50 height 21
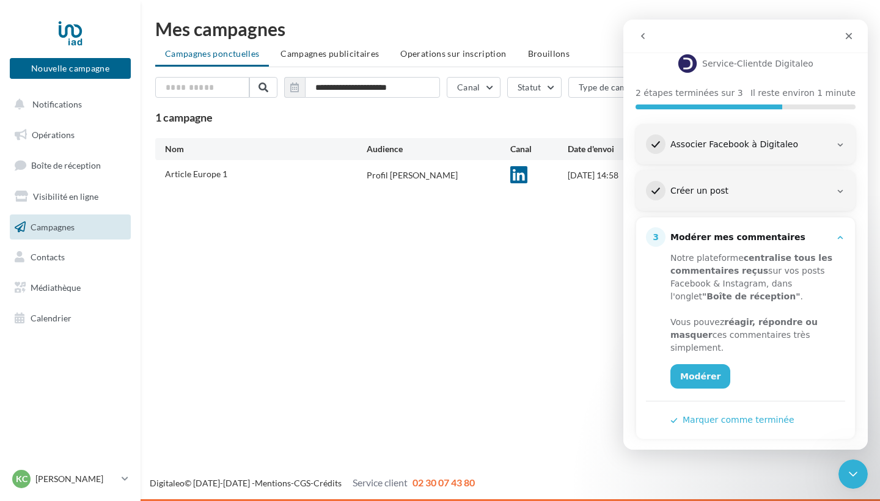
scroll to position [100, 0]
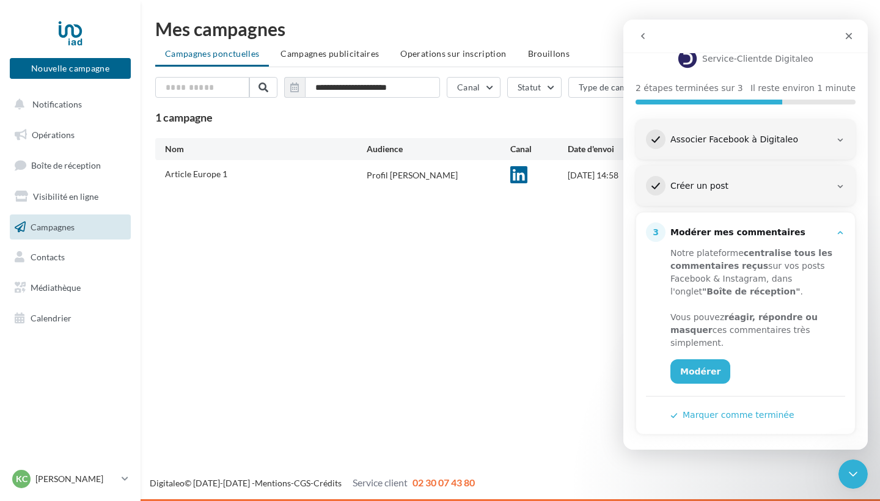
click at [838, 192] on div "2 Créer un post" at bounding box center [745, 186] width 199 height 20
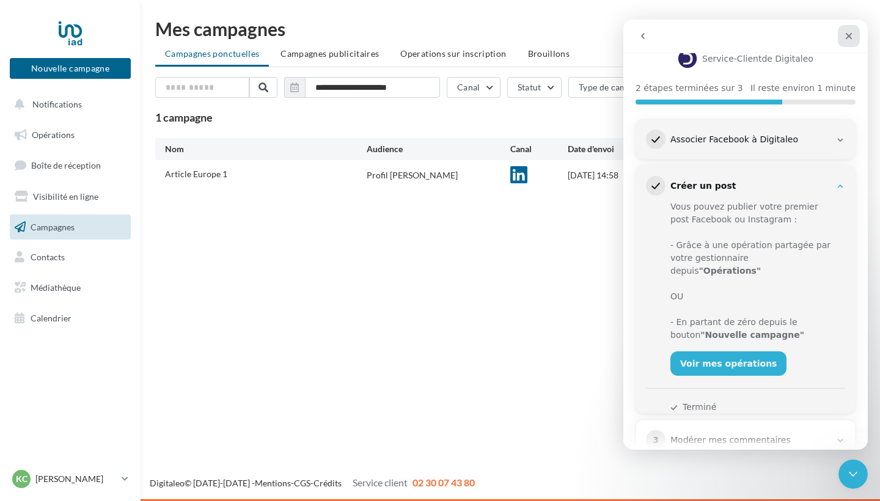
click at [849, 34] on icon "Fermer" at bounding box center [849, 36] width 10 height 10
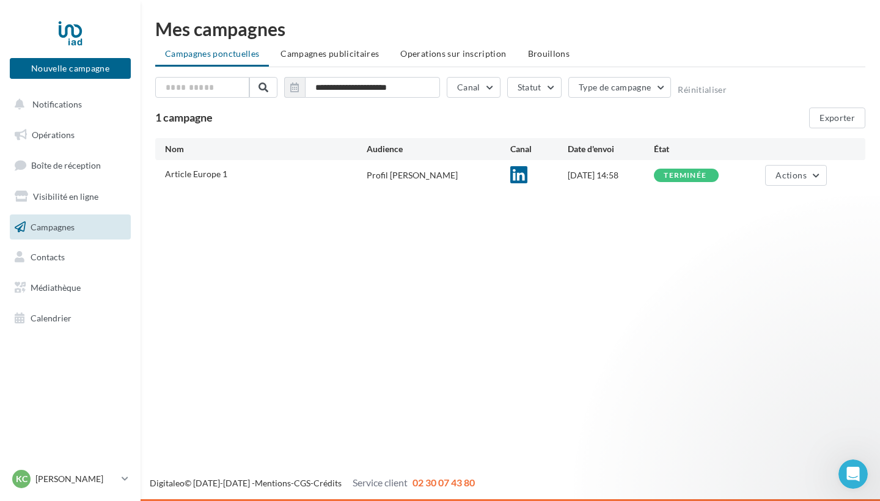
scroll to position [0, 0]
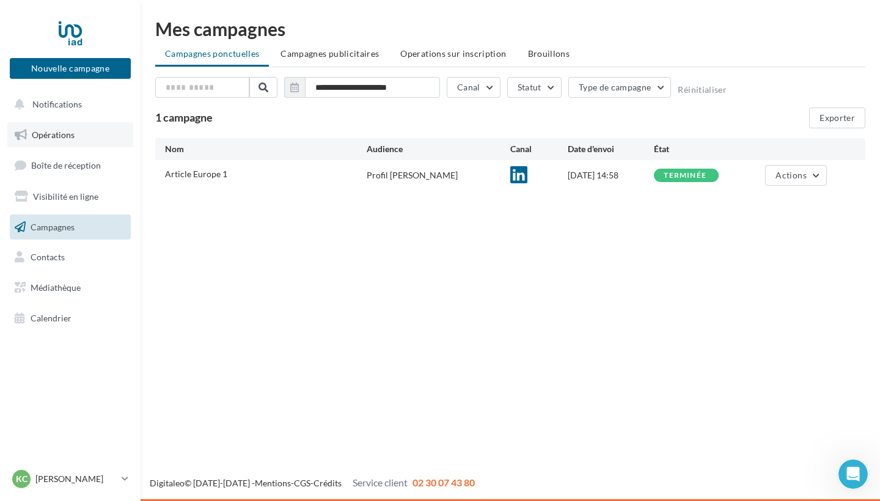
click at [47, 140] on link "Opérations" at bounding box center [70, 135] width 126 height 26
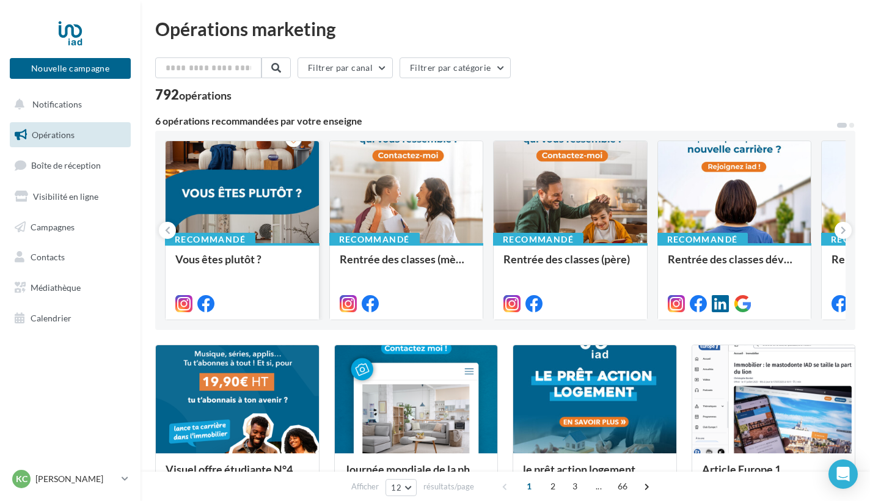
click at [243, 200] on div at bounding box center [242, 192] width 153 height 103
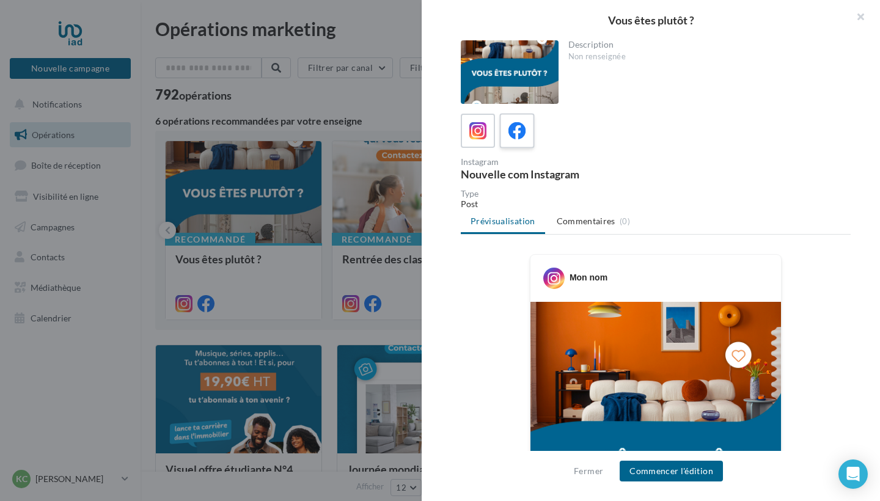
click at [516, 139] on icon at bounding box center [517, 131] width 18 height 18
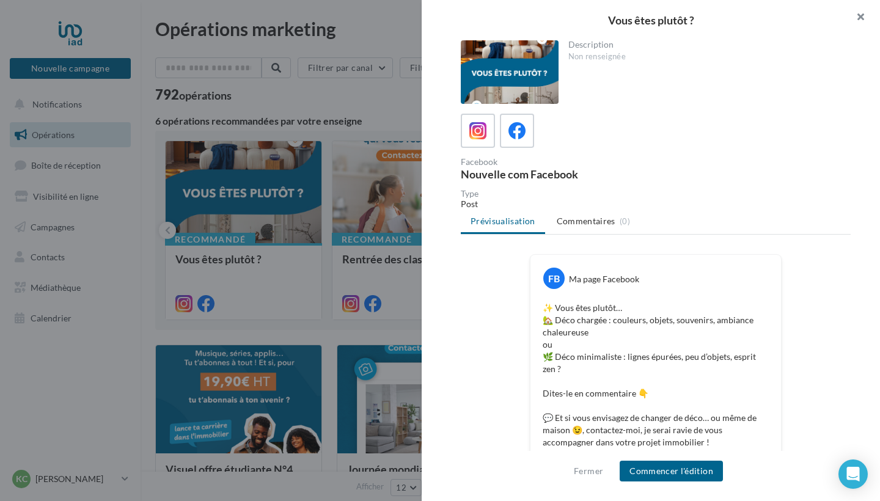
click at [862, 15] on button "button" at bounding box center [855, 18] width 49 height 37
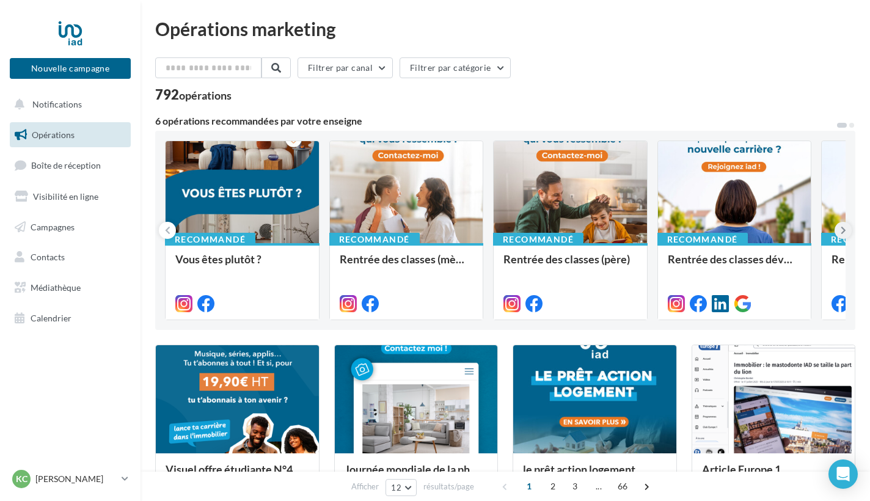
click at [842, 231] on icon at bounding box center [843, 230] width 5 height 12
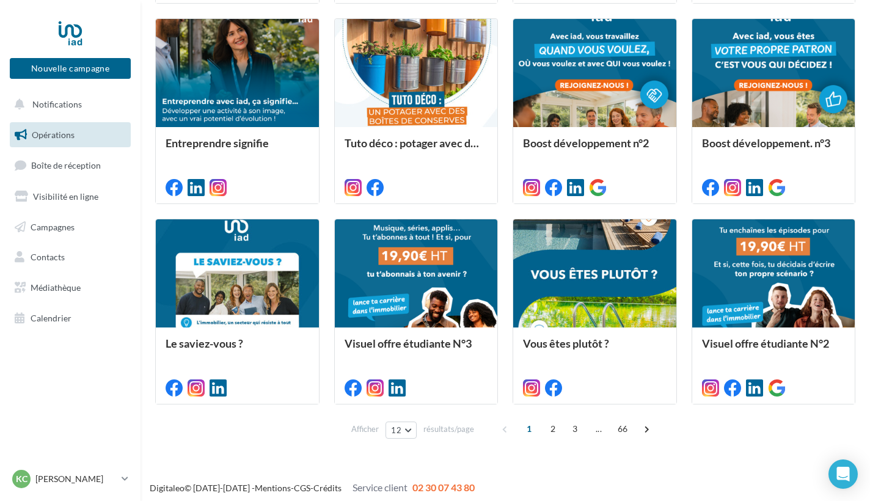
scroll to position [532, 0]
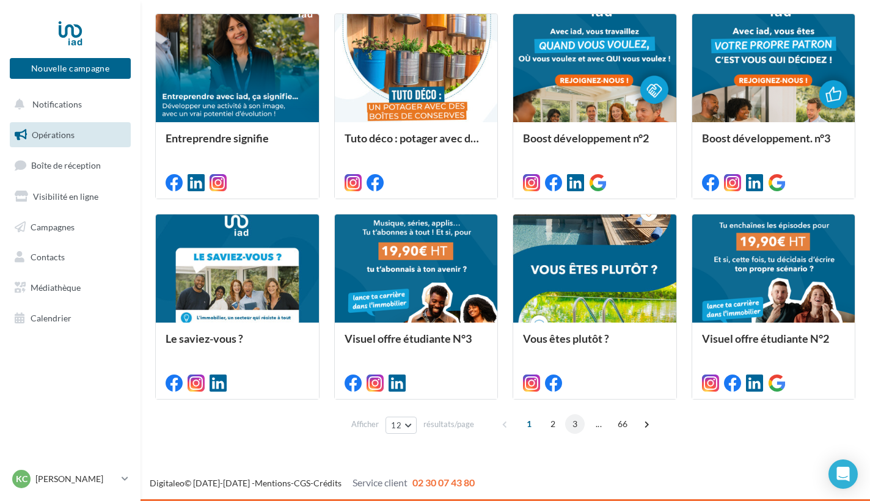
click at [571, 423] on span "3" at bounding box center [575, 424] width 20 height 20
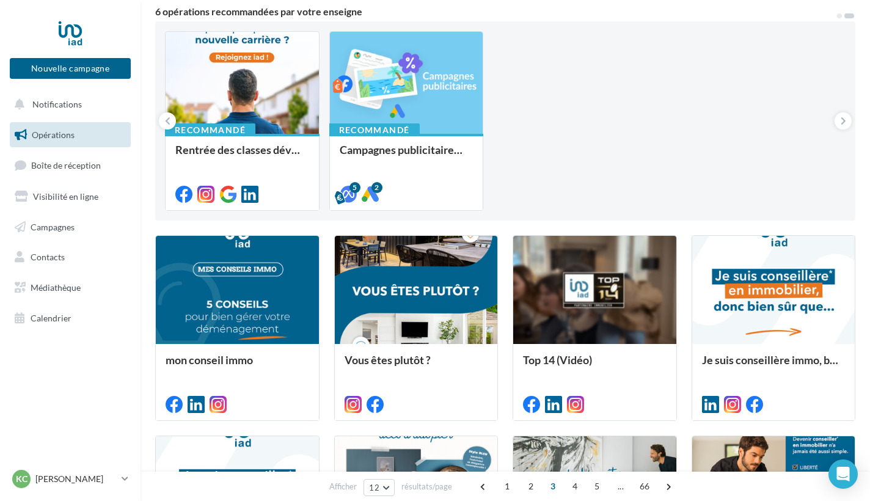
scroll to position [0, 0]
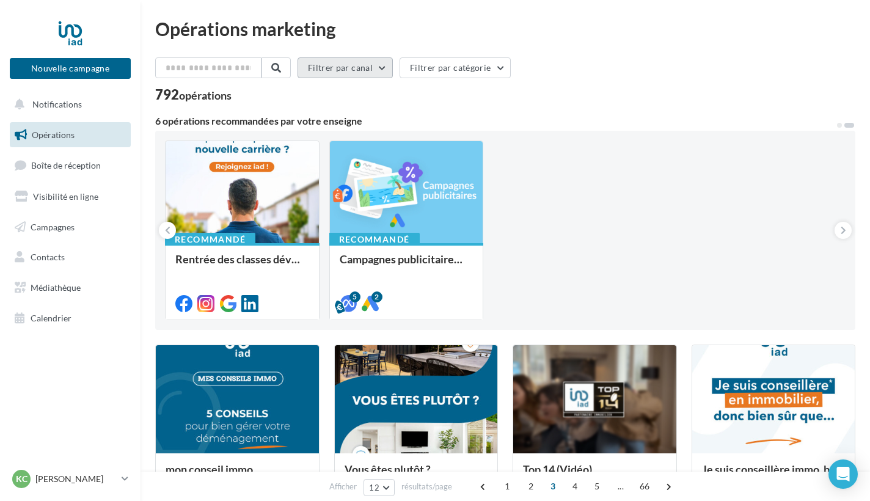
click at [389, 70] on button "Filtrer par canal" at bounding box center [345, 67] width 95 height 21
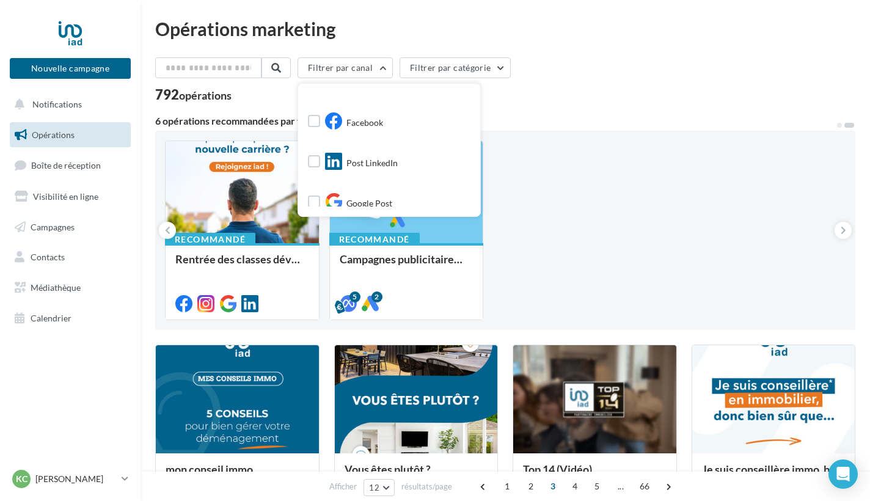
scroll to position [31, 0]
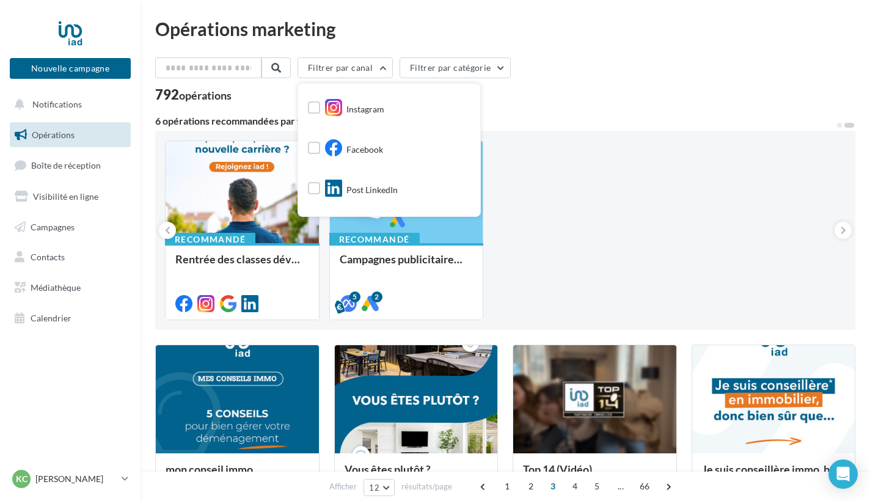
click at [328, 144] on div "Facebook" at bounding box center [345, 149] width 75 height 21
click at [320, 148] on label at bounding box center [314, 148] width 12 height 12
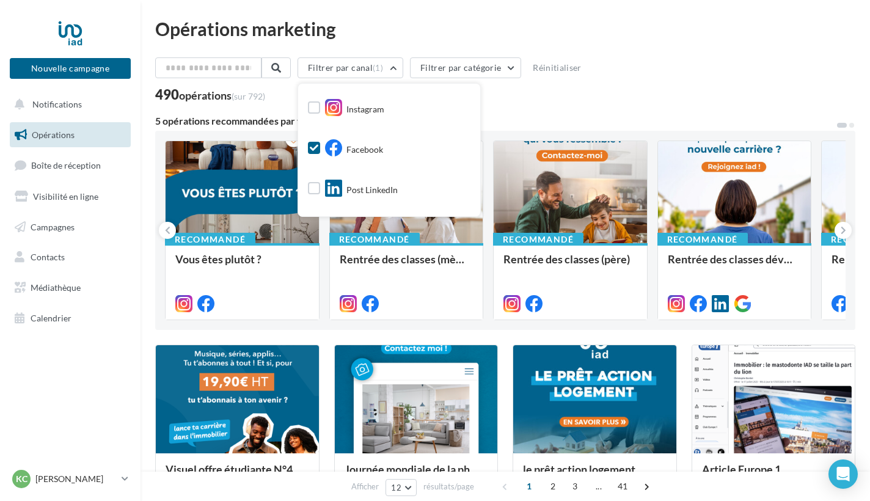
click at [560, 95] on div "490 opérations (sur 792)" at bounding box center [505, 96] width 700 height 16
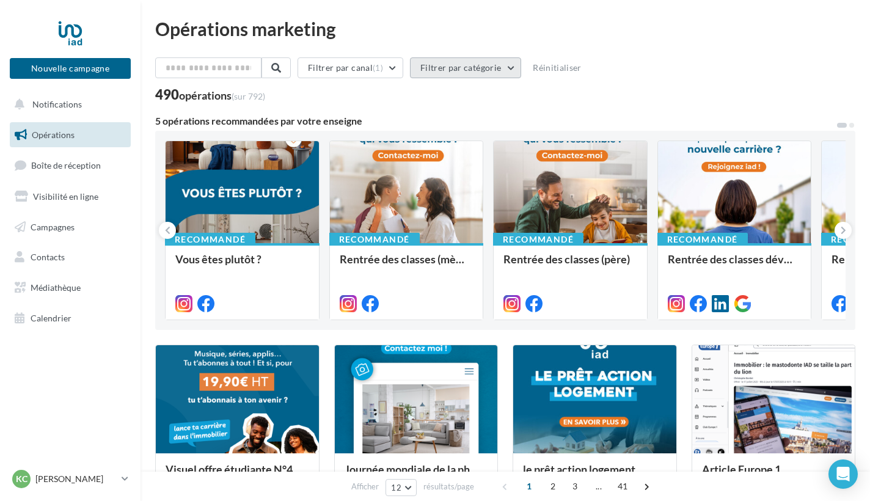
click at [489, 67] on button "Filtrer par catégorie" at bounding box center [465, 67] width 111 height 21
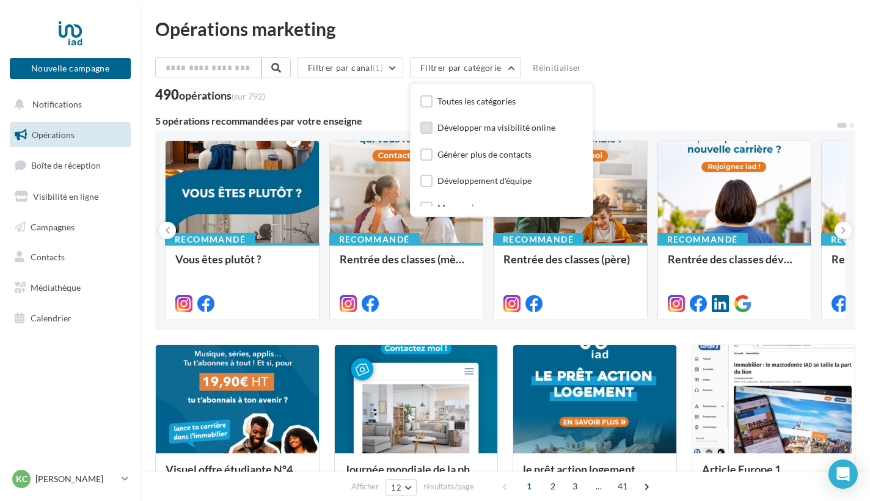
click at [510, 128] on div "Développer ma visibilité online" at bounding box center [496, 128] width 118 height 12
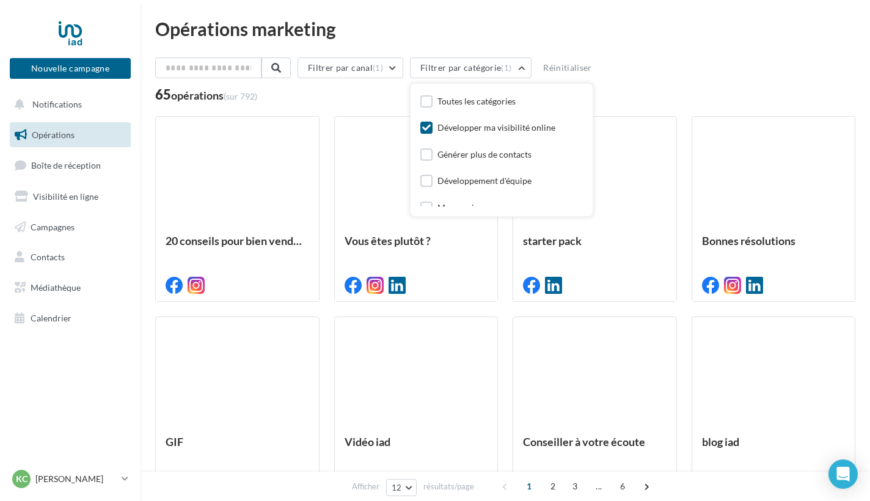
click at [631, 62] on div "Filtrer par canal (1) Filtrer par catégorie (1) Toutes les catégories Développe…" at bounding box center [505, 70] width 700 height 26
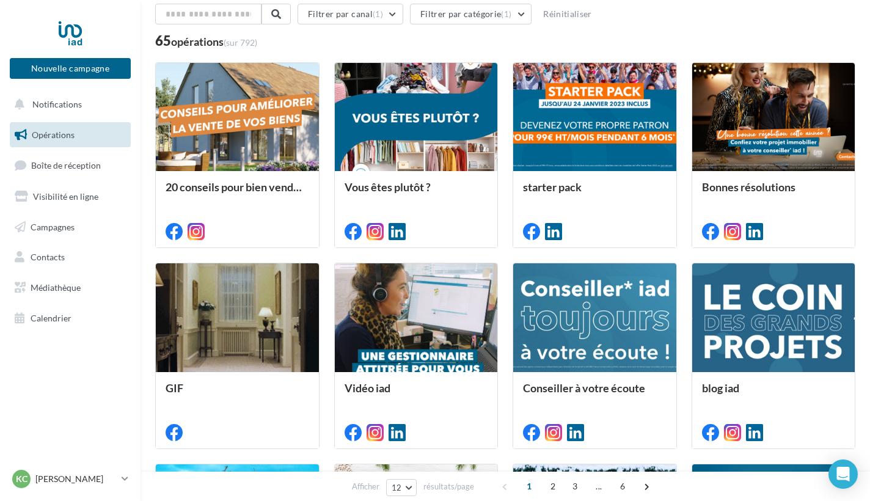
scroll to position [0, 0]
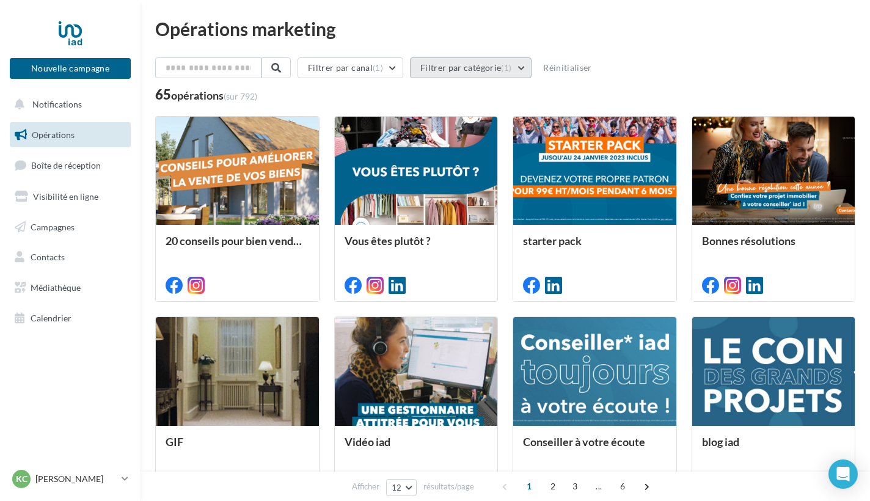
click at [526, 70] on button "Filtrer par catégorie (1)" at bounding box center [471, 67] width 122 height 21
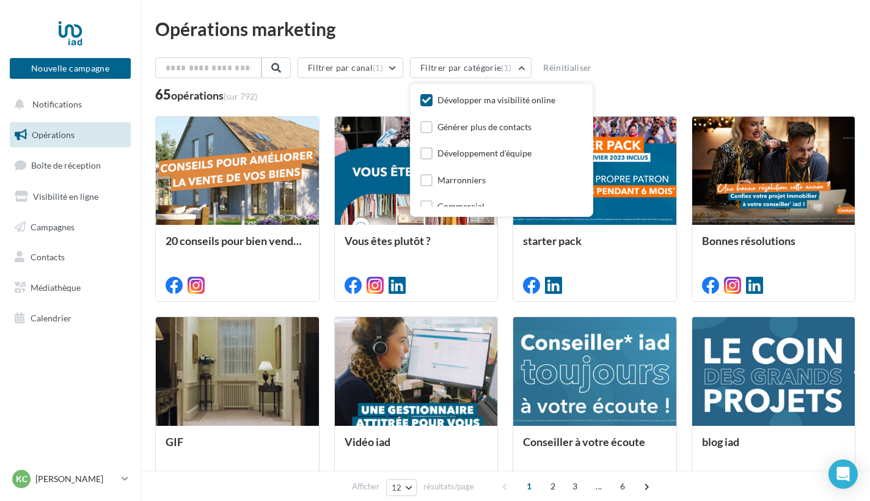
scroll to position [29, 0]
click at [464, 168] on div "Toutes les catégories Développer ma visibilité online Générer plus de contacts …" at bounding box center [501, 193] width 163 height 256
click at [461, 180] on div "Marronniers" at bounding box center [461, 179] width 48 height 12
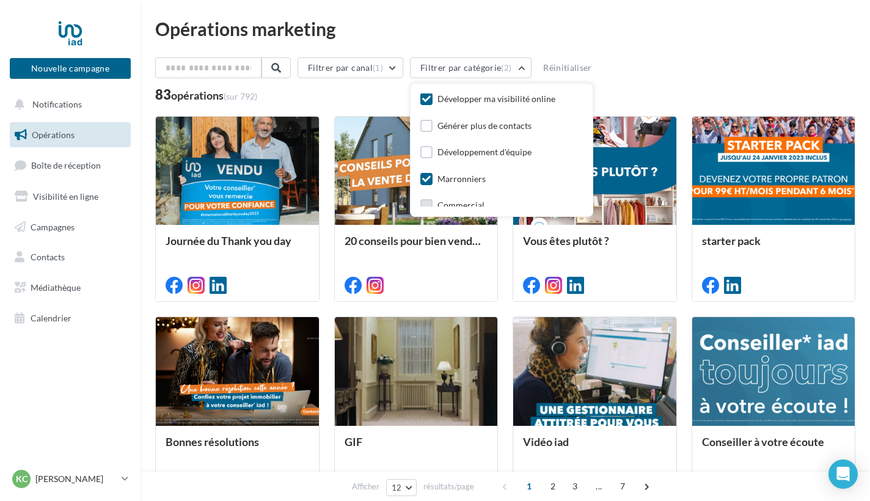
click at [459, 199] on div "Commercial" at bounding box center [460, 205] width 47 height 12
click at [433, 177] on label at bounding box center [426, 179] width 12 height 12
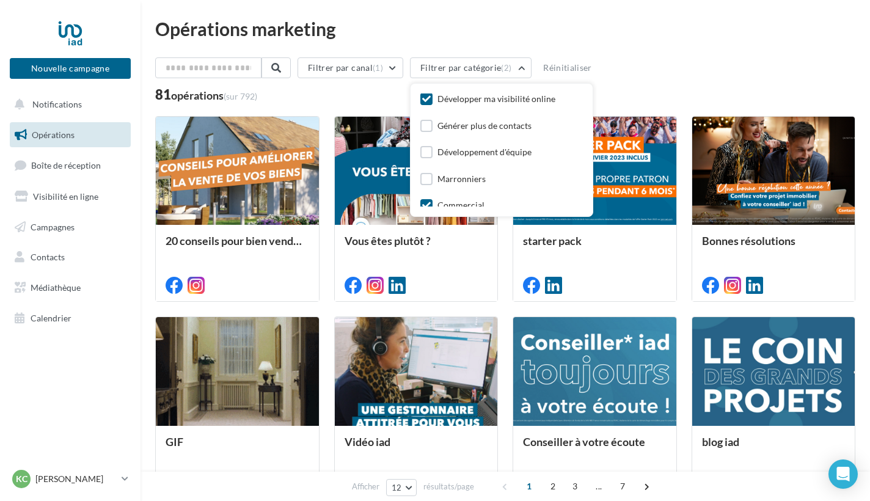
click at [473, 101] on div "Développer ma visibilité online" at bounding box center [496, 99] width 118 height 12
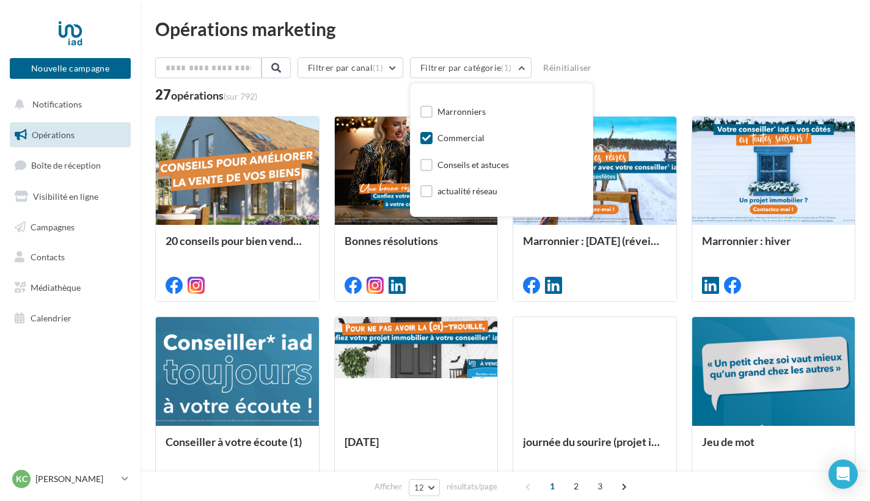
scroll to position [140, 0]
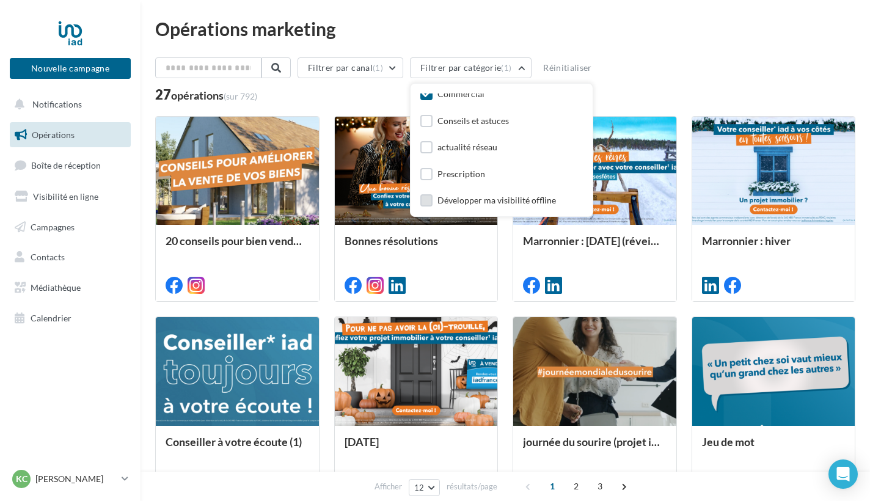
click at [513, 196] on div "Développer ma visibilité offline" at bounding box center [496, 200] width 119 height 12
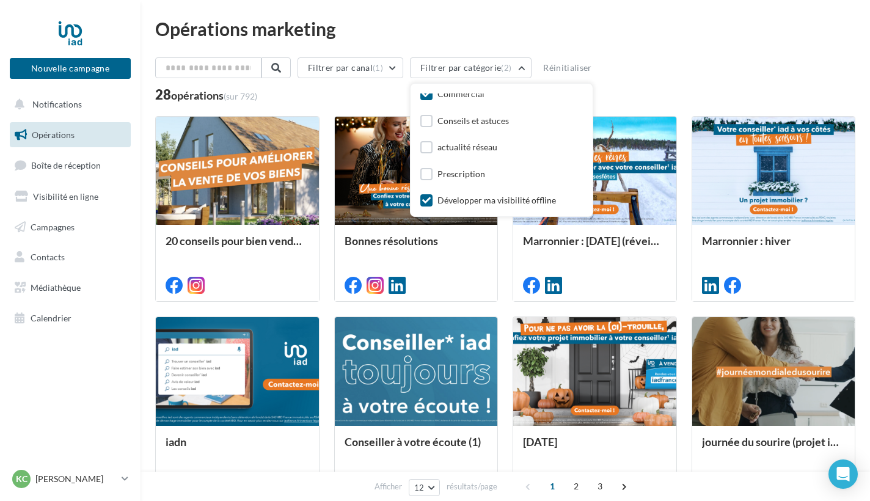
click at [433, 97] on label at bounding box center [426, 94] width 12 height 12
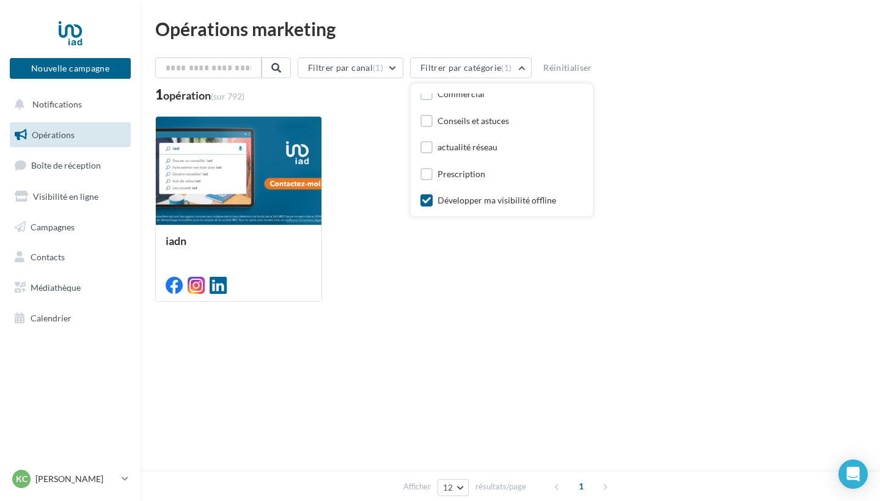
click at [433, 199] on label at bounding box center [426, 200] width 12 height 12
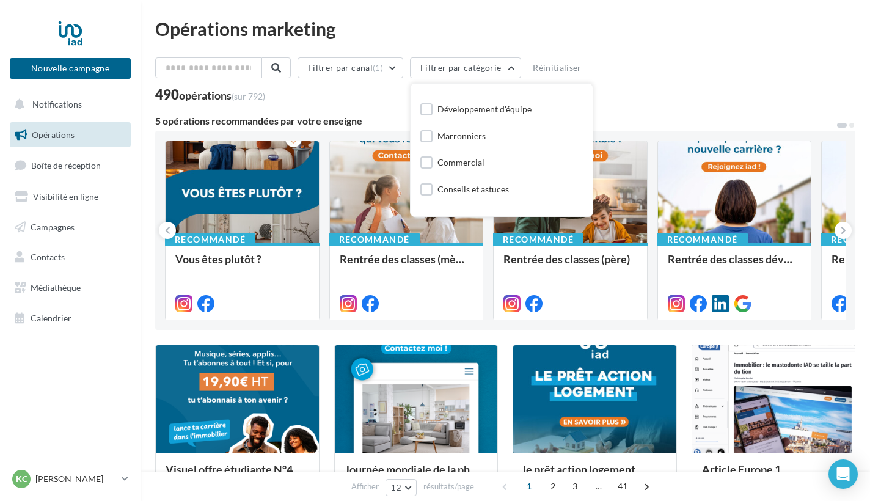
scroll to position [67, 0]
click at [474, 164] on div "Commercial" at bounding box center [460, 167] width 47 height 12
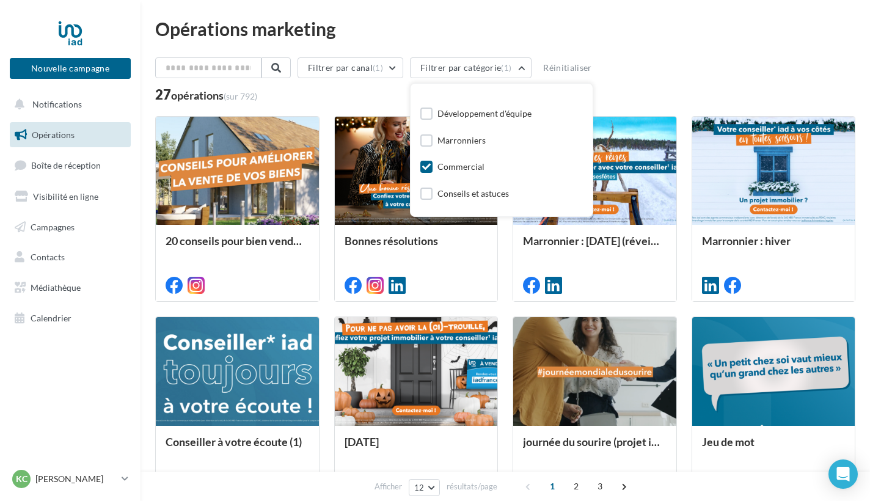
click at [649, 82] on div "Filtrer par canal (1) Filtrer par catégorie (1) Toutes les catégories Développe…" at bounding box center [505, 70] width 700 height 26
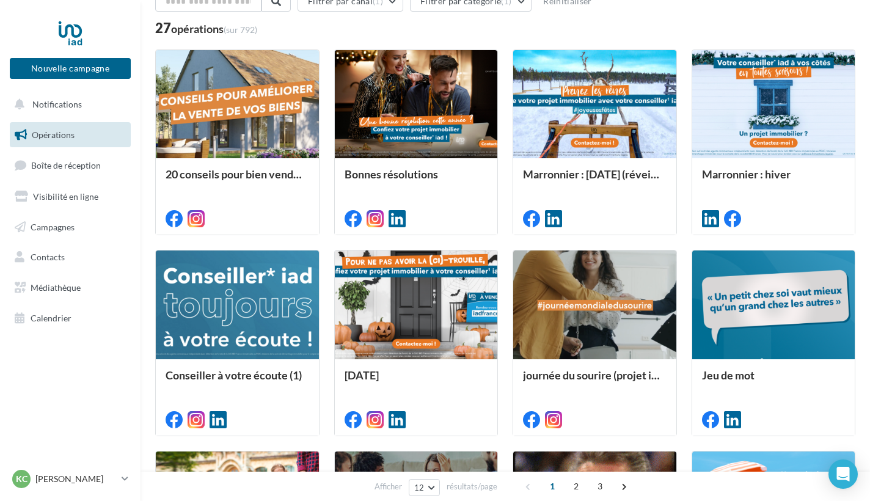
scroll to position [71, 0]
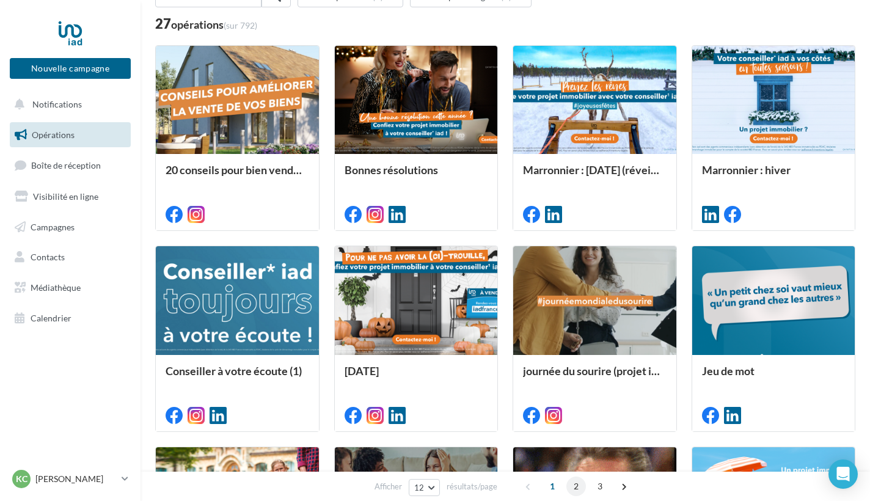
click at [578, 483] on span "2" at bounding box center [576, 487] width 20 height 20
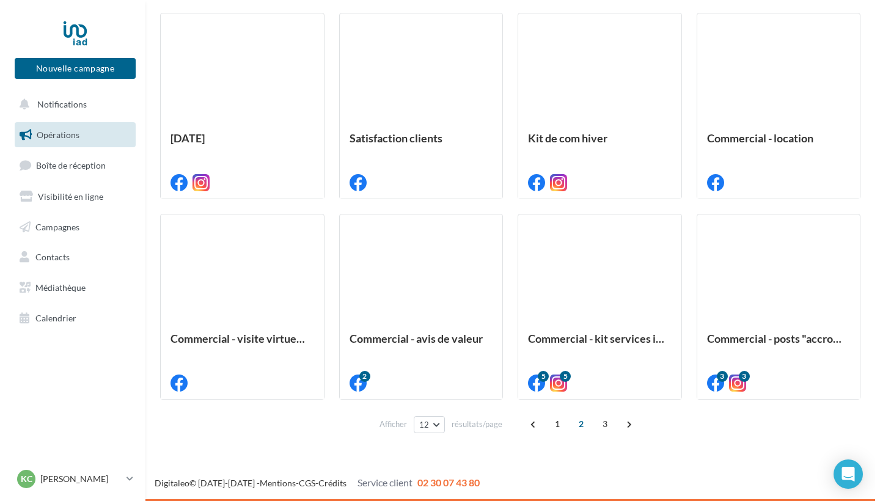
scroll to position [0, 0]
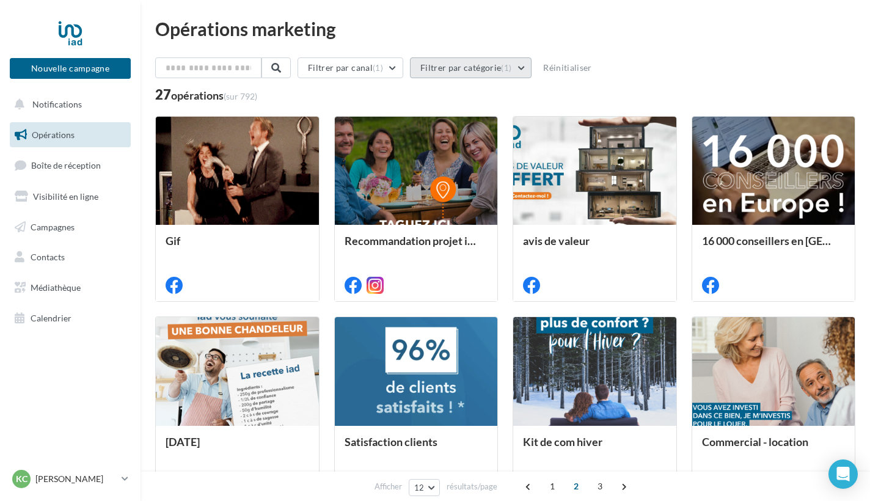
click at [527, 69] on button "Filtrer par catégorie (1)" at bounding box center [471, 67] width 122 height 21
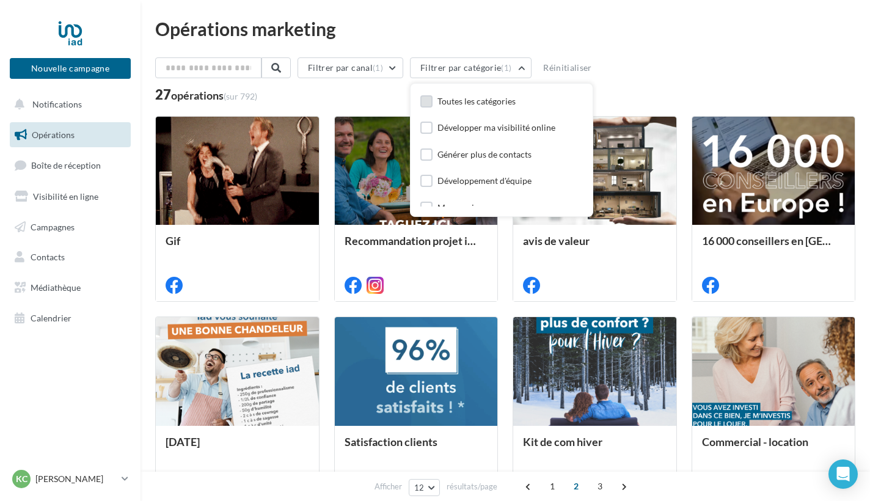
click at [507, 103] on div "Toutes les catégories" at bounding box center [476, 101] width 78 height 12
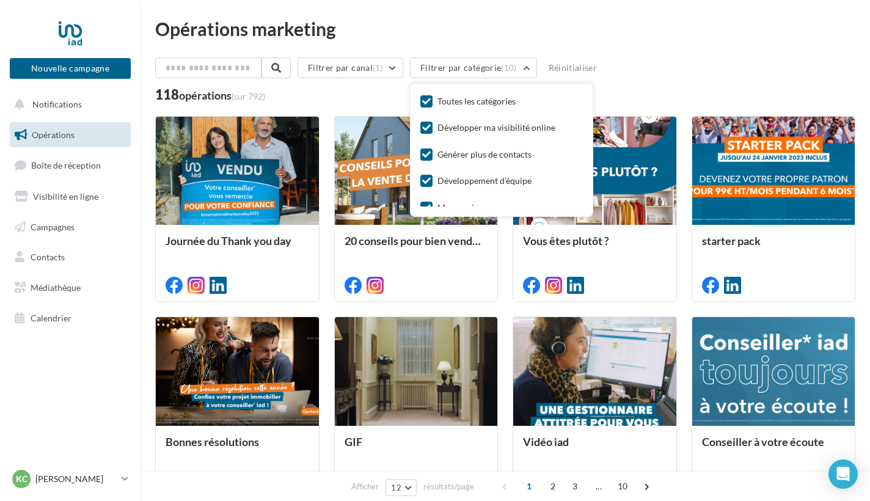
click at [507, 103] on div "Toutes les catégories" at bounding box center [476, 101] width 78 height 12
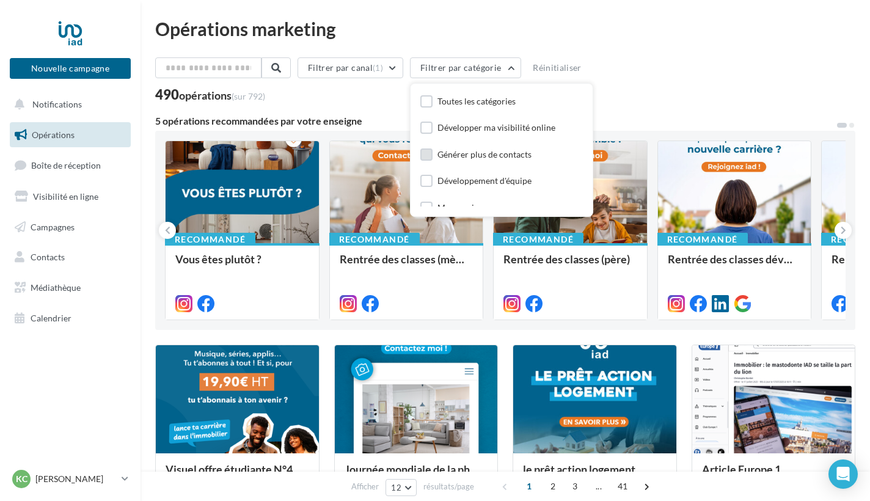
click at [528, 151] on div "Générer plus de contacts" at bounding box center [484, 154] width 94 height 12
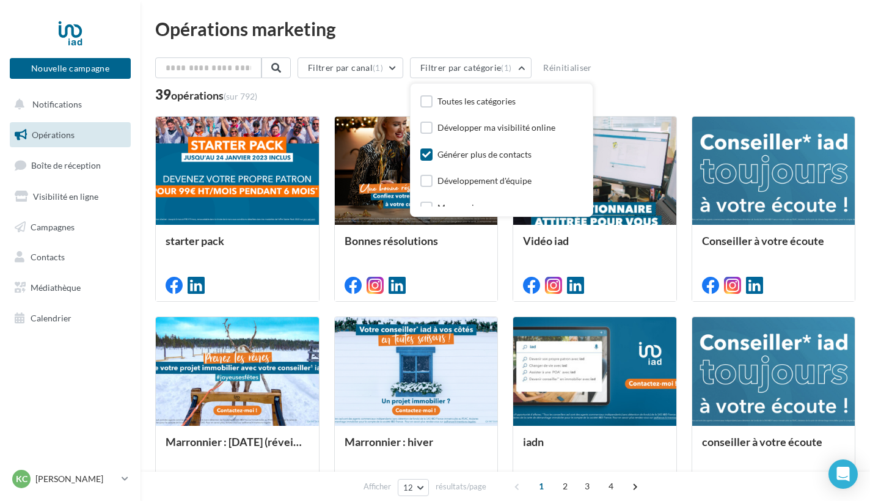
click at [528, 151] on div "Générer plus de contacts" at bounding box center [484, 154] width 94 height 12
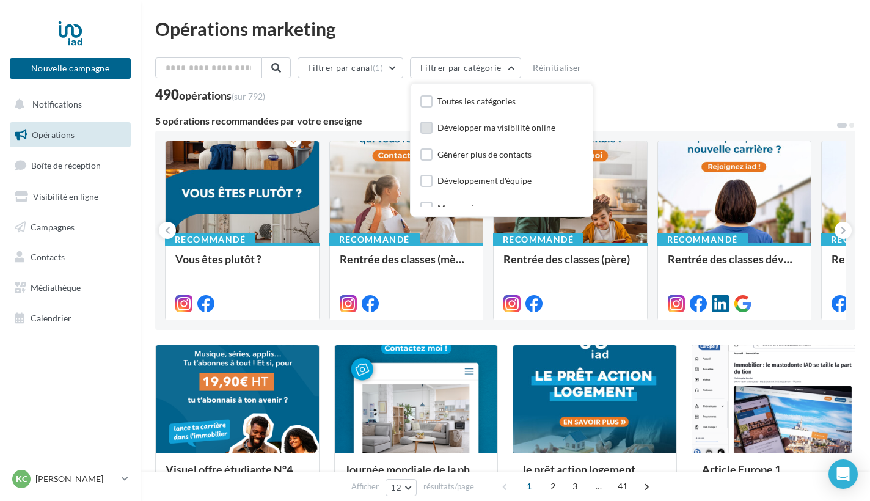
click at [518, 132] on div "Développer ma visibilité online" at bounding box center [496, 128] width 118 height 12
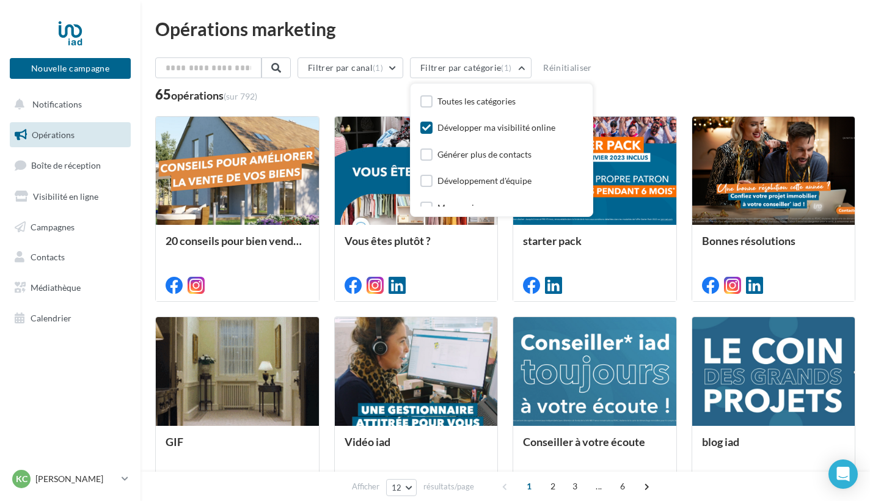
click at [513, 128] on div "Développer ma visibilité online" at bounding box center [496, 128] width 118 height 12
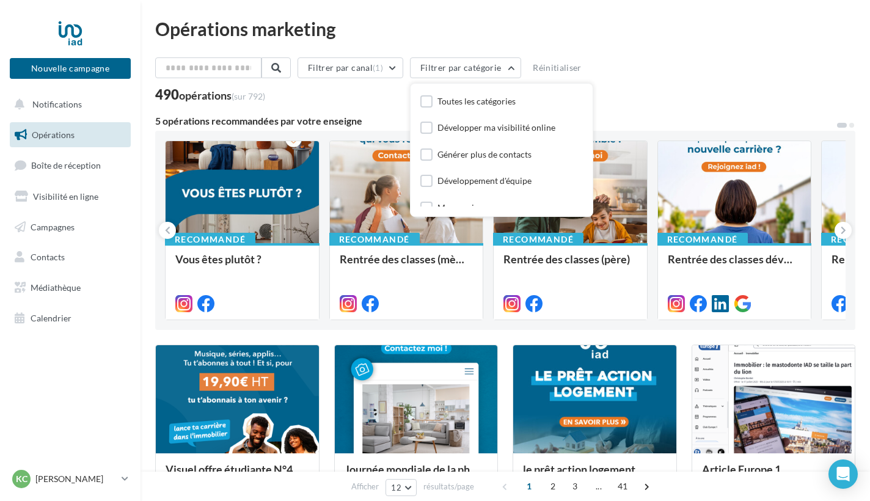
click at [635, 80] on div "Filtrer par canal (1) Filtrer par catégorie Toutes les catégories Développer ma…" at bounding box center [505, 70] width 700 height 26
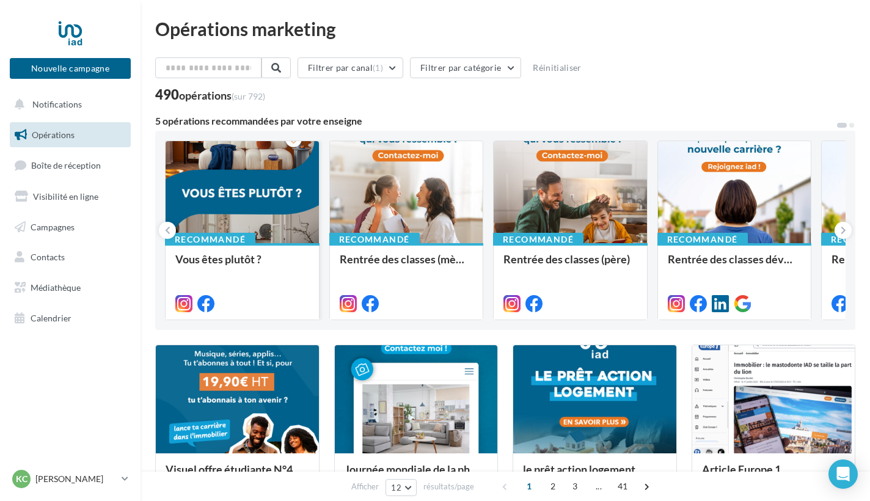
click at [246, 186] on div at bounding box center [242, 192] width 153 height 103
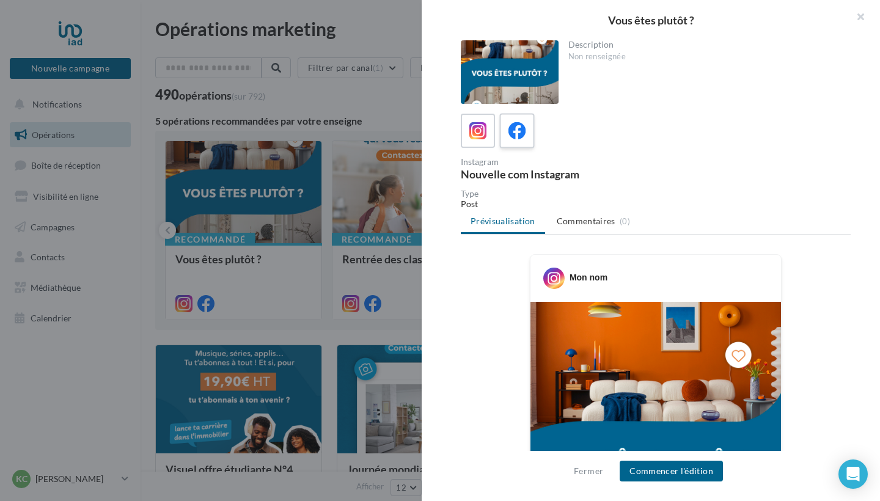
click at [514, 138] on icon at bounding box center [517, 131] width 18 height 18
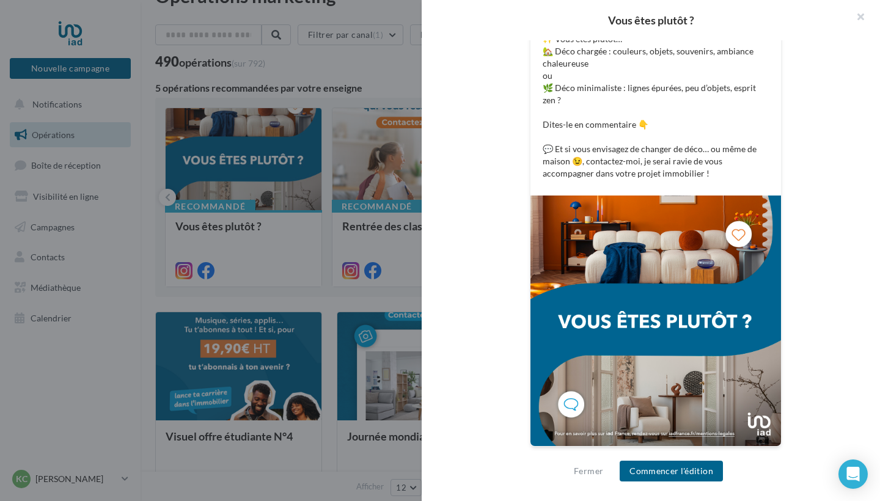
scroll to position [56, 0]
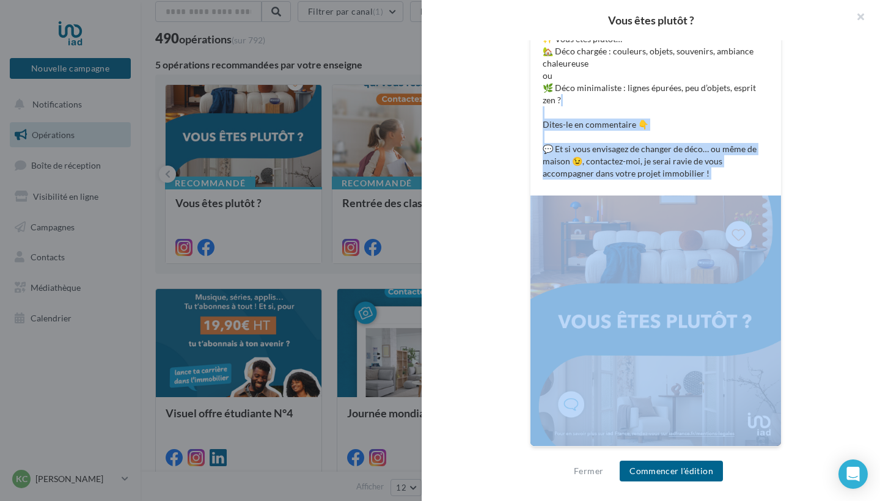
drag, startPoint x: 713, startPoint y: 375, endPoint x: 725, endPoint y: 306, distance: 70.0
click at [725, 306] on div "FB Ma page Facebook ✨ Vous êtes plutôt… 🏡 Déco chargée : couleurs, objets, souv…" at bounding box center [656, 215] width 252 height 461
click at [697, 304] on img at bounding box center [655, 321] width 251 height 251
click at [678, 306] on img at bounding box center [655, 321] width 251 height 251
click at [700, 195] on div "FB Ma page Facebook ✨ Vous êtes plutôt… 🏡 Déco chargée : couleurs, objets, souv…" at bounding box center [655, 91] width 251 height 210
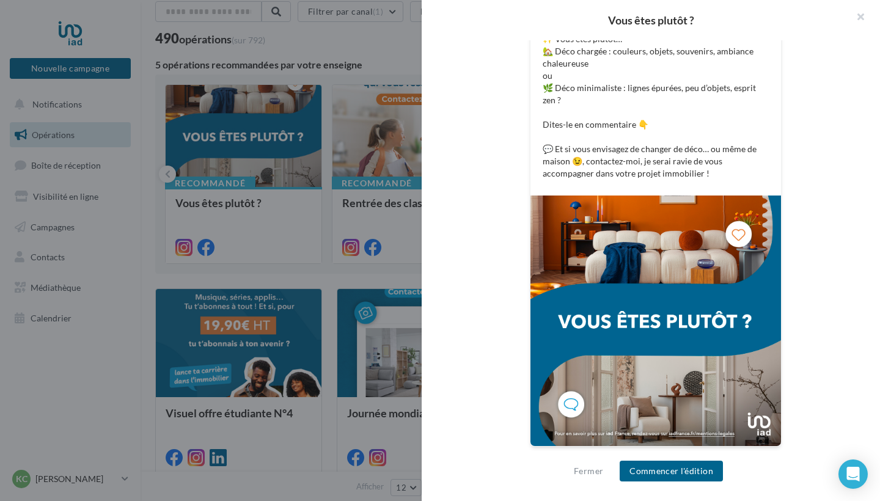
click at [659, 241] on img at bounding box center [655, 321] width 251 height 251
click at [590, 469] on button "Fermer" at bounding box center [588, 471] width 39 height 15
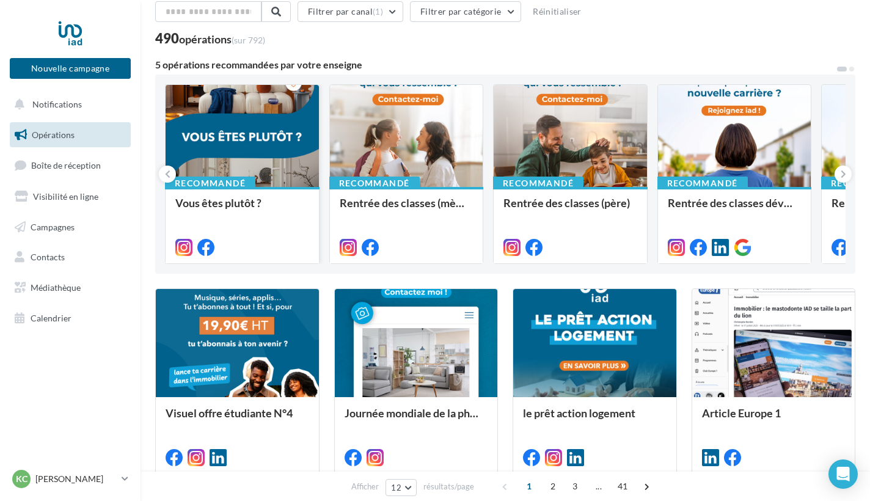
click at [246, 144] on div at bounding box center [242, 136] width 153 height 103
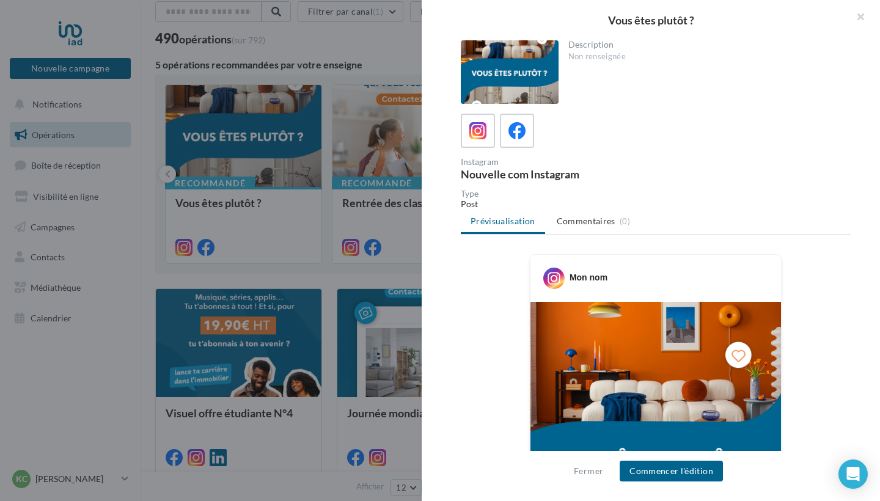
click at [496, 75] on div at bounding box center [510, 72] width 98 height 64
click at [521, 137] on icon at bounding box center [517, 131] width 18 height 18
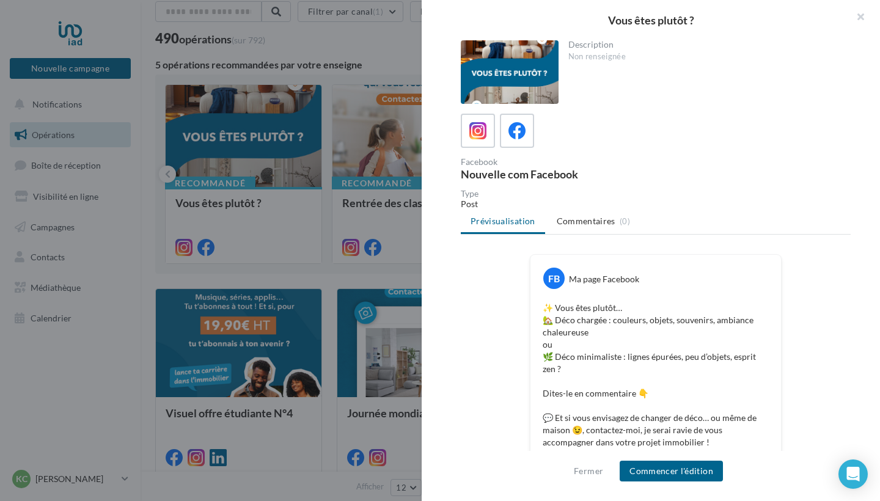
click at [672, 399] on p "✨ Vous êtes plutôt… 🏡 Déco chargée : couleurs, objets, souvenirs, ambiance chal…" at bounding box center [656, 375] width 226 height 147
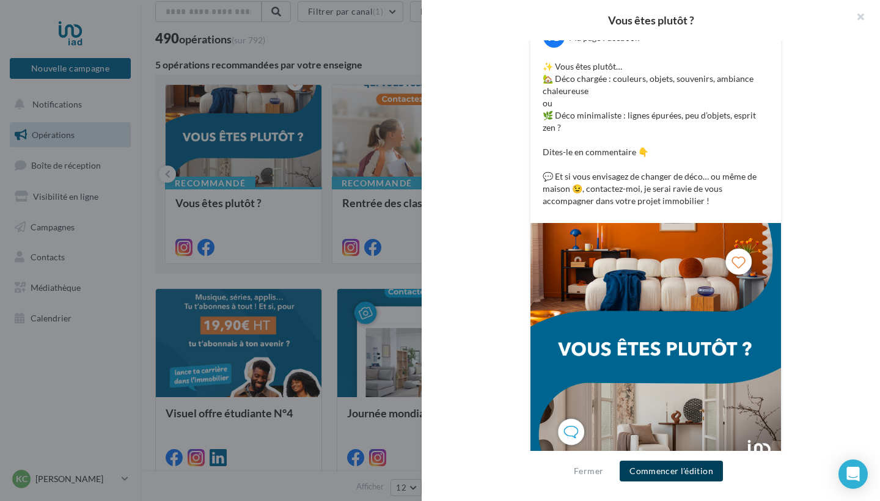
scroll to position [269, 0]
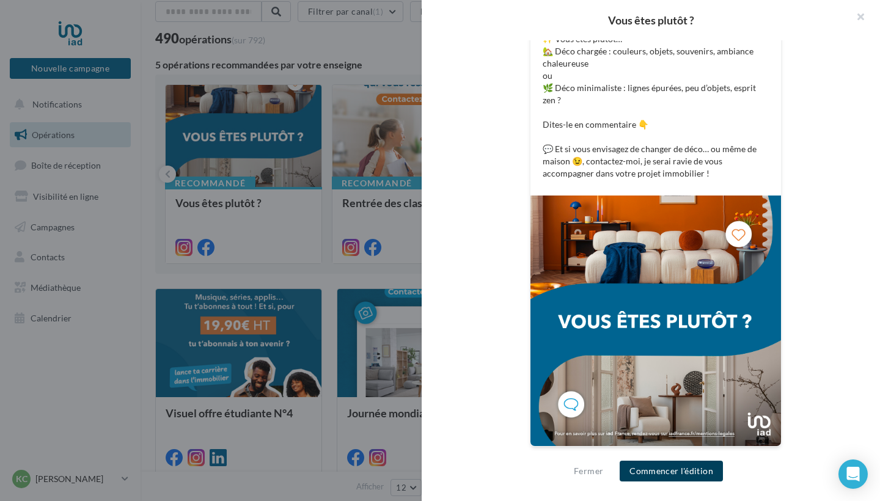
drag, startPoint x: 672, startPoint y: 399, endPoint x: 692, endPoint y: 471, distance: 74.7
click at [692, 471] on div "Vous êtes plutôt ? Description Non renseignée Facebook Nouvelle com Facebook Ty…" at bounding box center [651, 250] width 458 height 501
click at [681, 398] on img at bounding box center [655, 321] width 251 height 251
click at [640, 369] on img at bounding box center [655, 321] width 251 height 251
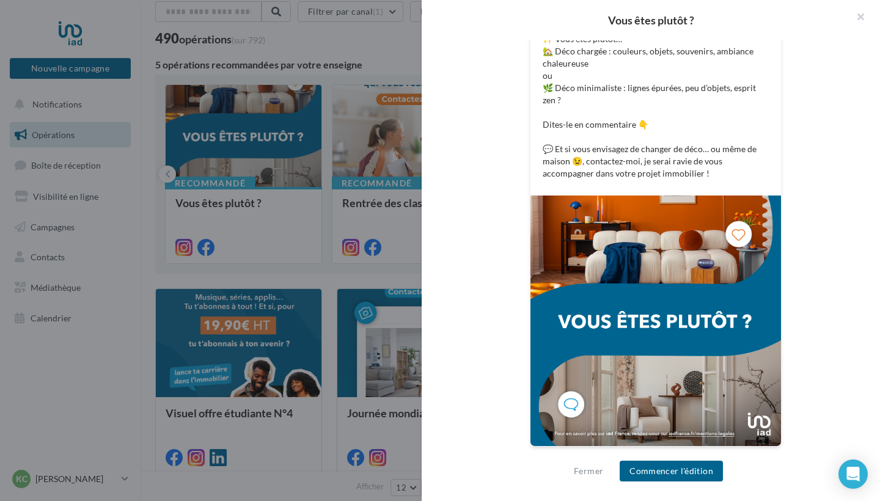
click at [643, 346] on img at bounding box center [655, 321] width 251 height 251
click at [643, 348] on img at bounding box center [655, 321] width 251 height 251
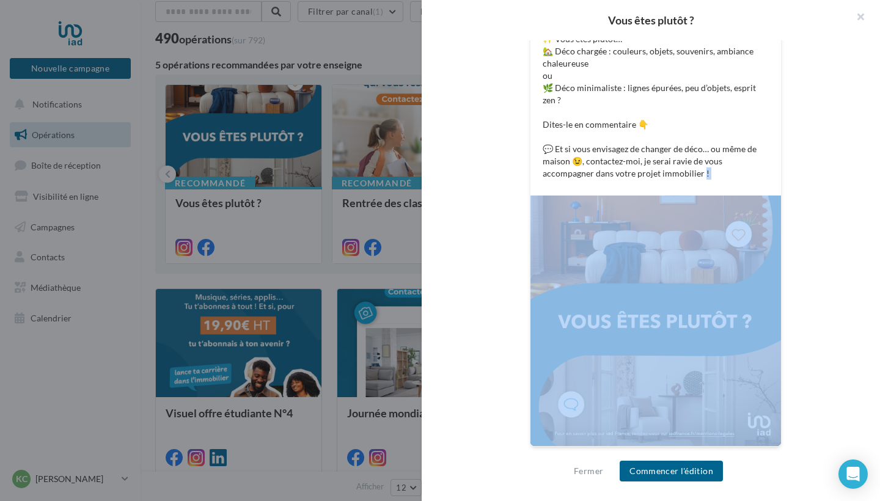
click at [643, 348] on img at bounding box center [655, 321] width 251 height 251
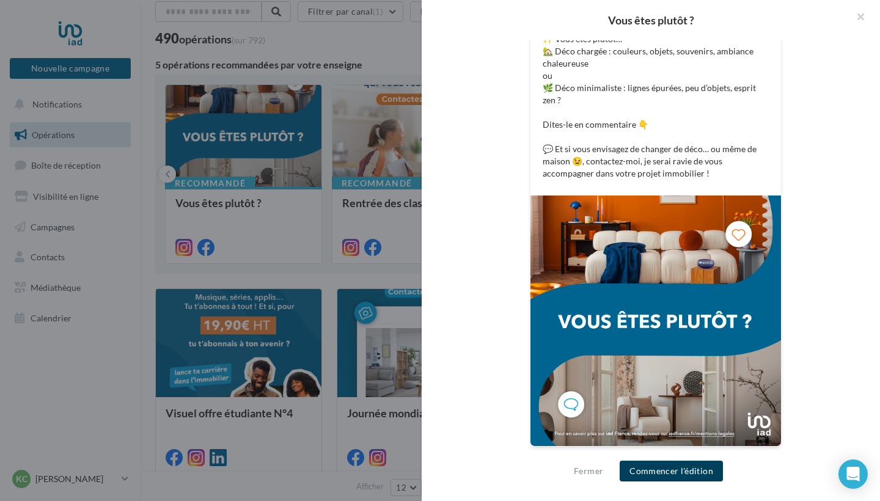
click at [660, 469] on button "Commencer l'édition" at bounding box center [671, 471] width 103 height 21
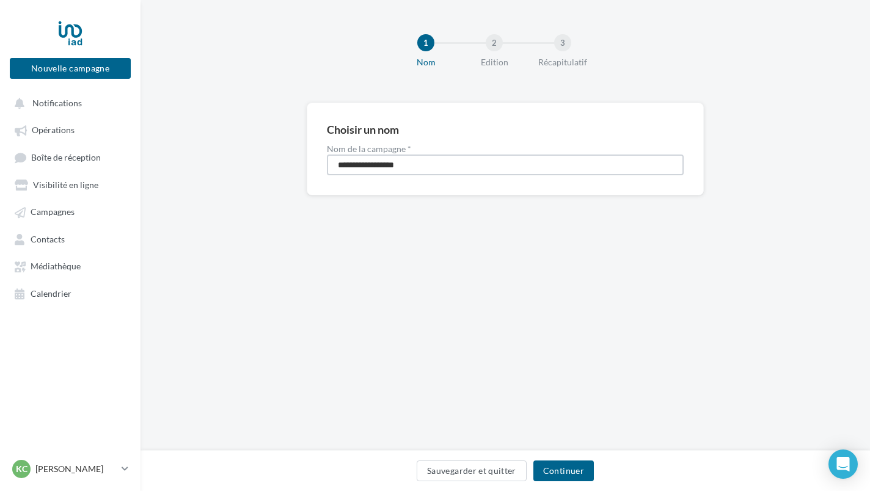
drag, startPoint x: 421, startPoint y: 162, endPoint x: 329, endPoint y: 162, distance: 92.3
click at [329, 162] on input "**********" at bounding box center [505, 165] width 357 height 21
type input "*********"
click at [576, 467] on button "Continuer" at bounding box center [563, 471] width 60 height 21
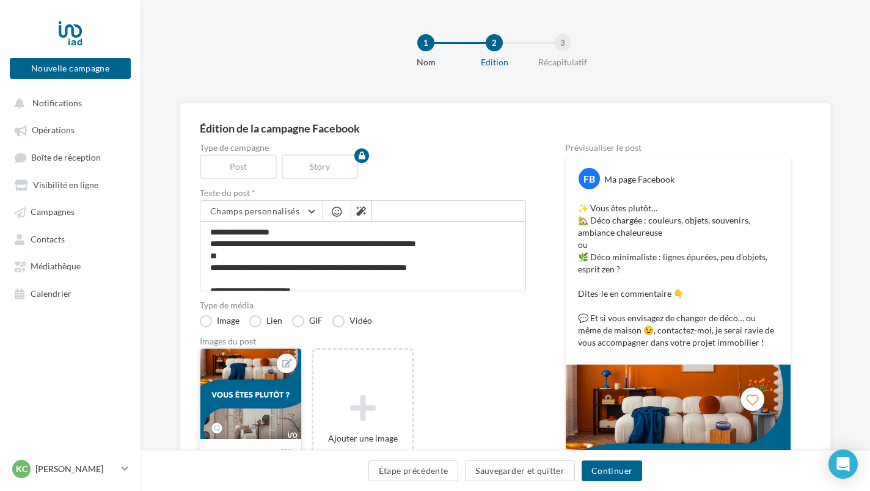
click at [280, 400] on div at bounding box center [250, 395] width 101 height 92
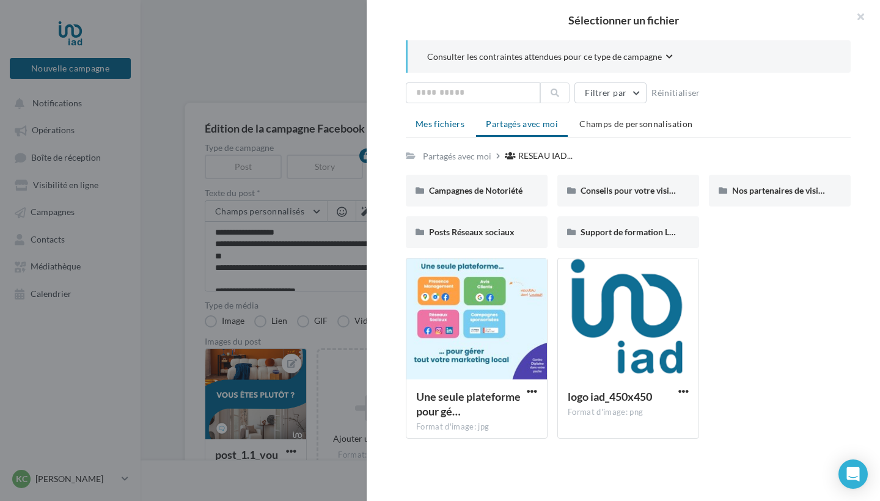
click at [460, 130] on li "Mes fichiers" at bounding box center [440, 124] width 68 height 22
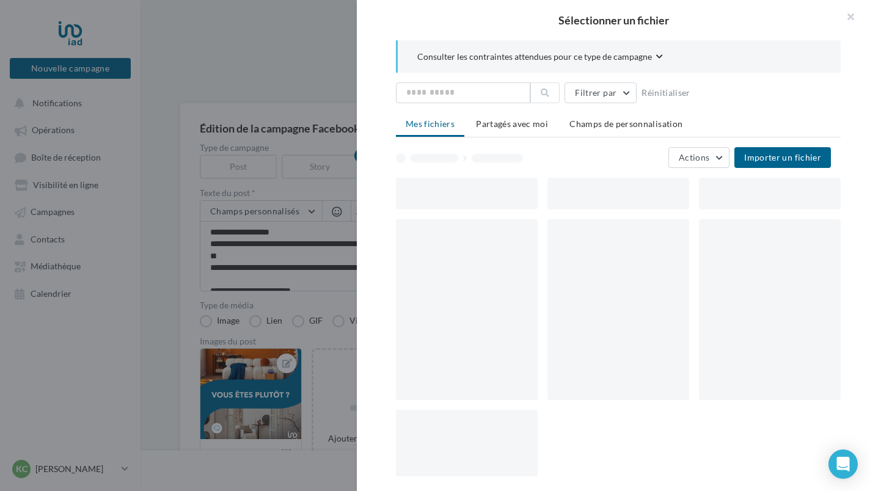
click at [296, 84] on div at bounding box center [435, 245] width 870 height 491
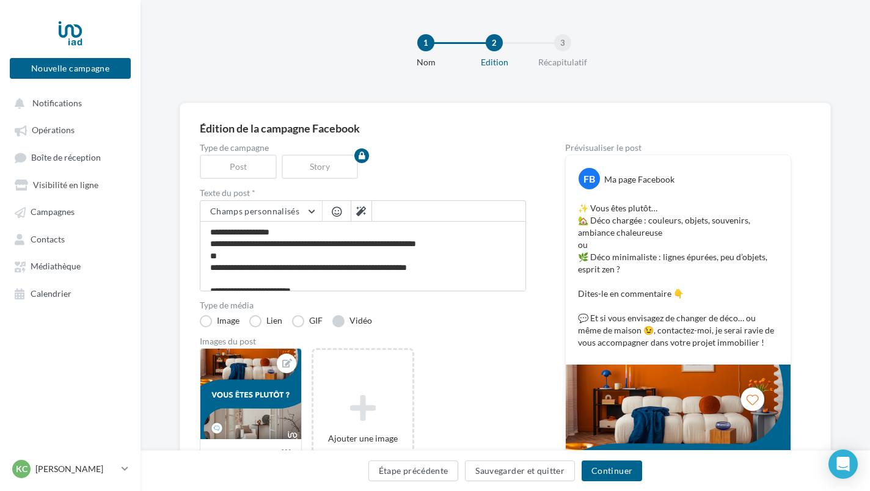
click at [339, 320] on label "Vidéo" at bounding box center [352, 321] width 40 height 12
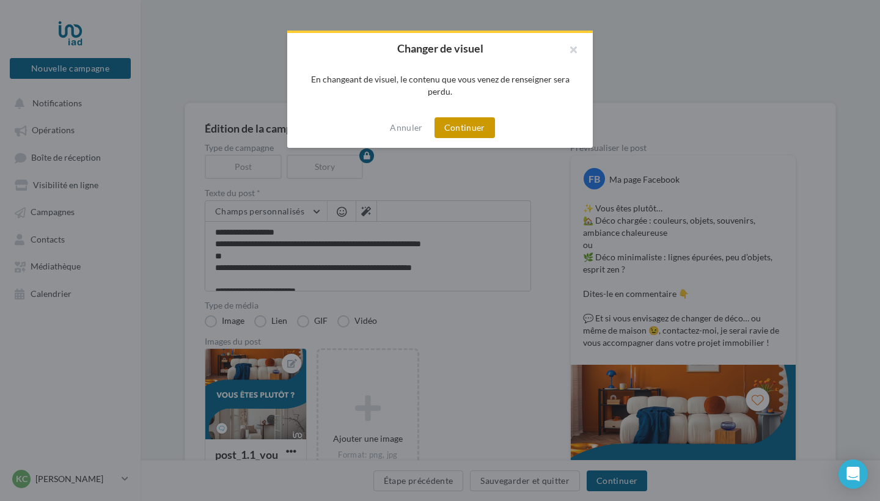
click at [479, 129] on button "Continuer" at bounding box center [464, 127] width 60 height 21
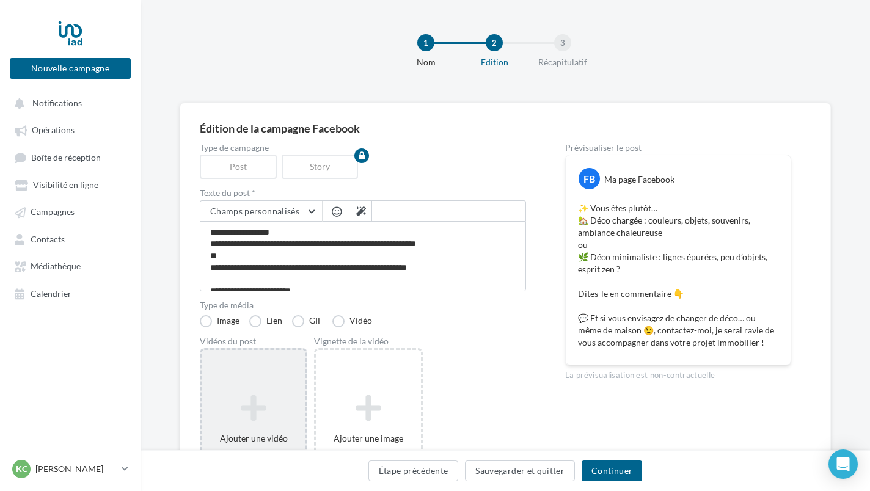
click at [253, 398] on icon at bounding box center [254, 407] width 94 height 29
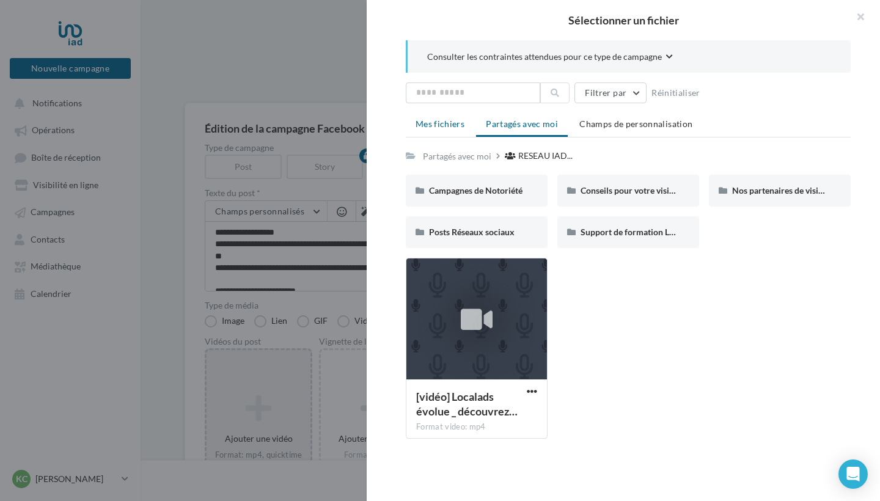
click at [447, 124] on span "Mes fichiers" at bounding box center [439, 124] width 49 height 10
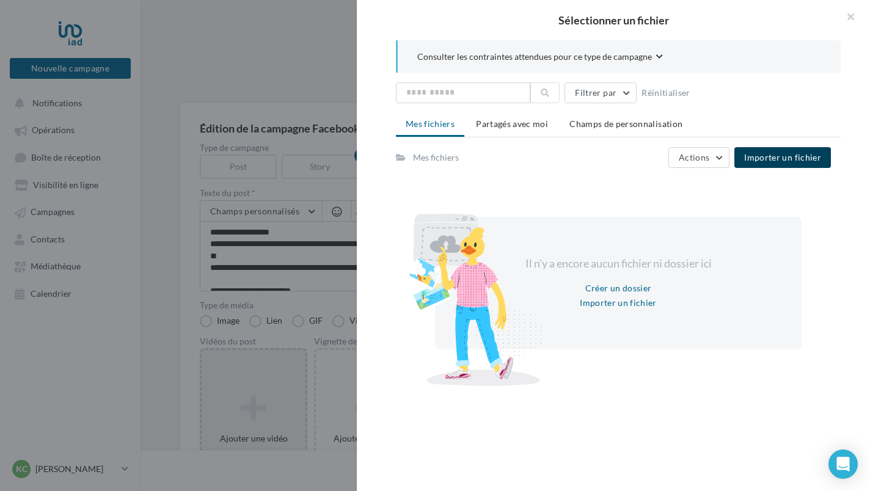
click at [780, 163] on button "Importer un fichier" at bounding box center [782, 157] width 97 height 21
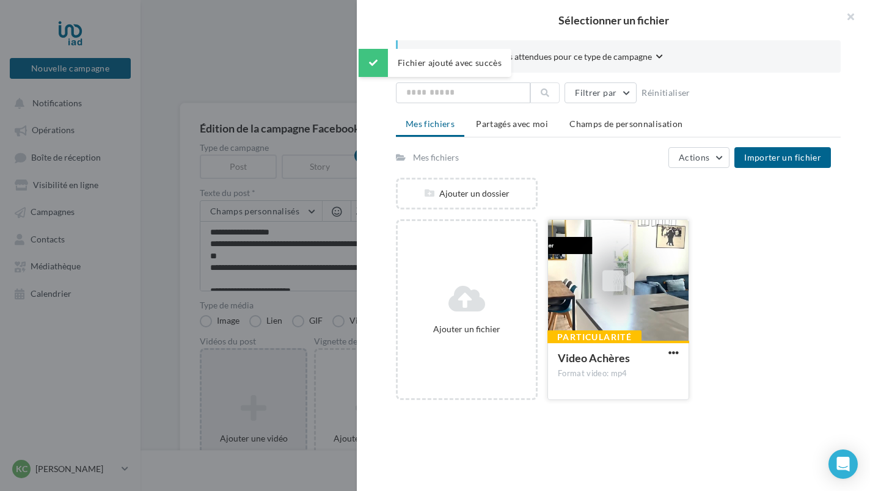
click at [604, 291] on icon at bounding box center [618, 281] width 32 height 28
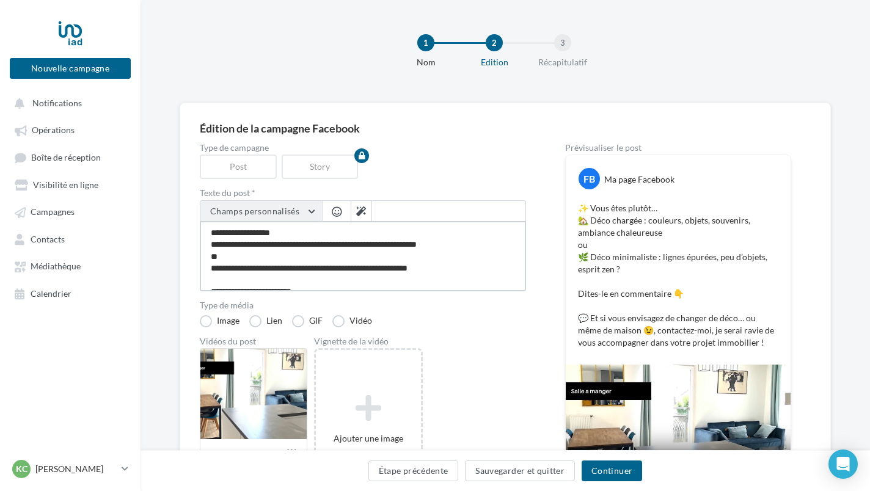
drag, startPoint x: 252, startPoint y: 282, endPoint x: 204, endPoint y: 211, distance: 85.4
click at [204, 211] on div "**********" at bounding box center [363, 245] width 326 height 91
paste textarea "**********"
type textarea "**********"
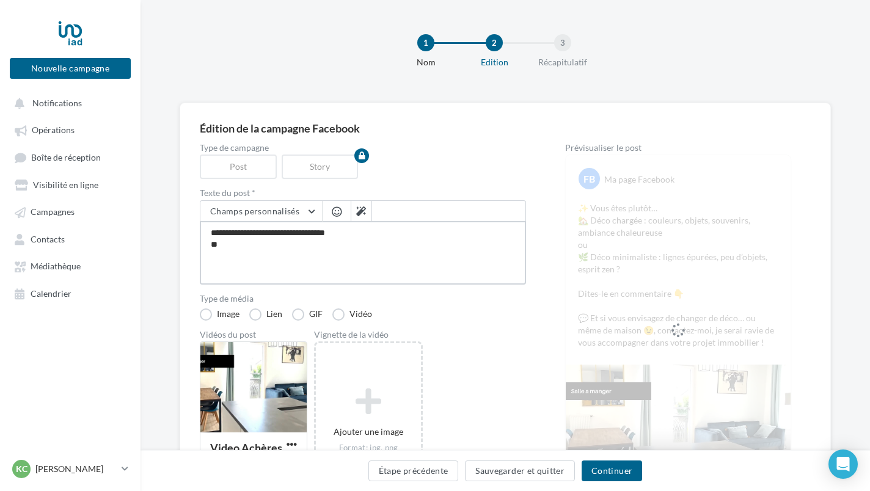
click at [262, 264] on textarea "**********" at bounding box center [363, 253] width 326 height 64
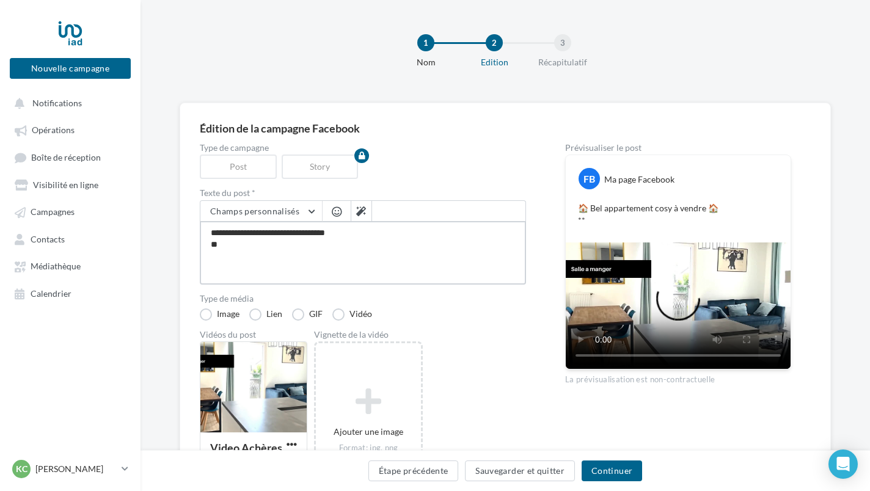
drag, startPoint x: 347, startPoint y: 264, endPoint x: 365, endPoint y: 235, distance: 34.1
click at [370, 209] on div "**********" at bounding box center [363, 242] width 326 height 84
click at [350, 262] on textarea "**********" at bounding box center [363, 253] width 326 height 64
click at [314, 260] on textarea "**********" at bounding box center [363, 253] width 326 height 64
drag, startPoint x: 314, startPoint y: 260, endPoint x: 208, endPoint y: 232, distance: 109.8
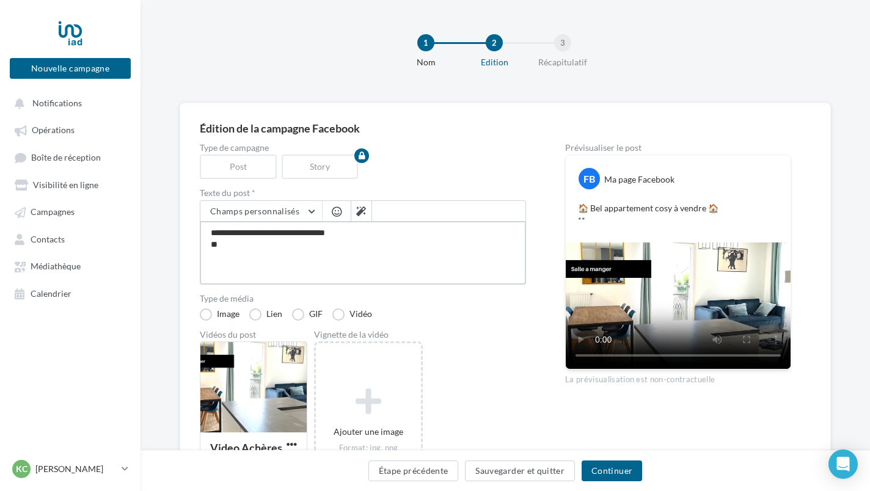
click at [208, 232] on textarea "**********" at bounding box center [363, 253] width 326 height 64
paste textarea "**********"
type textarea "**********"
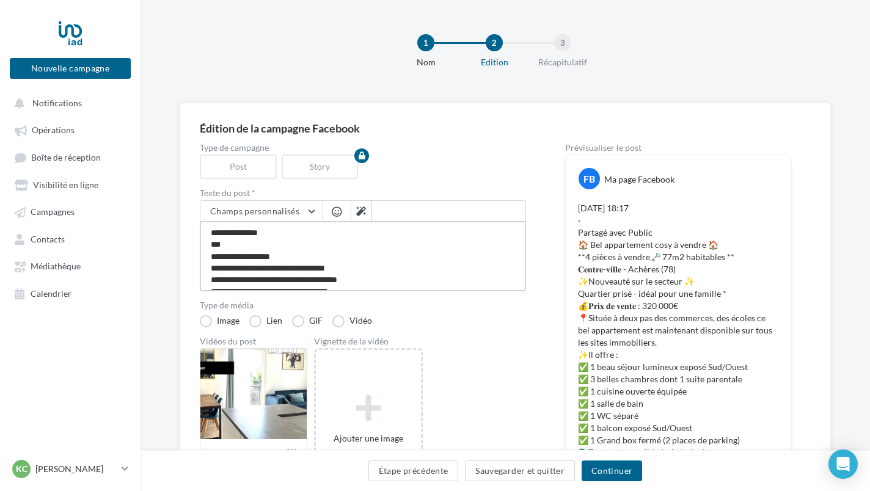
drag, startPoint x: 290, startPoint y: 257, endPoint x: 203, endPoint y: 228, distance: 91.4
click at [203, 228] on textarea at bounding box center [363, 256] width 326 height 70
type textarea "**********"
click at [211, 243] on textarea at bounding box center [363, 256] width 326 height 70
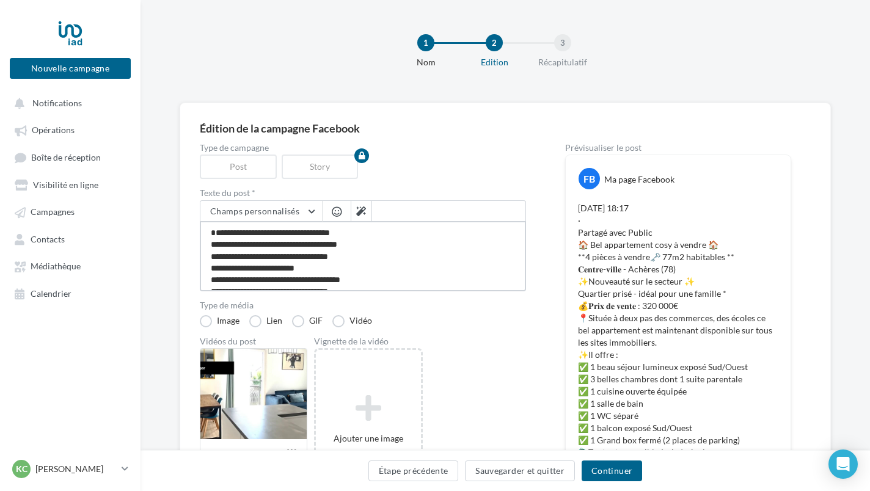
type textarea "**********"
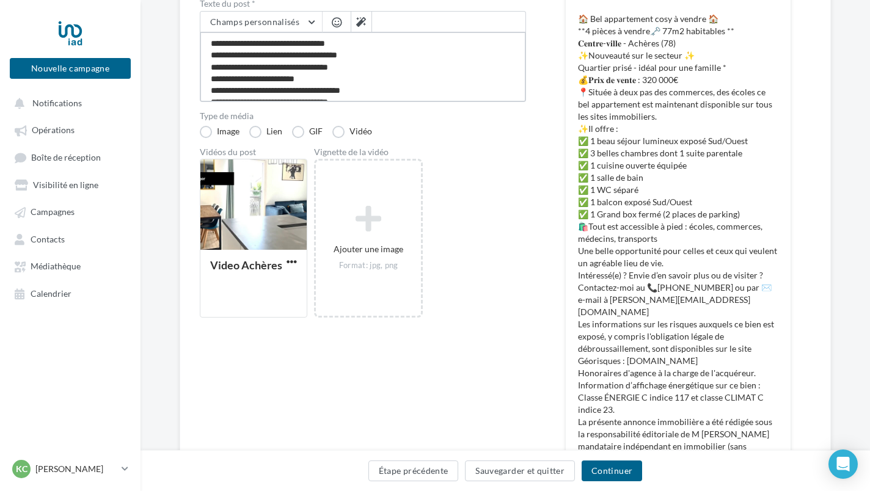
scroll to position [230, 0]
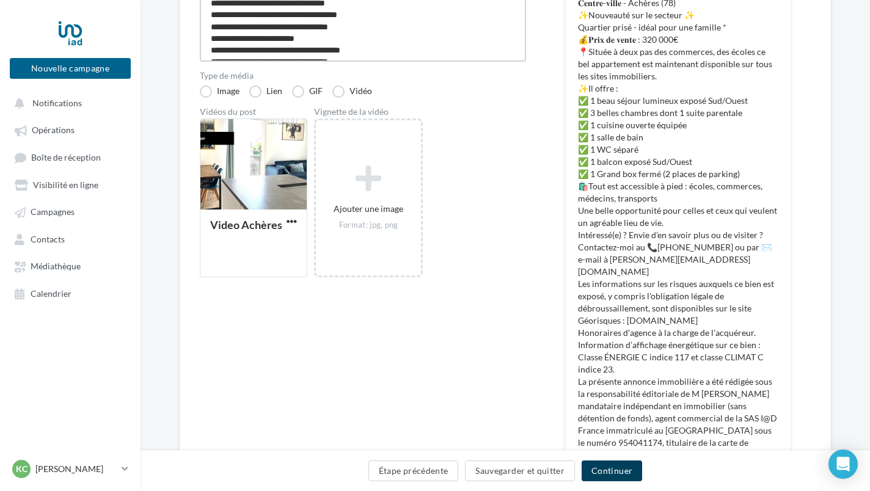
type textarea "**********"
click at [619, 467] on button "Continuer" at bounding box center [612, 471] width 60 height 21
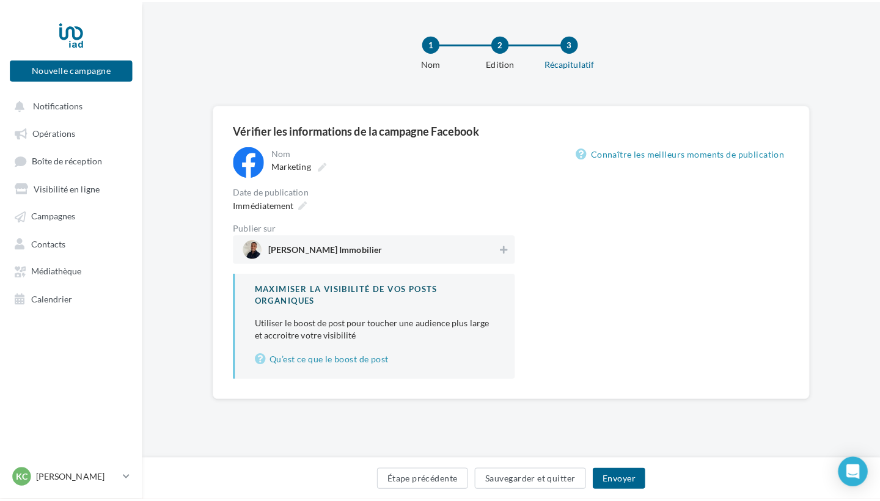
scroll to position [2, 0]
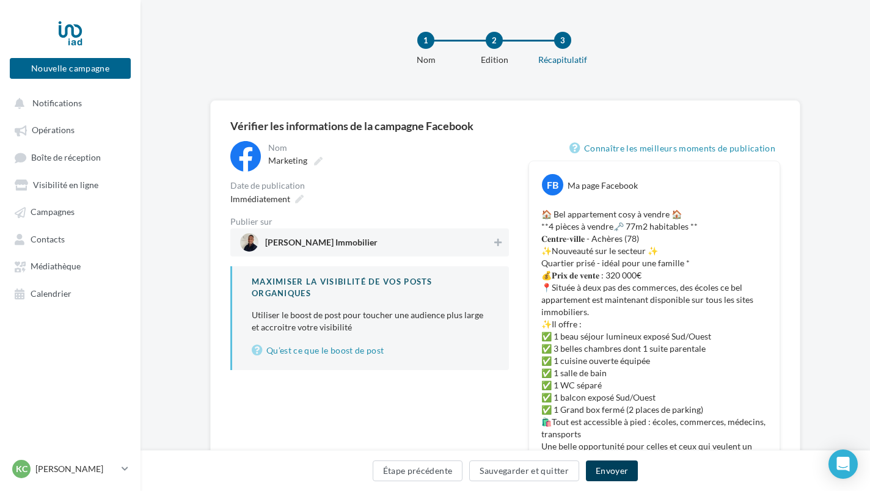
click at [619, 467] on button "Envoyer" at bounding box center [612, 471] width 52 height 21
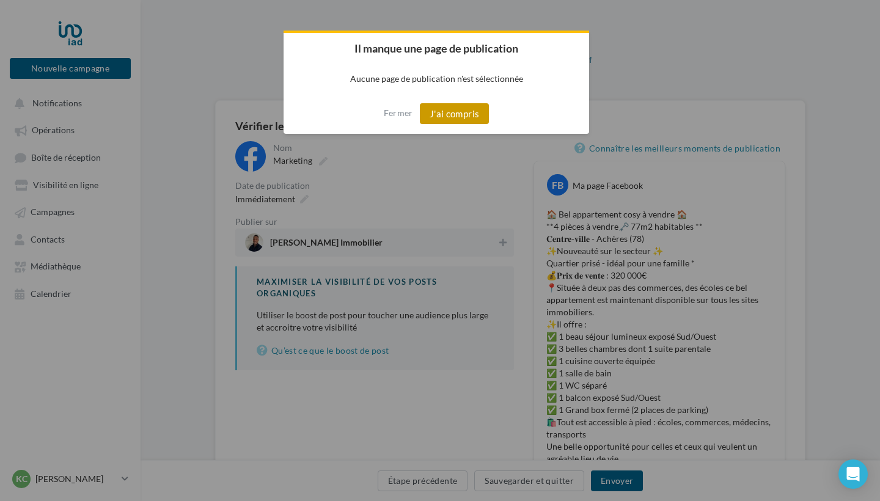
click at [461, 122] on button "J'ai compris" at bounding box center [455, 113] width 70 height 21
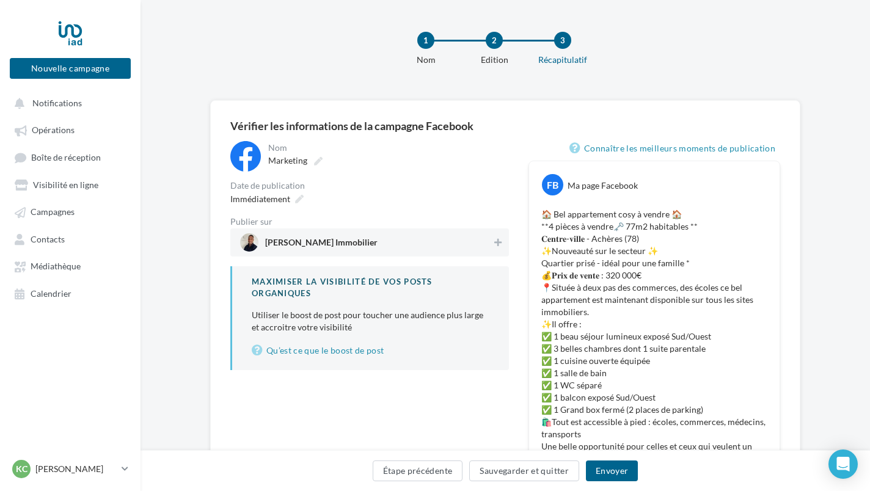
click at [388, 242] on span "Kenny CAIUS Immobilier" at bounding box center [366, 242] width 252 height 18
click at [610, 473] on button "Envoyer" at bounding box center [612, 471] width 52 height 21
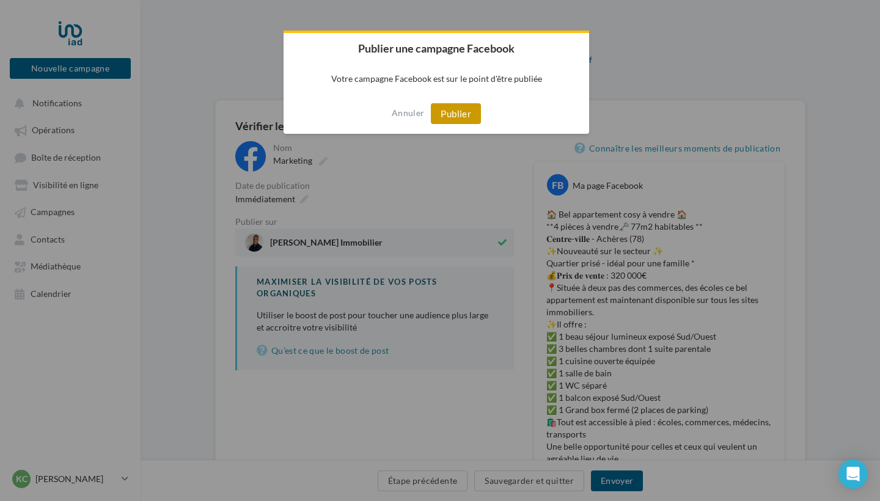
click at [473, 119] on button "Publier" at bounding box center [456, 113] width 50 height 21
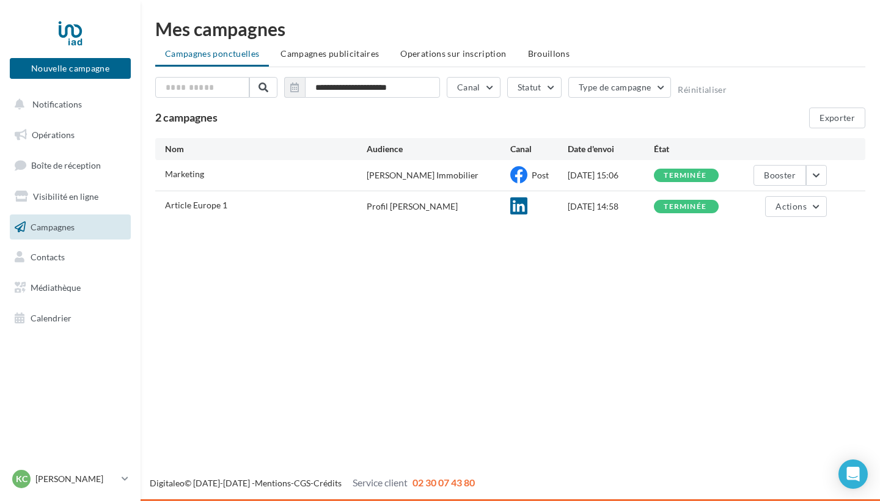
click at [309, 178] on div "Marketing" at bounding box center [266, 175] width 202 height 15
click at [811, 180] on button "button" at bounding box center [816, 175] width 21 height 21
click at [783, 201] on button "Voir les résultats" at bounding box center [766, 204] width 122 height 32
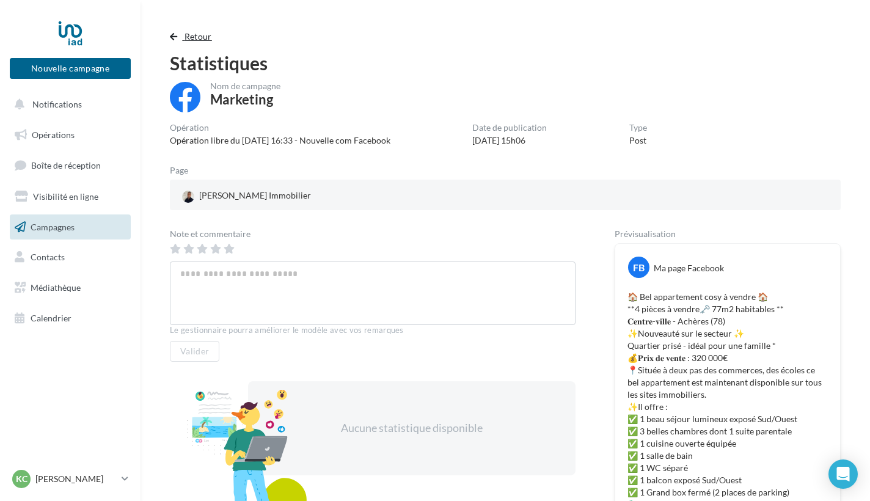
click at [173, 36] on span "button" at bounding box center [173, 36] width 7 height 9
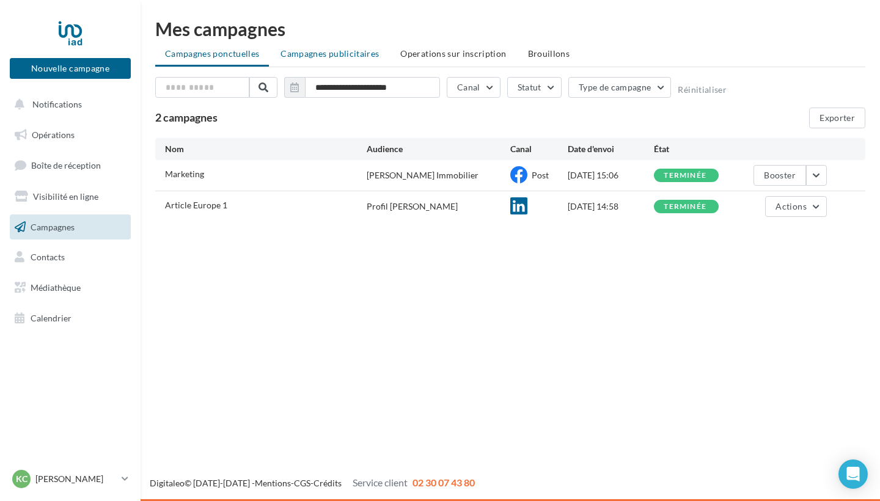
click at [339, 58] on span "Campagnes publicitaires" at bounding box center [329, 53] width 98 height 10
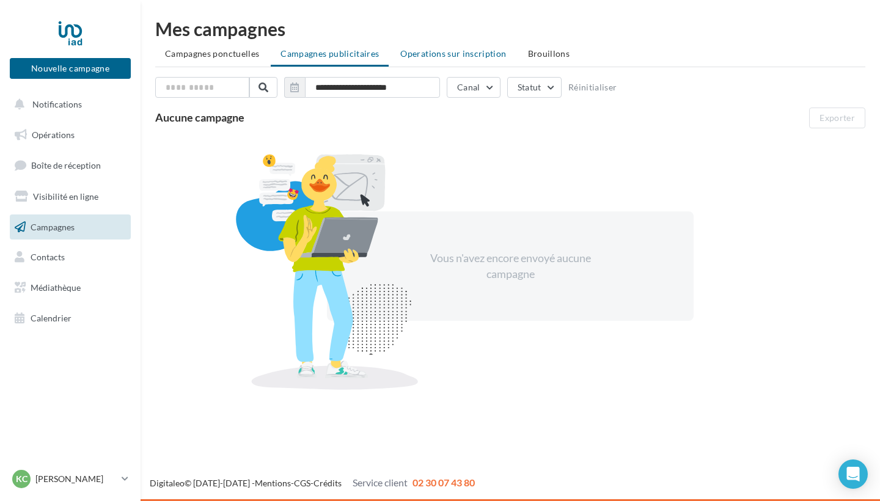
click at [426, 56] on span "Operations sur inscription" at bounding box center [453, 53] width 106 height 10
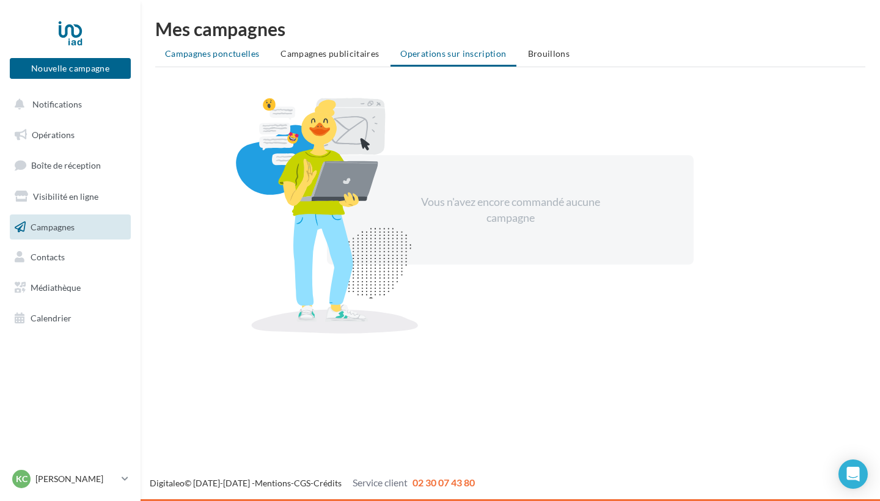
click at [194, 55] on span "Campagnes ponctuelles" at bounding box center [212, 53] width 94 height 10
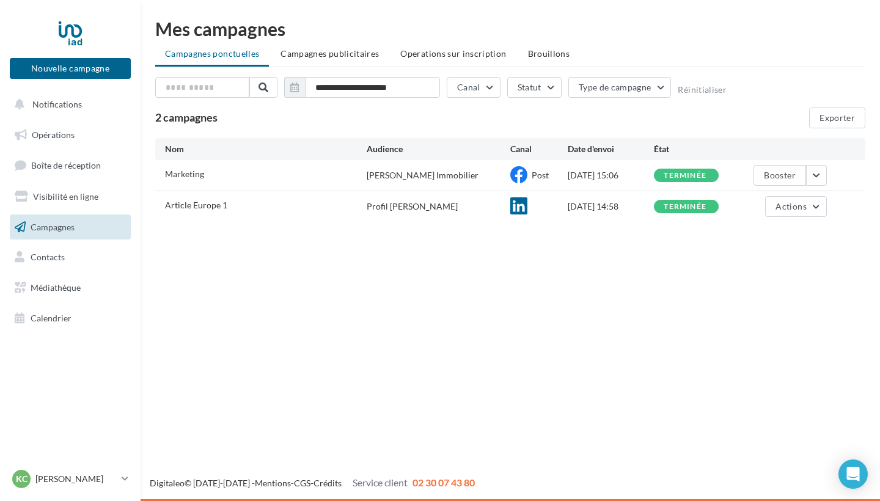
click at [207, 200] on span "Article Europe 1" at bounding box center [196, 205] width 62 height 10
click at [412, 205] on div "Profil [PERSON_NAME]" at bounding box center [412, 206] width 91 height 12
click at [818, 207] on button "Actions" at bounding box center [795, 206] width 61 height 21
click at [598, 271] on div "Nouvelle campagne Nouvelle campagne Notifications Opérations Boîte de réception…" at bounding box center [440, 250] width 880 height 501
click at [816, 178] on button "button" at bounding box center [816, 175] width 21 height 21
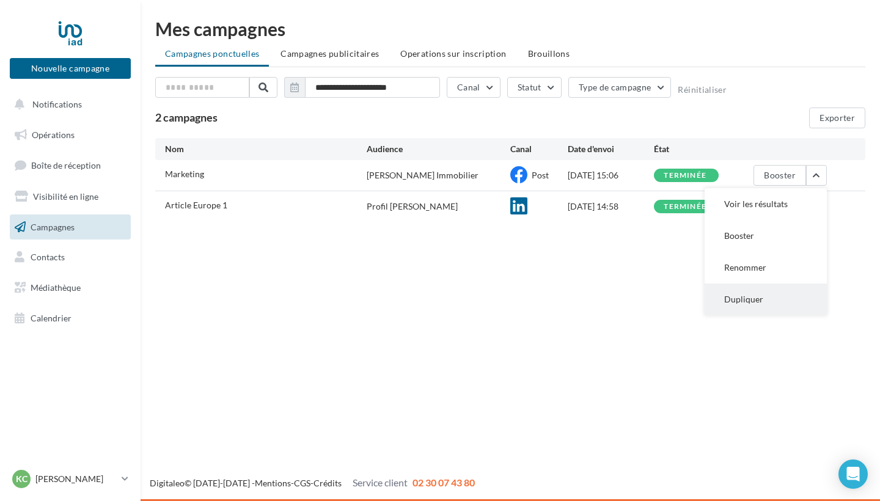
click at [770, 306] on button "Dupliquer" at bounding box center [766, 300] width 122 height 32
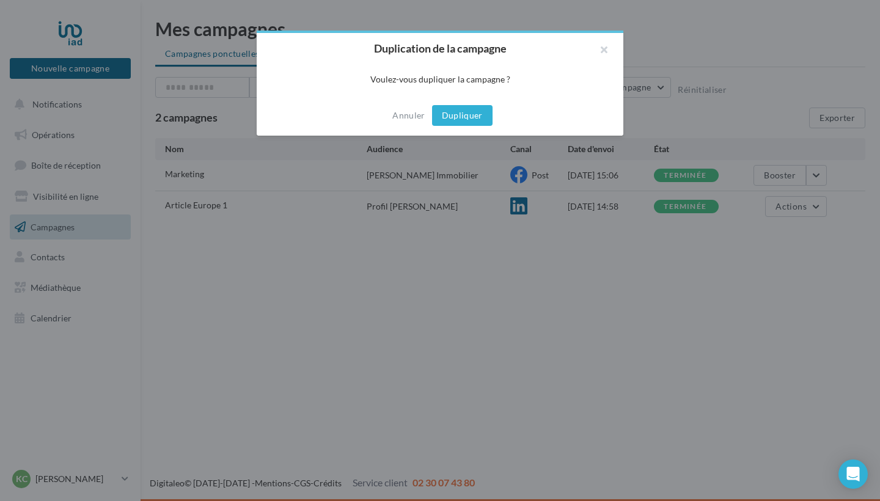
click at [459, 117] on button "Dupliquer" at bounding box center [462, 115] width 60 height 21
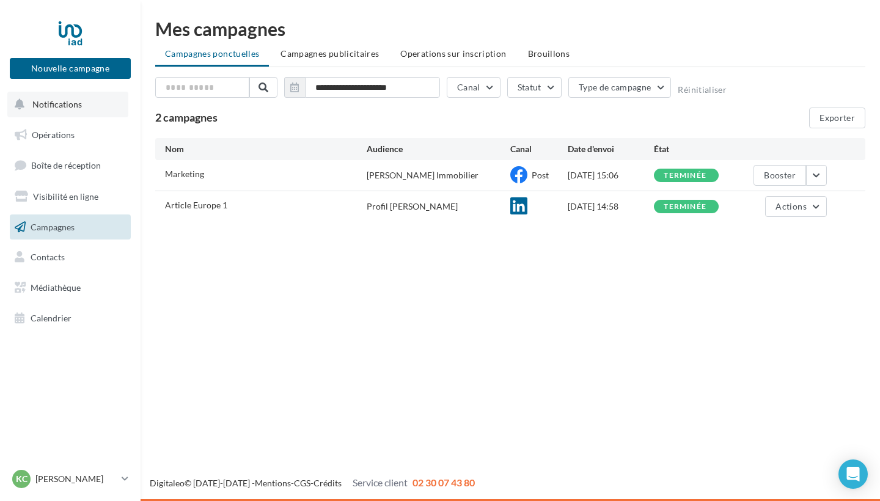
click at [70, 106] on span "Notifications" at bounding box center [56, 104] width 49 height 10
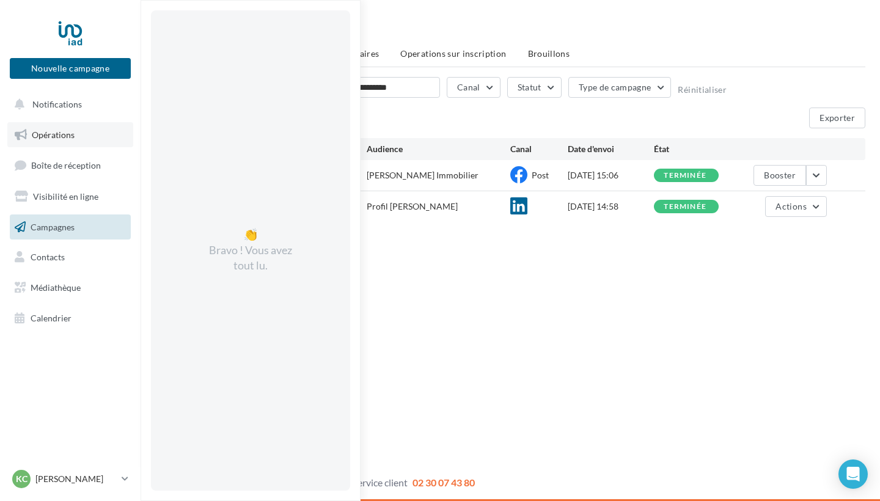
click at [53, 128] on link "Opérations" at bounding box center [70, 135] width 126 height 26
